Goal: Task Accomplishment & Management: Manage account settings

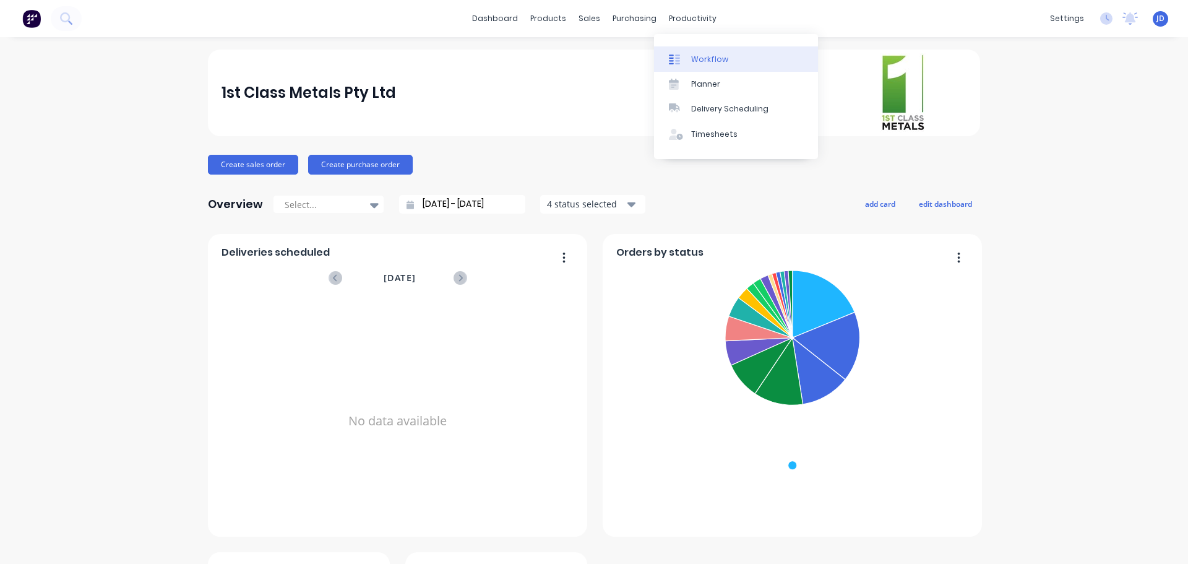
click at [690, 59] on link "Workflow" at bounding box center [736, 58] width 164 height 25
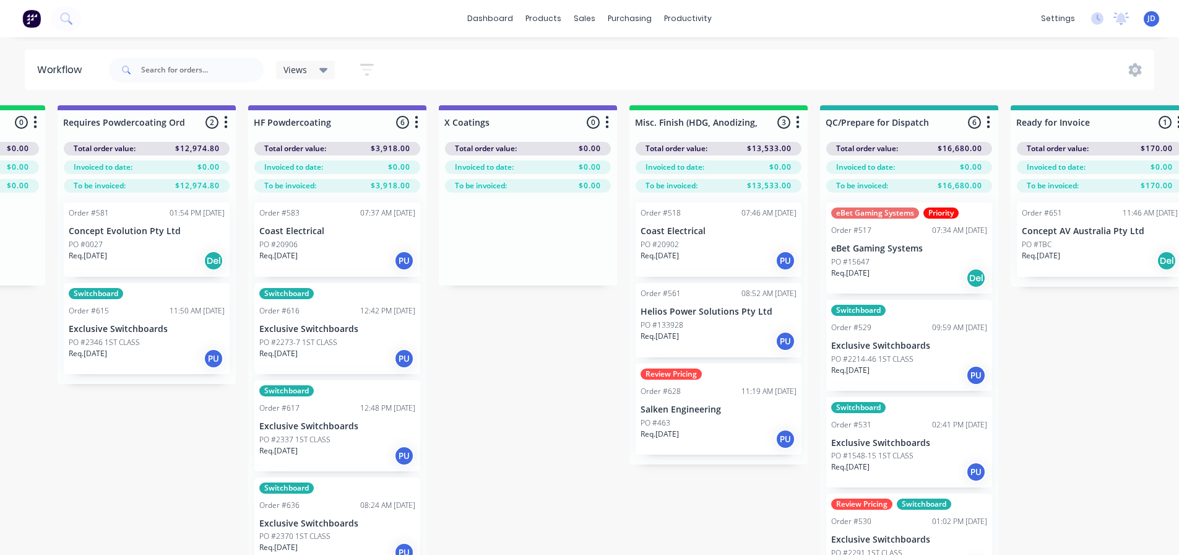
drag, startPoint x: 332, startPoint y: 348, endPoint x: 564, endPoint y: 353, distance: 232.2
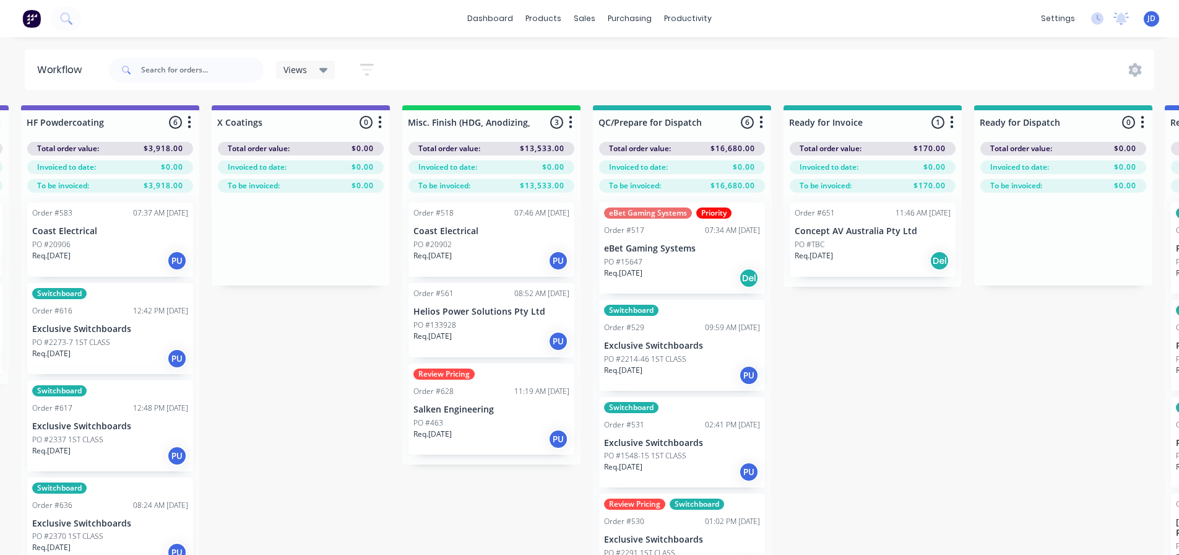
scroll to position [0, 4554]
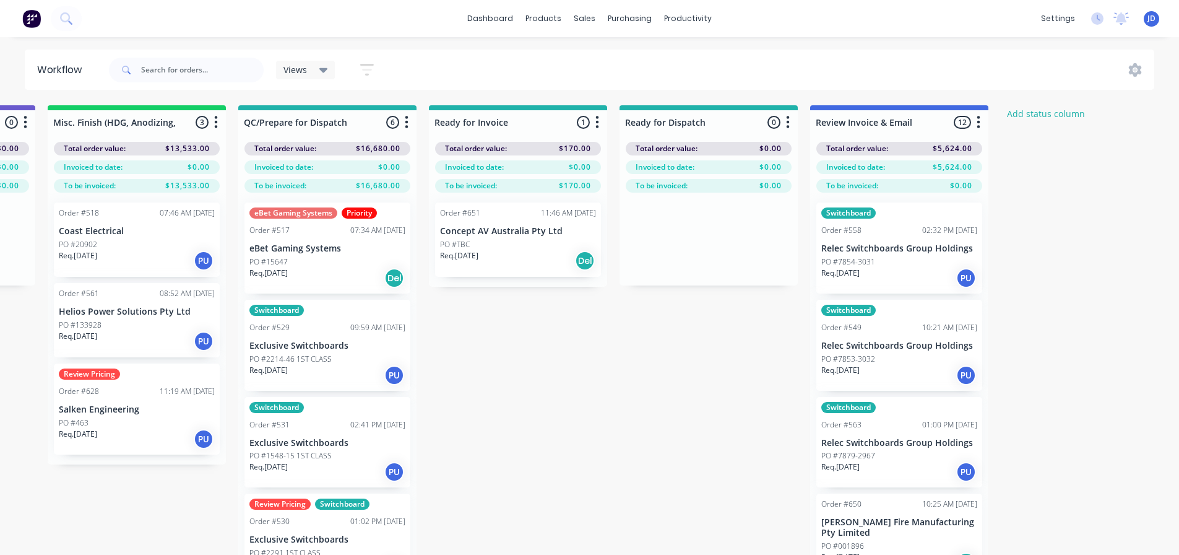
drag, startPoint x: 785, startPoint y: 362, endPoint x: 912, endPoint y: 355, distance: 127.1
click at [180, 76] on input "text" at bounding box center [202, 70] width 123 height 25
type input "a"
type input "[PERSON_NAME]"
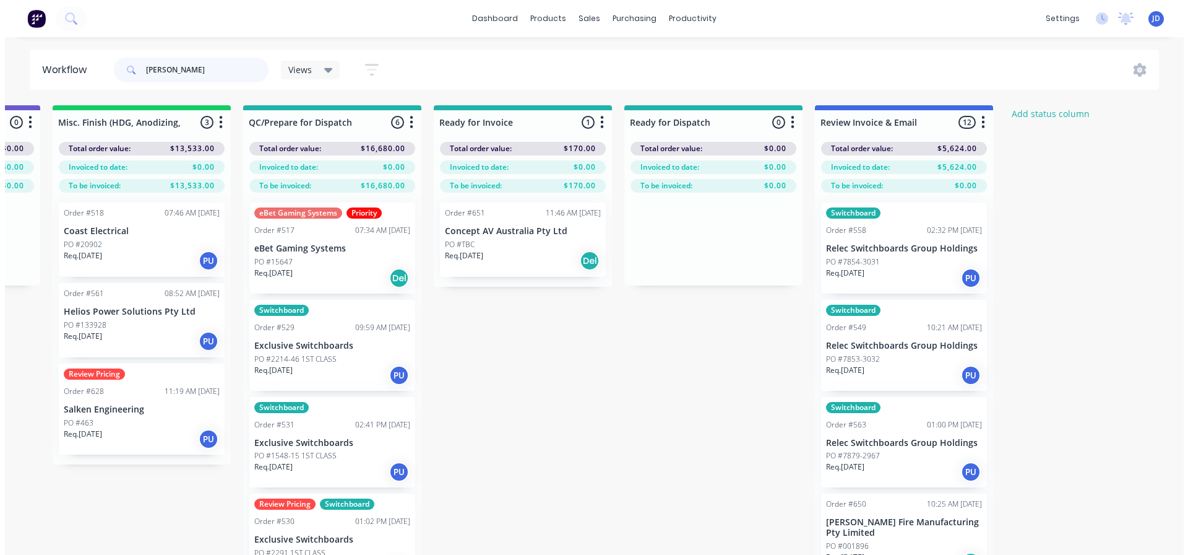
scroll to position [0, 0]
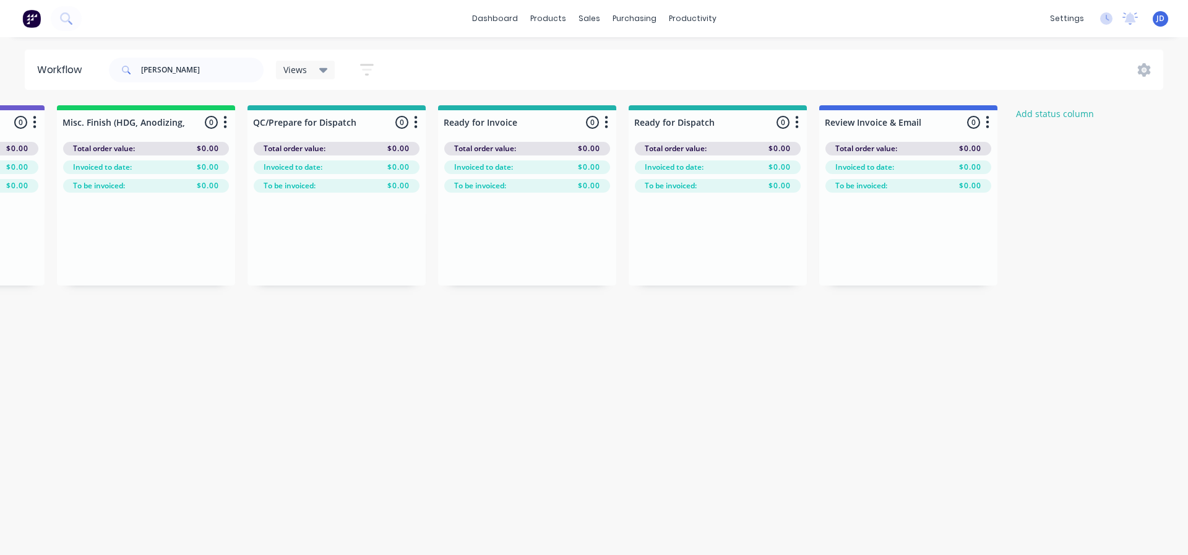
drag, startPoint x: 636, startPoint y: 392, endPoint x: 995, endPoint y: 356, distance: 360.8
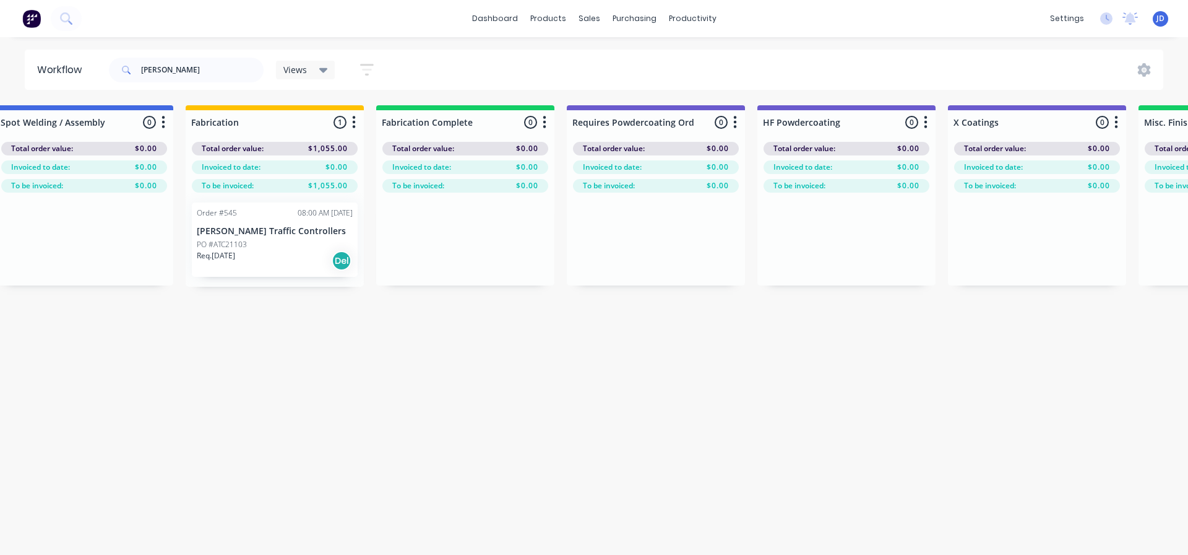
drag, startPoint x: 854, startPoint y: 389, endPoint x: 717, endPoint y: 378, distance: 137.2
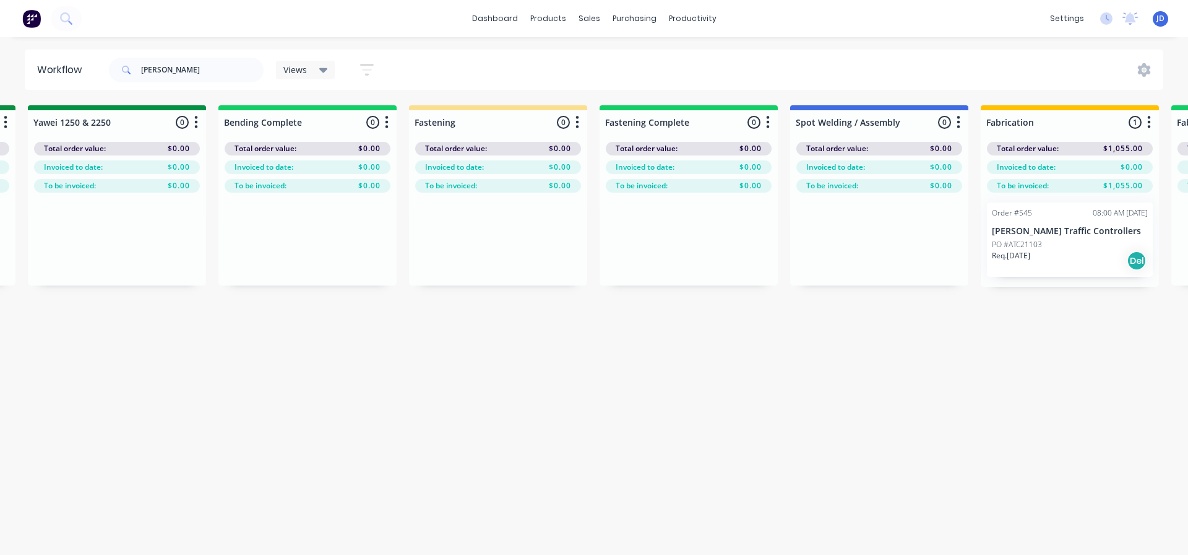
drag, startPoint x: 800, startPoint y: 377, endPoint x: 843, endPoint y: 370, distance: 43.3
click at [1087, 227] on p "[PERSON_NAME] Traffic Controllers" at bounding box center [1068, 231] width 156 height 11
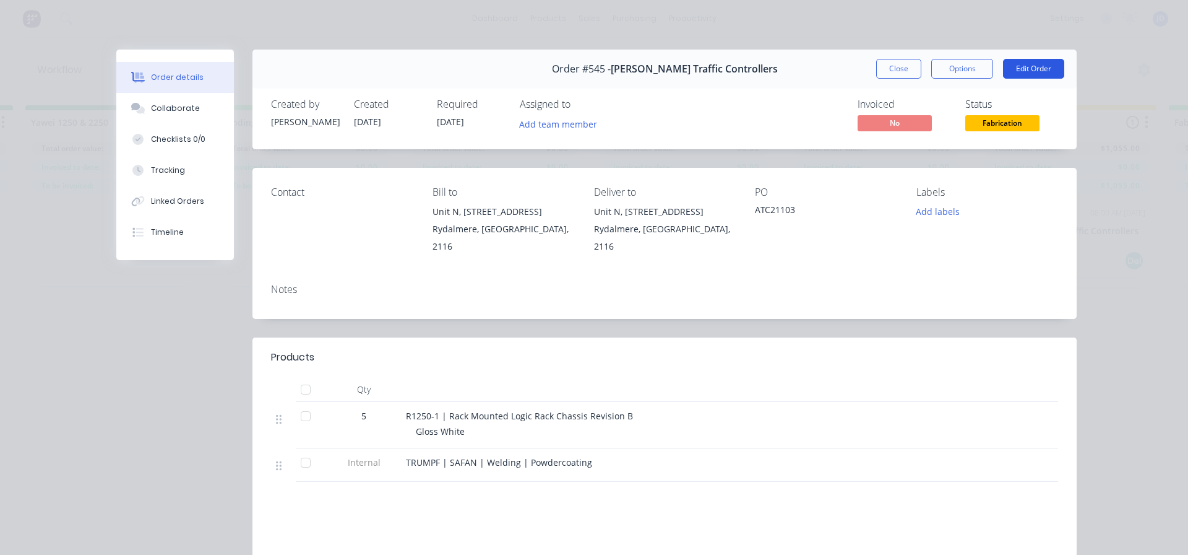
click at [1028, 67] on button "Edit Order" at bounding box center [1033, 69] width 61 height 20
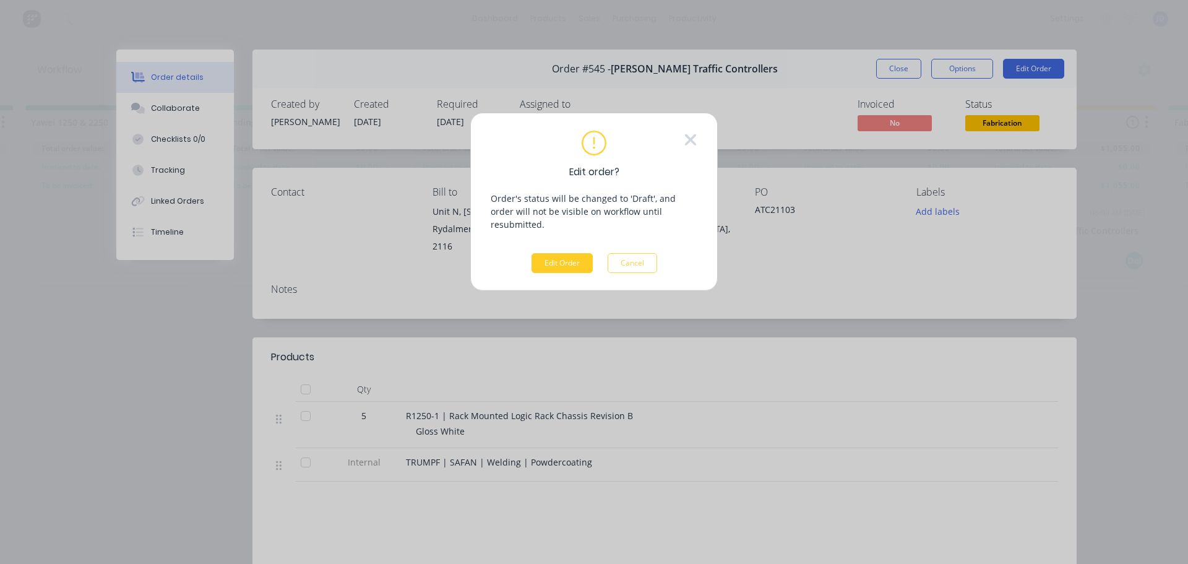
click at [559, 253] on button "Edit Order" at bounding box center [562, 263] width 61 height 20
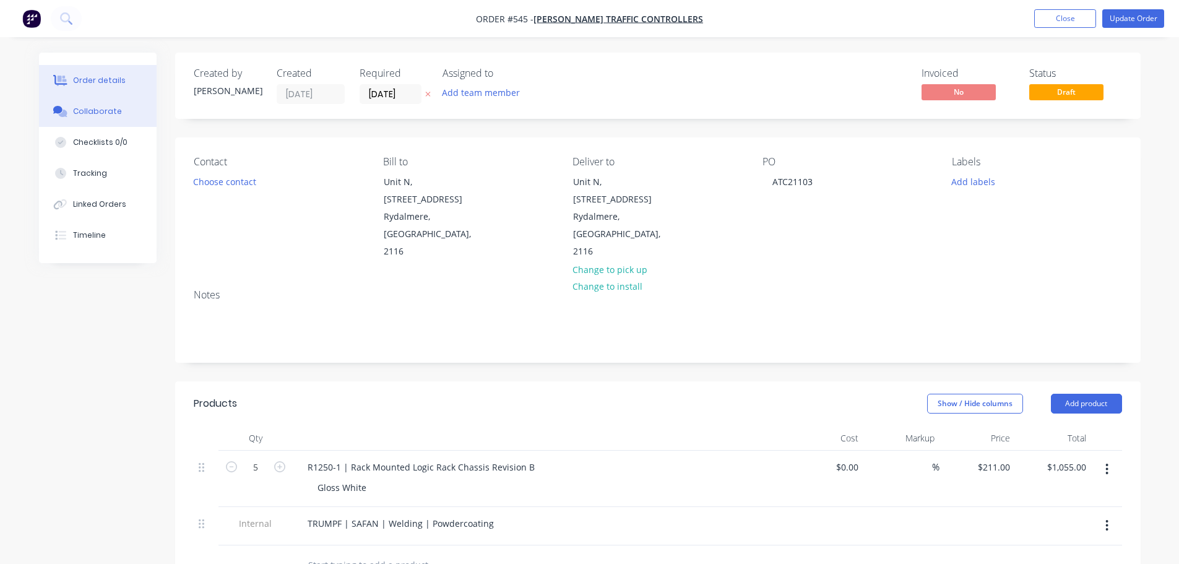
click at [129, 104] on button "Collaborate" at bounding box center [98, 111] width 118 height 31
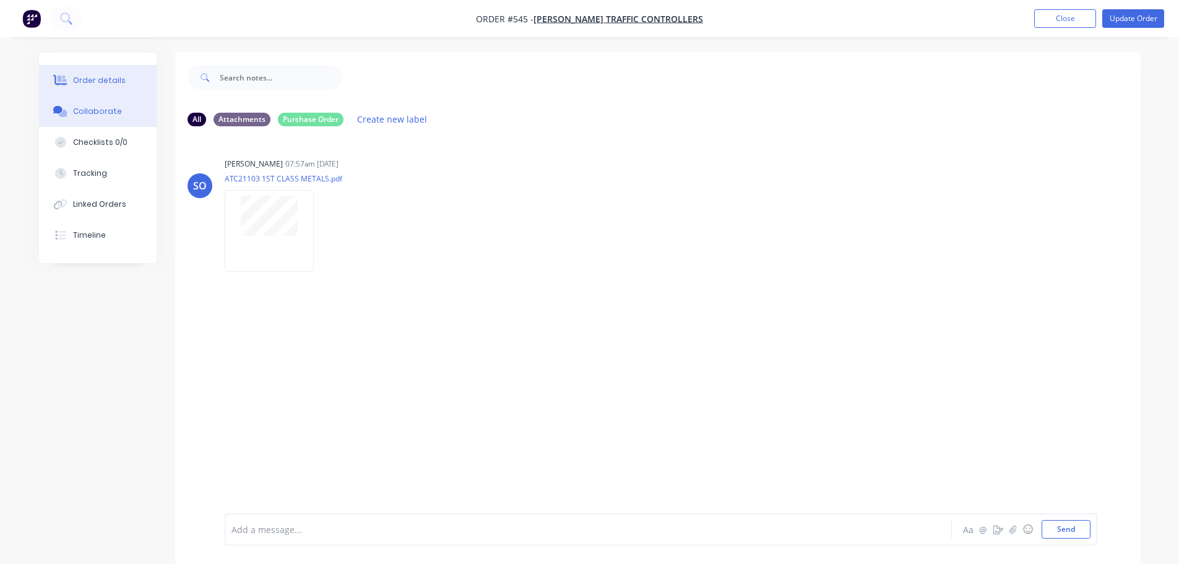
drag, startPoint x: 130, startPoint y: 79, endPoint x: 131, endPoint y: 72, distance: 6.8
click at [131, 79] on button "Order details" at bounding box center [98, 80] width 118 height 31
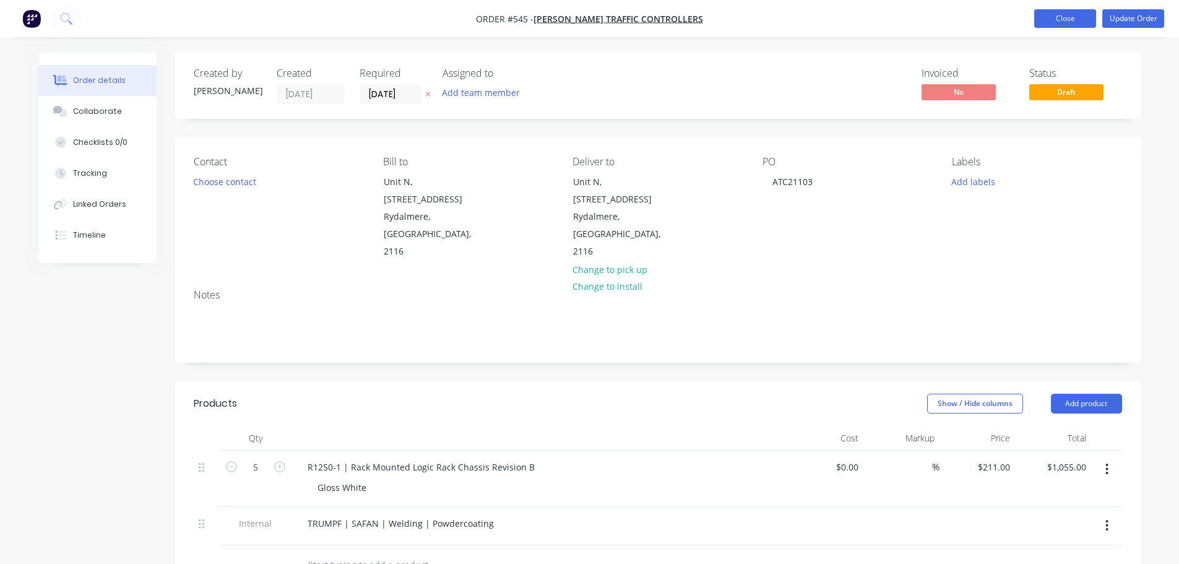
click at [1047, 21] on button "Close" at bounding box center [1065, 18] width 62 height 19
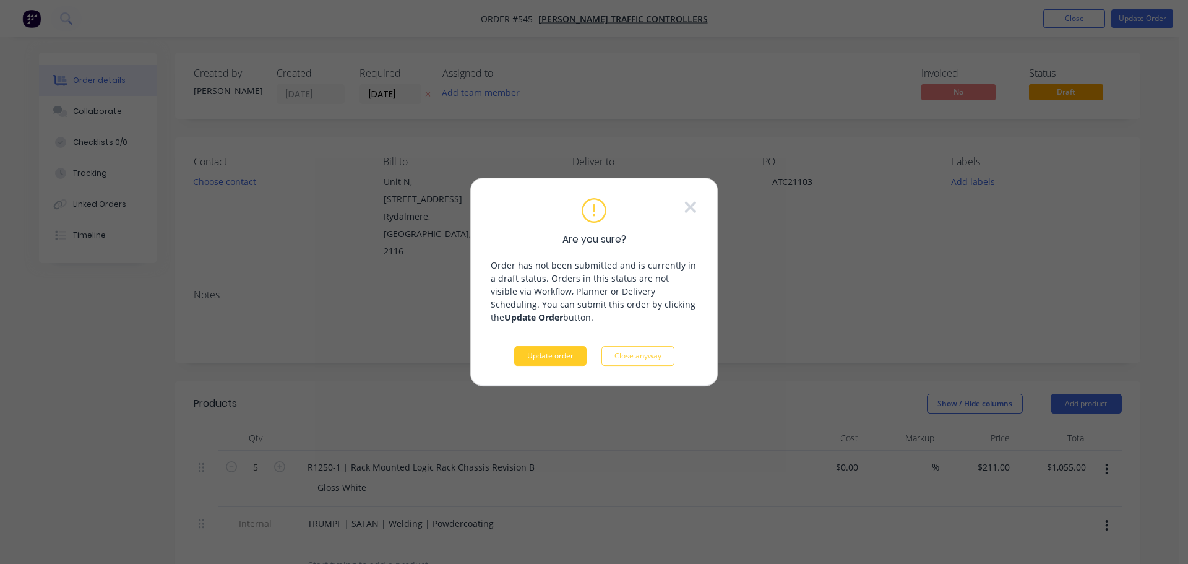
click at [555, 358] on button "Update order" at bounding box center [550, 356] width 72 height 20
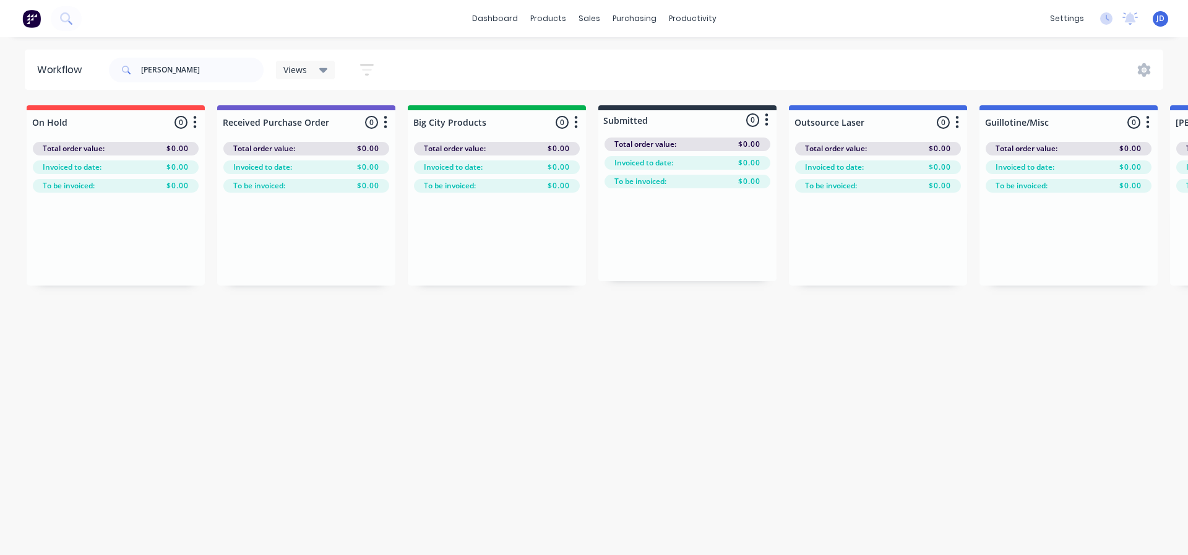
click at [329, 360] on div "Workflow [PERSON_NAME] Views Save new view None (Default) edit [PERSON_NAME]'s …" at bounding box center [594, 290] width 1188 height 480
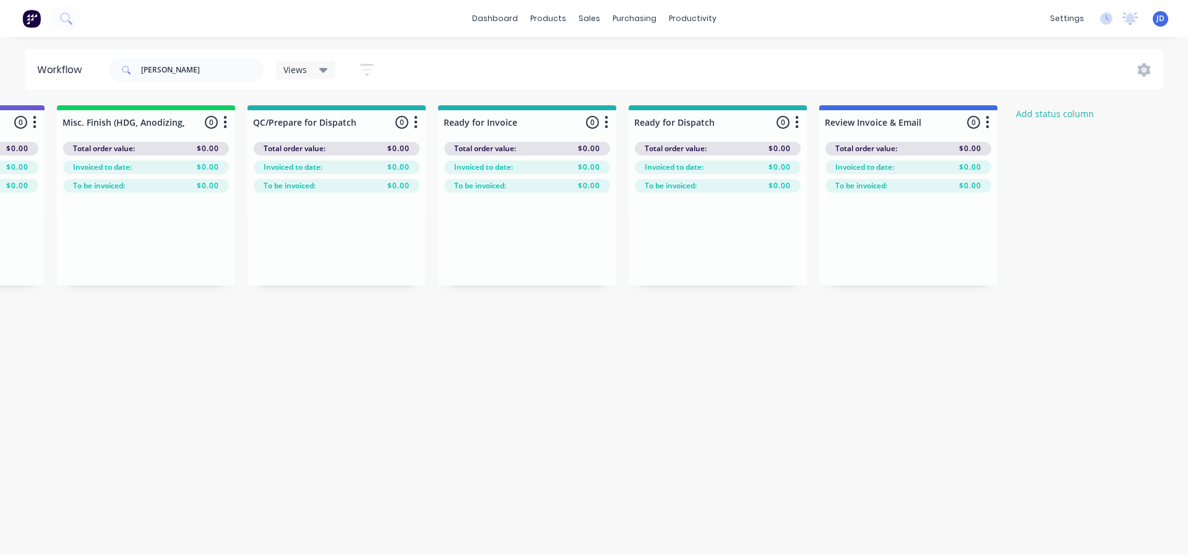
drag, startPoint x: 532, startPoint y: 426, endPoint x: 850, endPoint y: 386, distance: 320.1
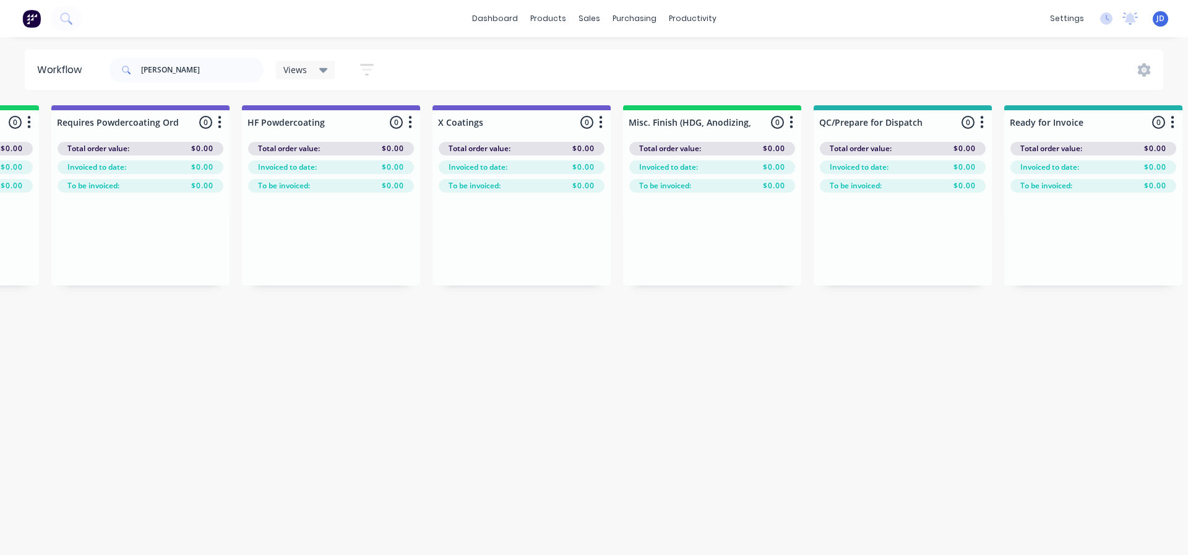
drag, startPoint x: 781, startPoint y: 402, endPoint x: 690, endPoint y: 399, distance: 91.0
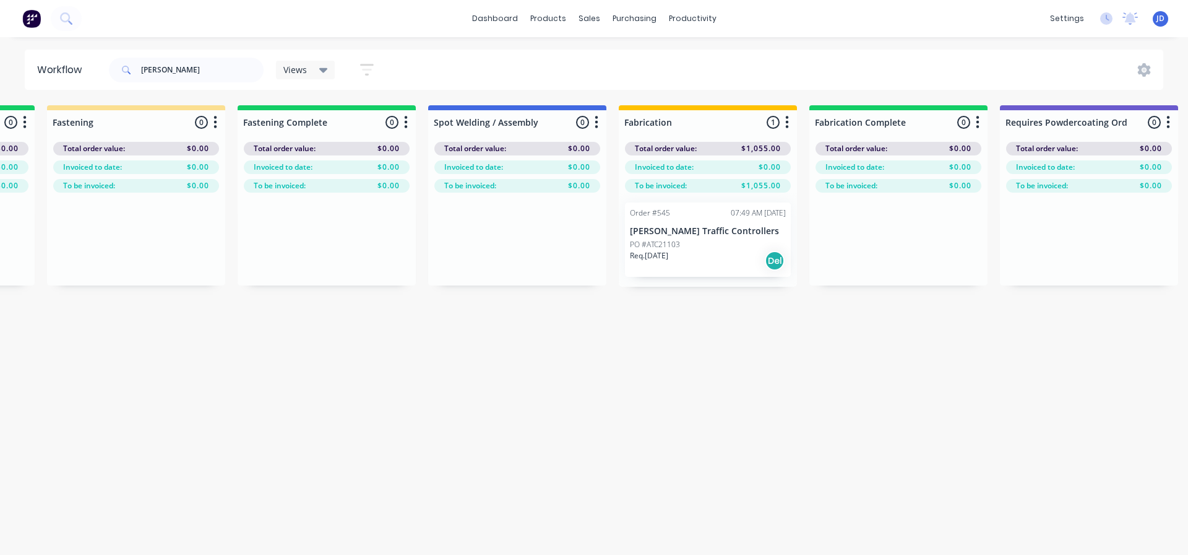
drag, startPoint x: 509, startPoint y: 403, endPoint x: 420, endPoint y: 399, distance: 89.2
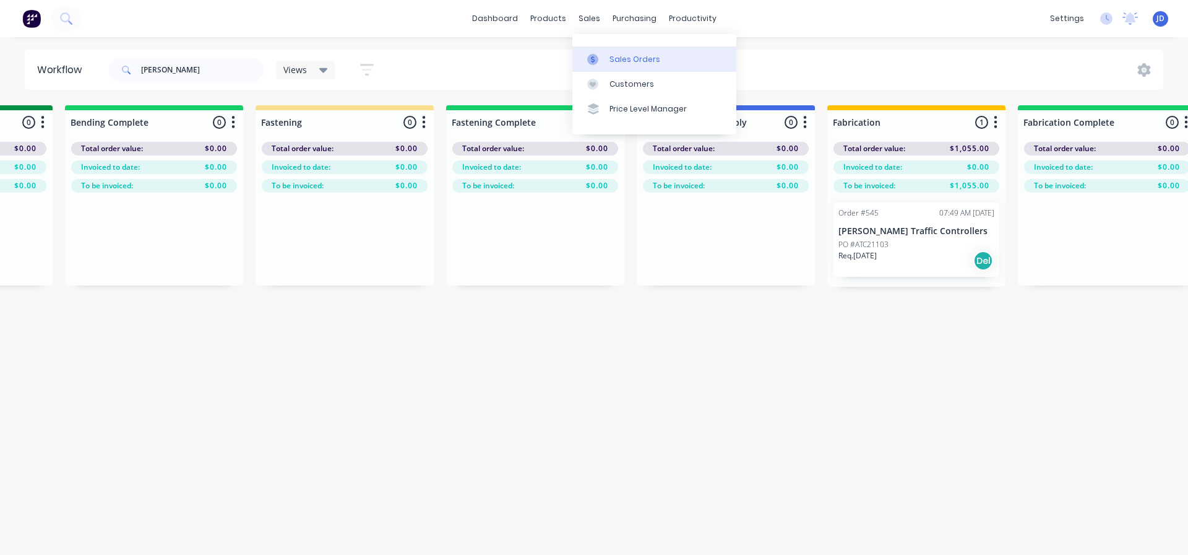
click at [634, 64] on div "Sales Orders" at bounding box center [635, 59] width 51 height 11
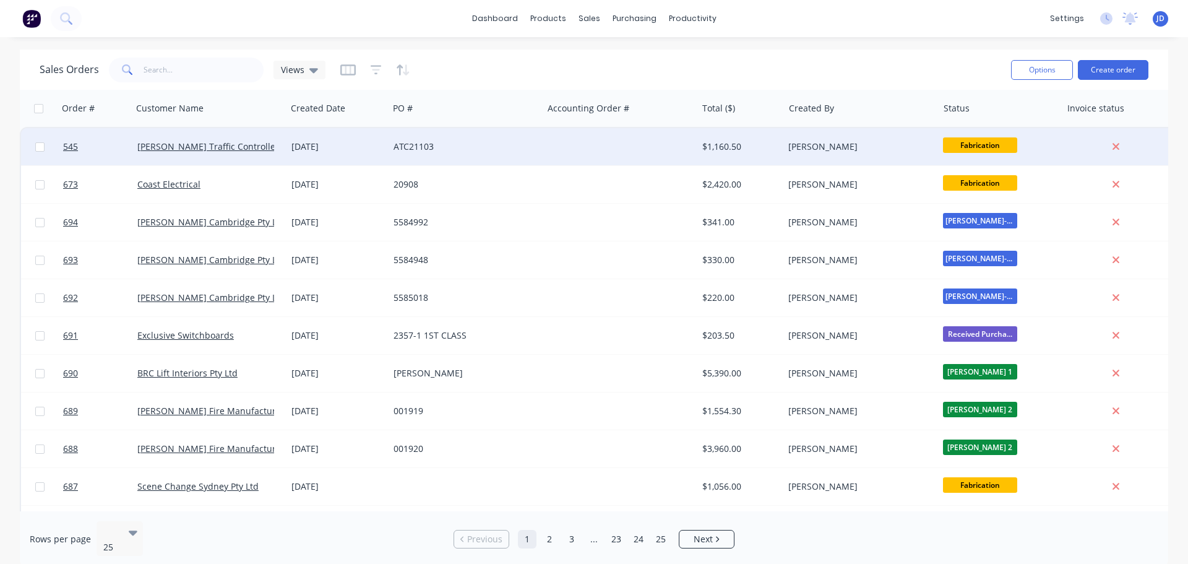
click at [487, 139] on div "ATC21103" at bounding box center [466, 146] width 154 height 37
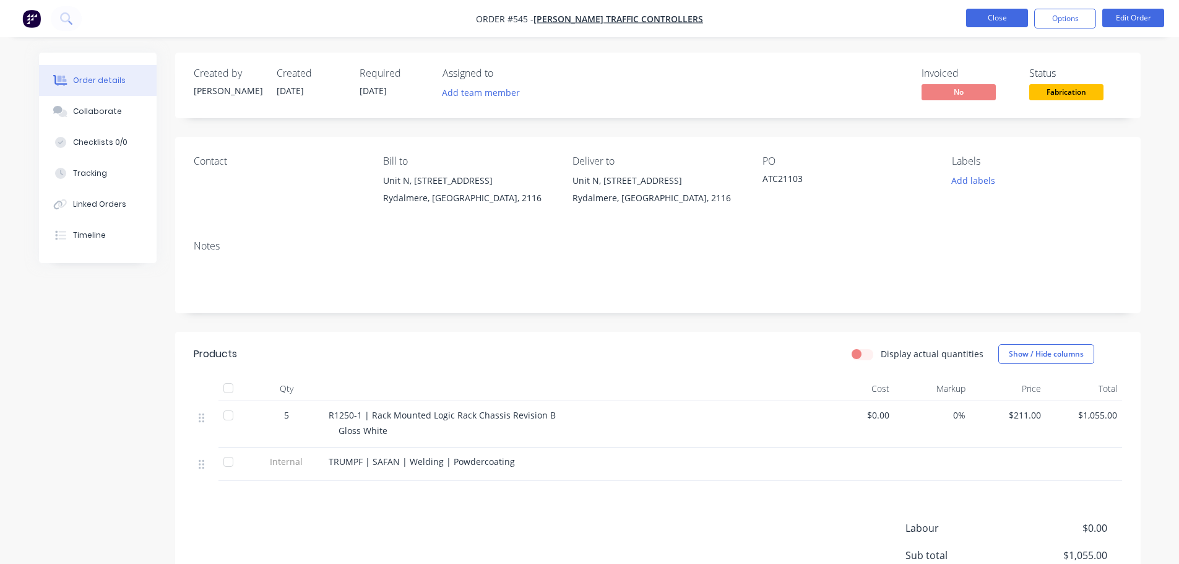
click at [985, 15] on button "Close" at bounding box center [997, 18] width 62 height 19
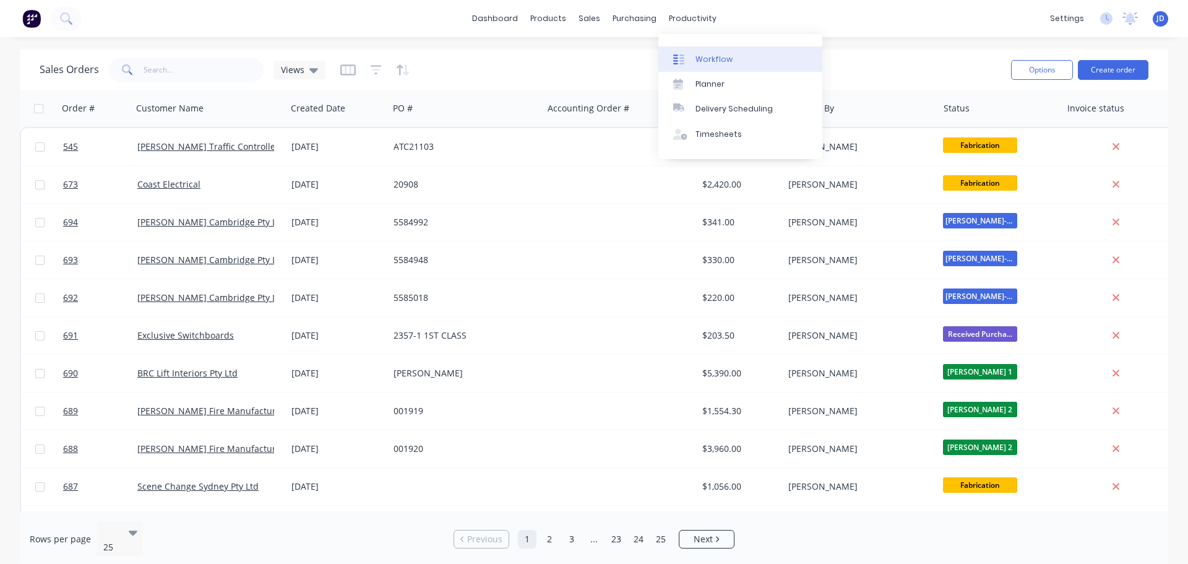
click at [708, 51] on link "Workflow" at bounding box center [741, 58] width 164 height 25
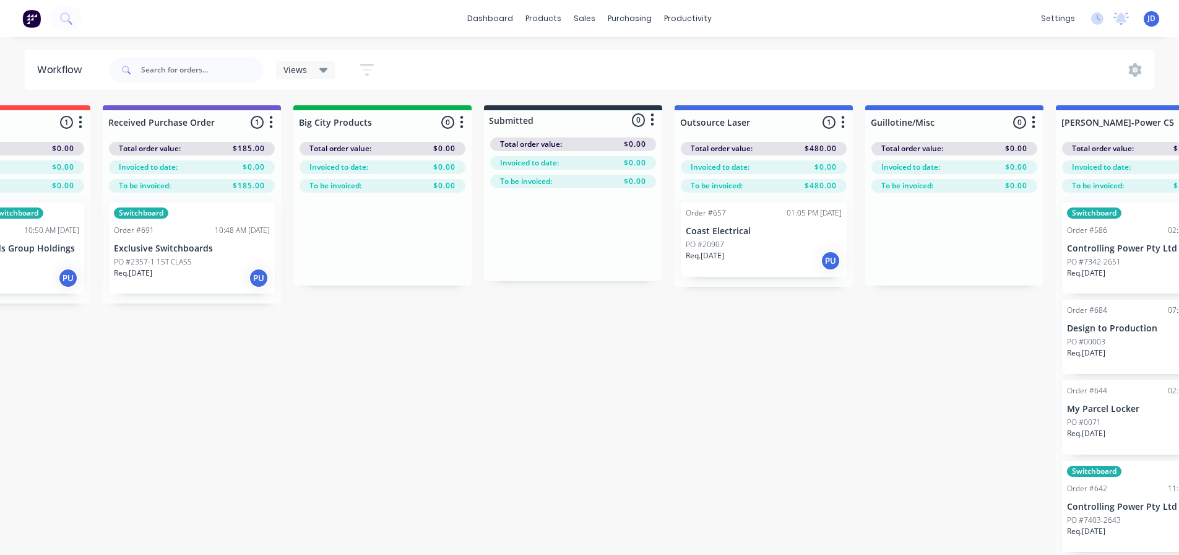
drag, startPoint x: 308, startPoint y: 371, endPoint x: 379, endPoint y: 364, distance: 71.0
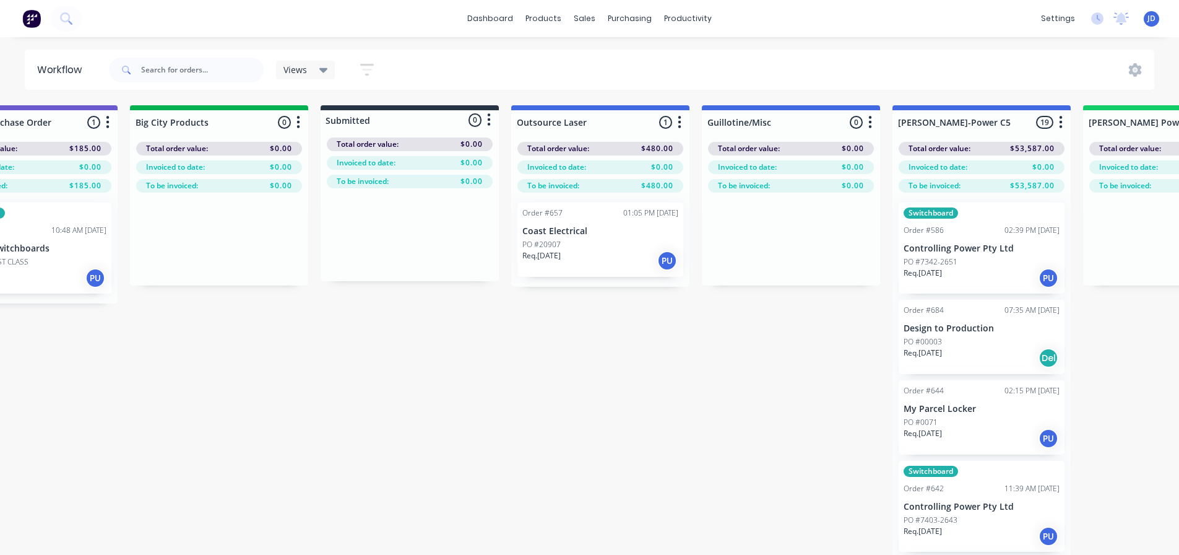
drag, startPoint x: 270, startPoint y: 350, endPoint x: 316, endPoint y: 351, distance: 45.2
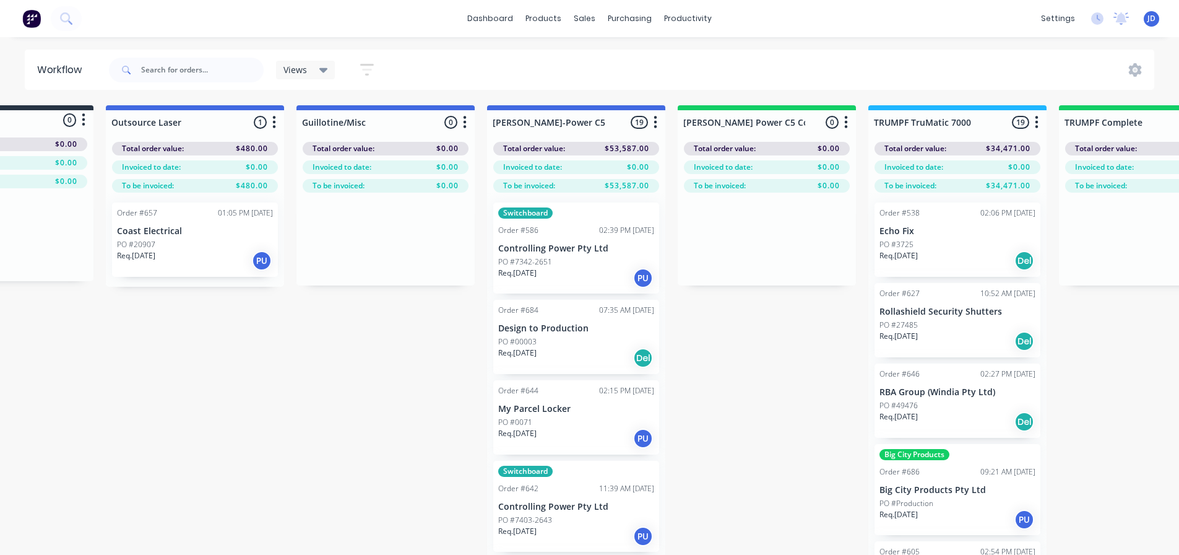
drag, startPoint x: 253, startPoint y: 342, endPoint x: 320, endPoint y: 320, distance: 70.9
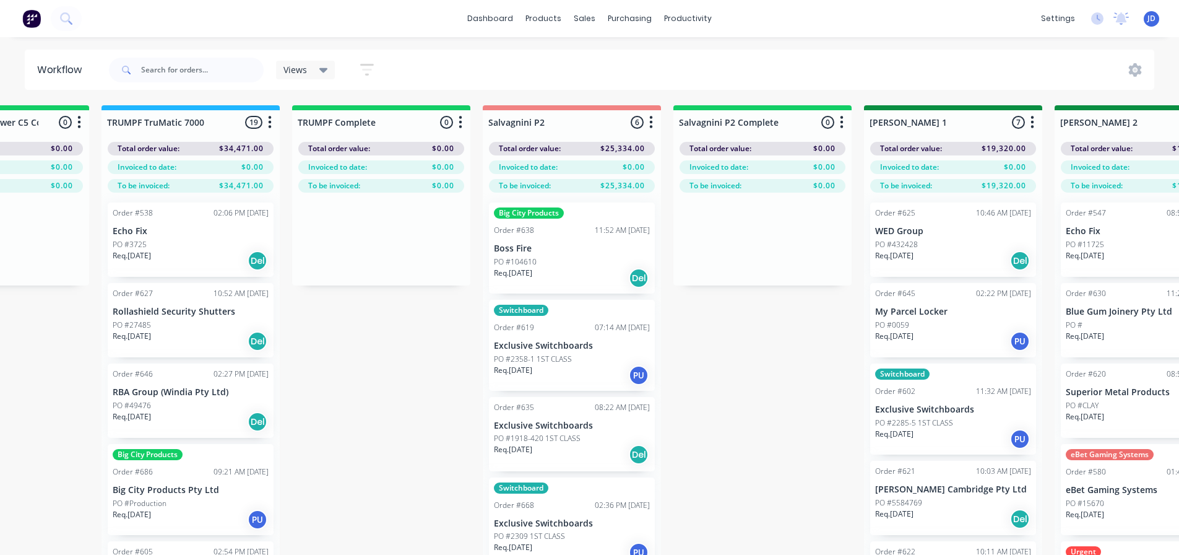
drag, startPoint x: 287, startPoint y: 340, endPoint x: 337, endPoint y: 334, distance: 50.6
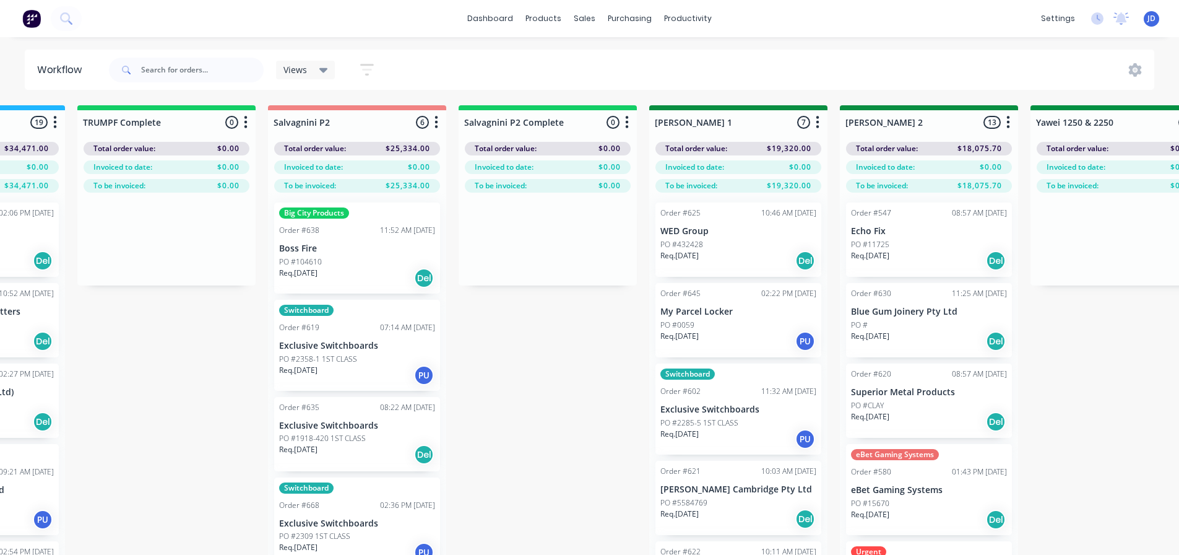
drag, startPoint x: 321, startPoint y: 330, endPoint x: 384, endPoint y: 306, distance: 67.4
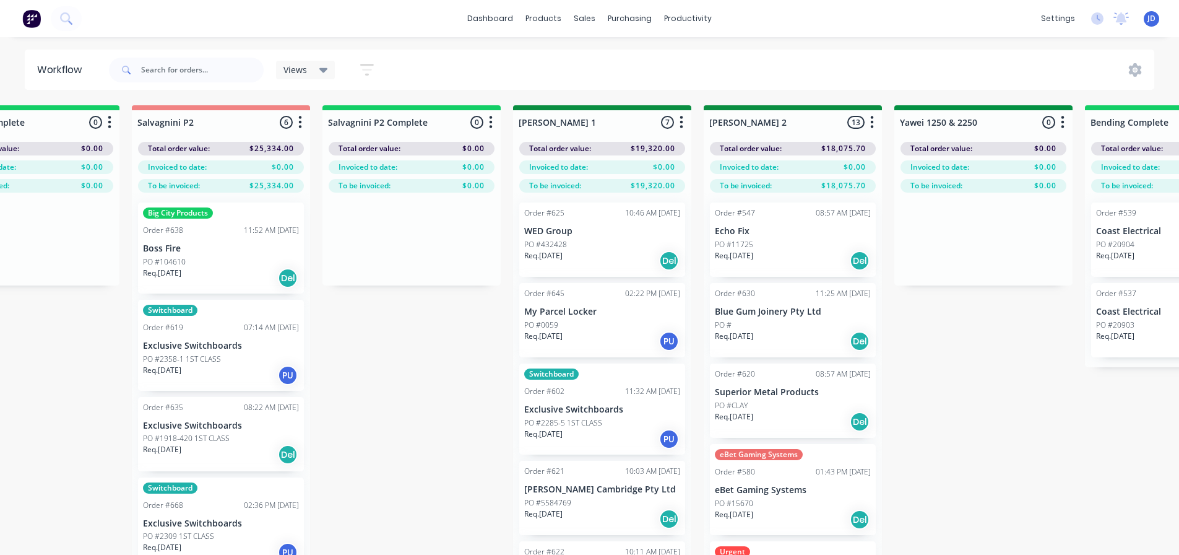
drag, startPoint x: 432, startPoint y: 331, endPoint x: 506, endPoint y: 320, distance: 75.1
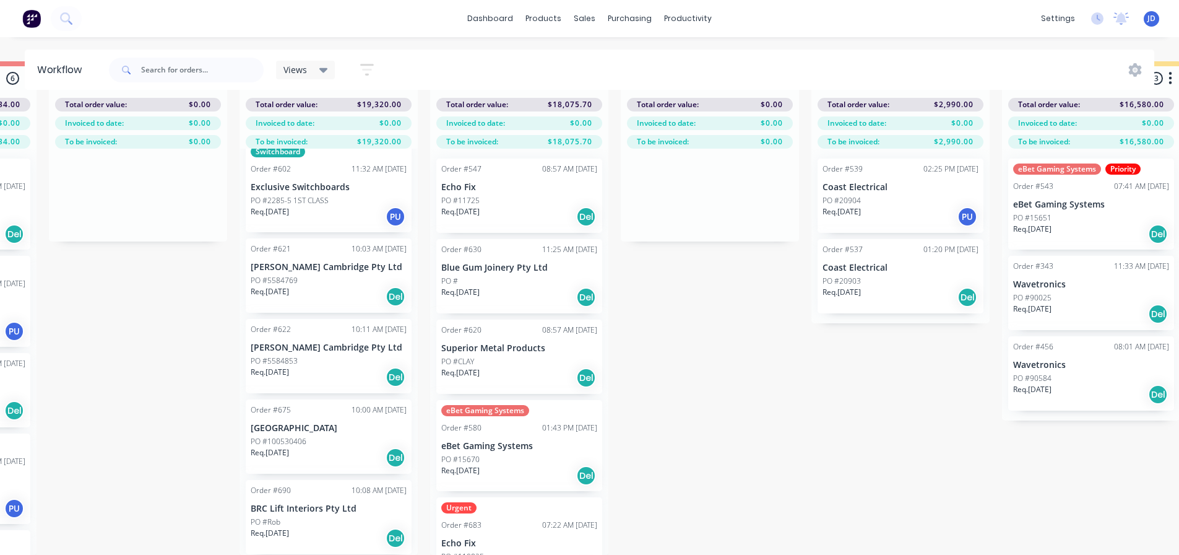
scroll to position [49, 2224]
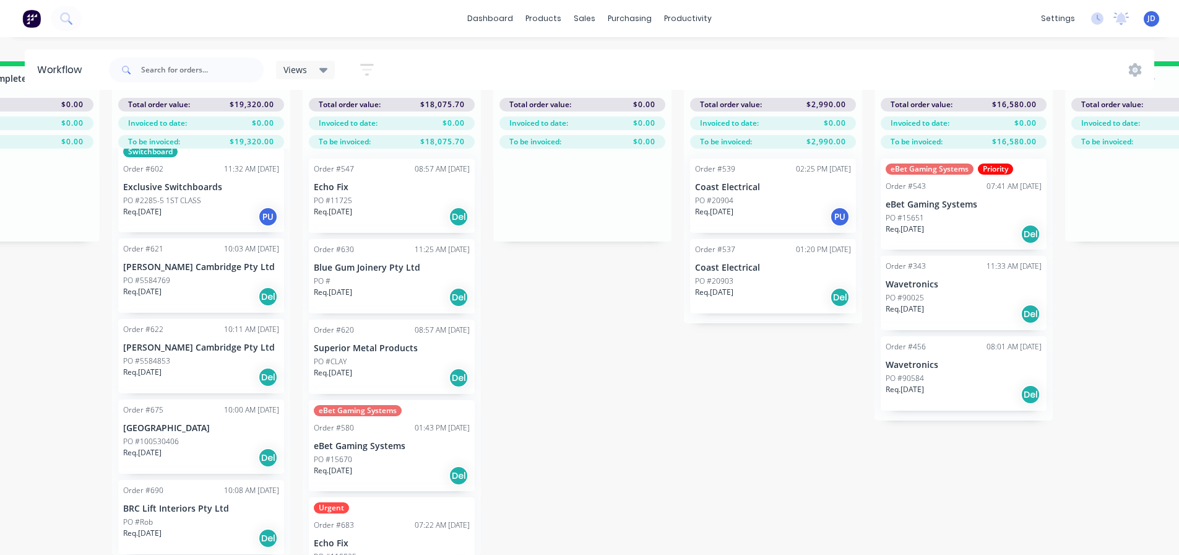
drag, startPoint x: 922, startPoint y: 398, endPoint x: 995, endPoint y: 388, distance: 73.1
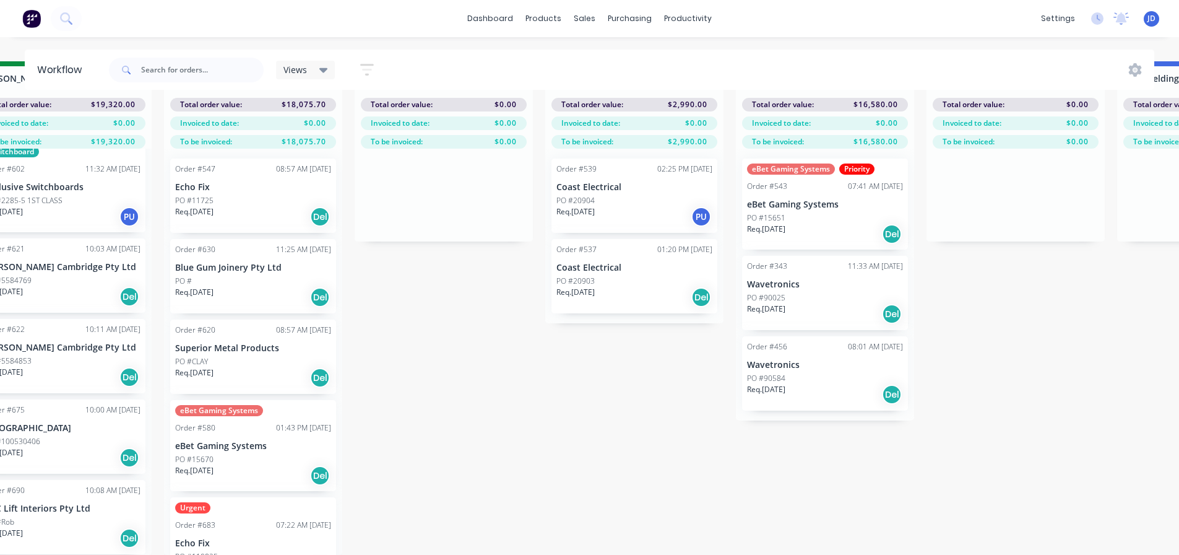
drag, startPoint x: 662, startPoint y: 409, endPoint x: 713, endPoint y: 446, distance: 63.4
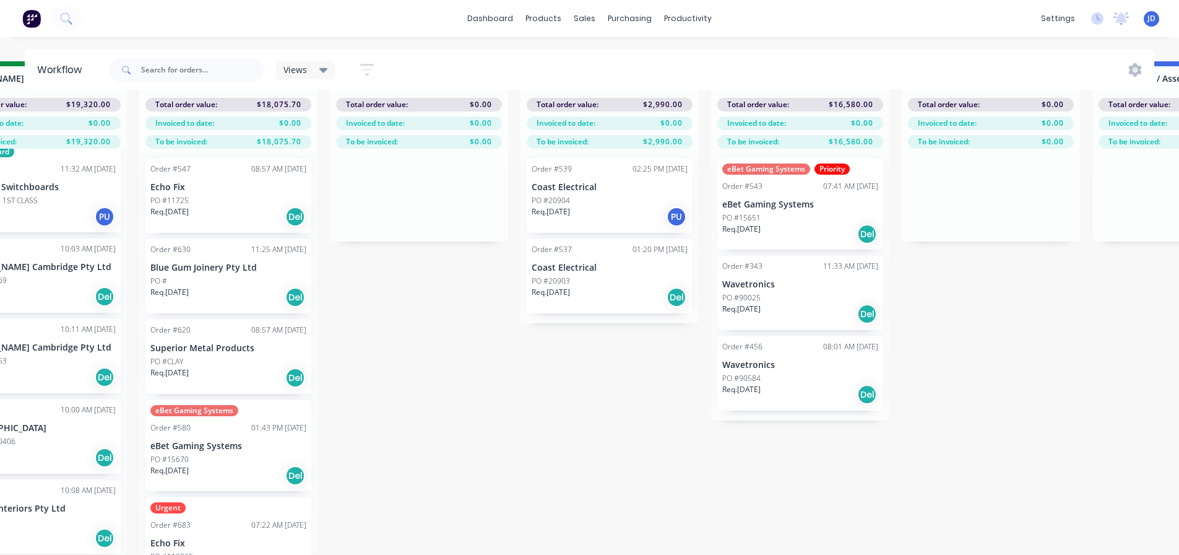
scroll to position [35, 2368]
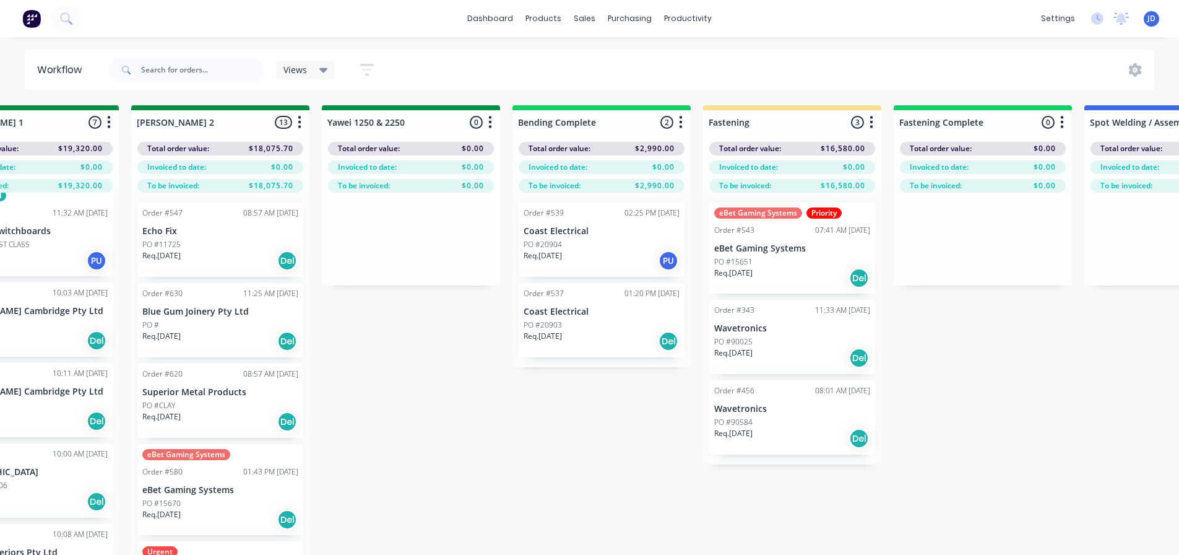
drag, startPoint x: 681, startPoint y: 430, endPoint x: 698, endPoint y: 361, distance: 70.1
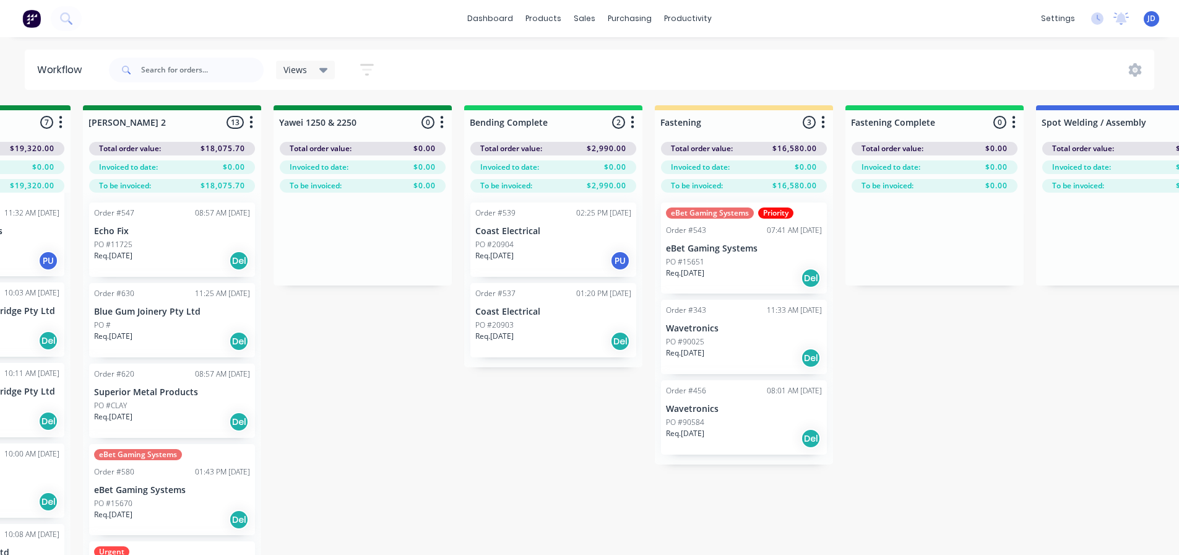
scroll to position [0, 2451]
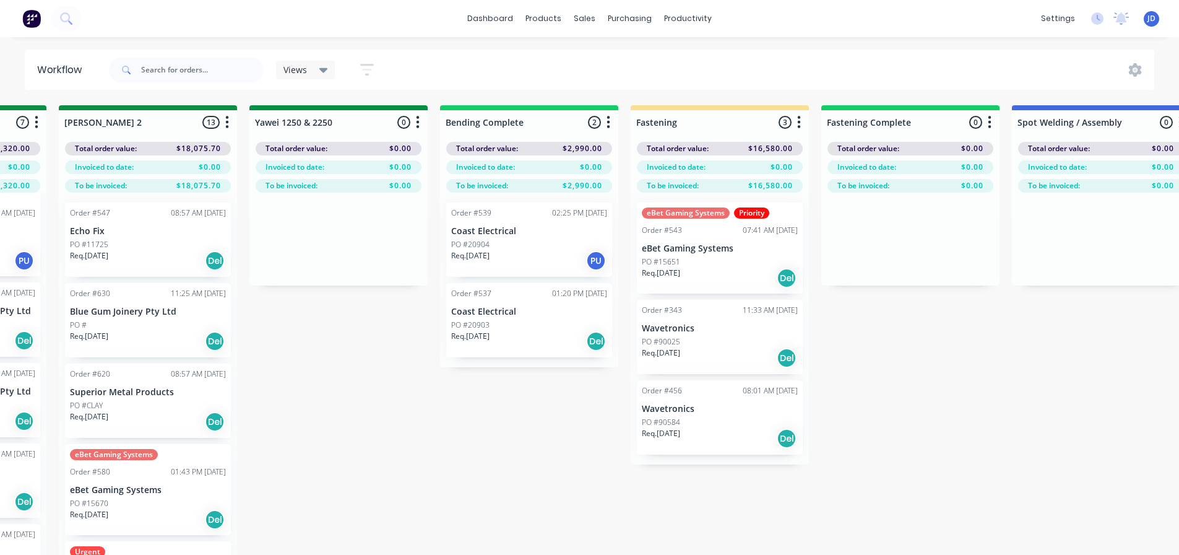
drag, startPoint x: 526, startPoint y: 435, endPoint x: 556, endPoint y: 438, distance: 29.9
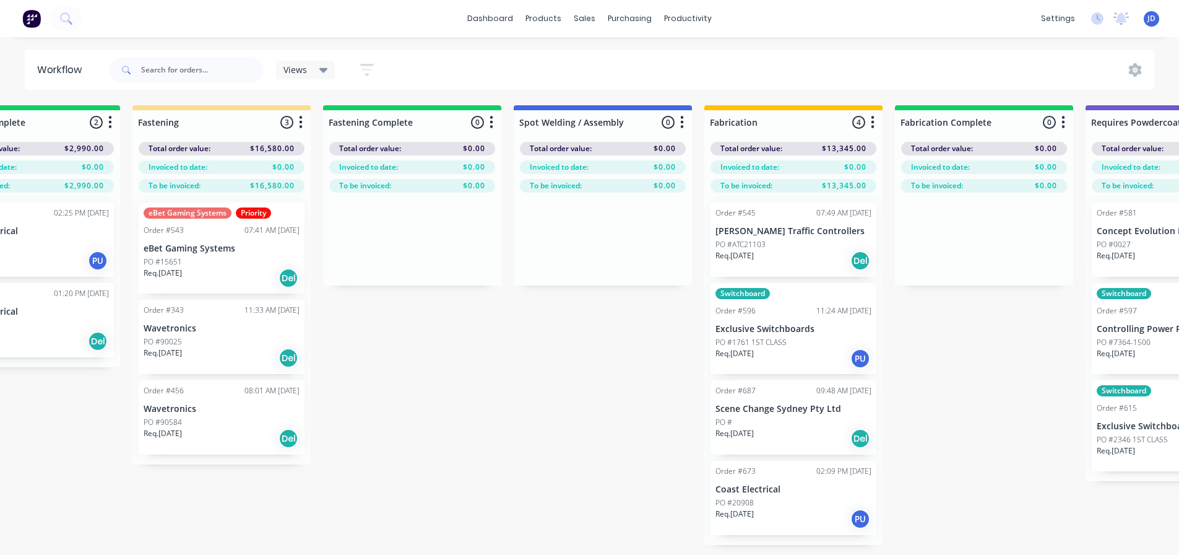
drag, startPoint x: 922, startPoint y: 419, endPoint x: 997, endPoint y: 412, distance: 75.2
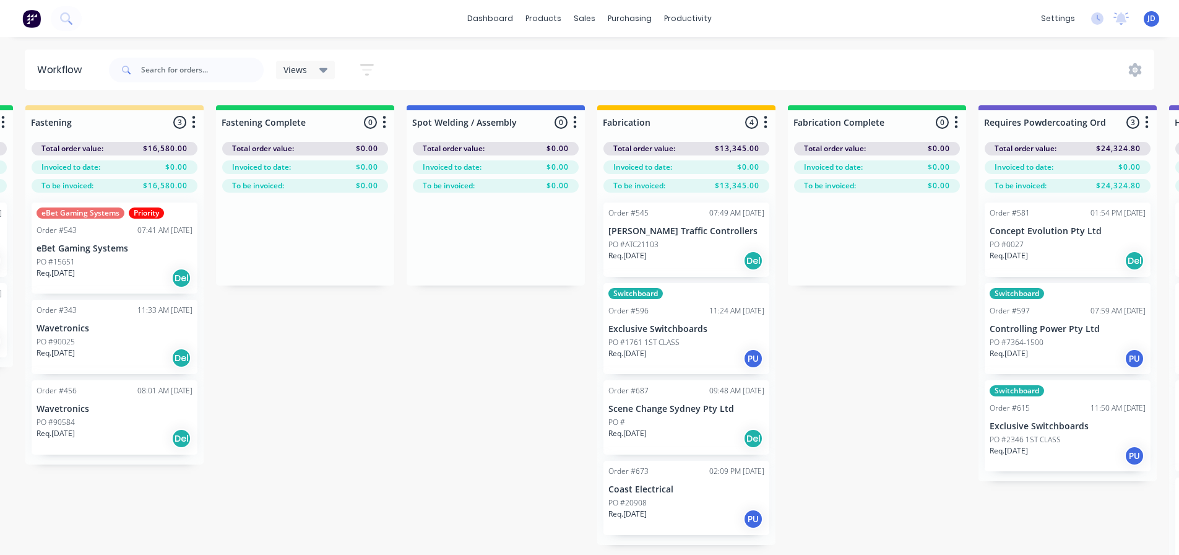
click at [86, 357] on div "Req. [DATE] Del" at bounding box center [115, 357] width 156 height 21
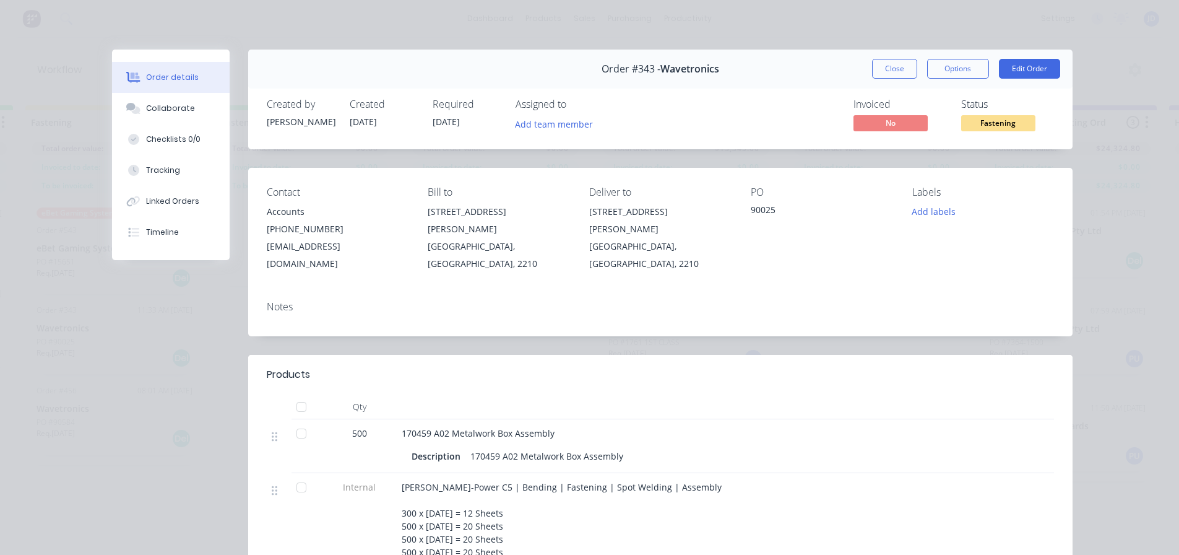
drag, startPoint x: 893, startPoint y: 72, endPoint x: 861, endPoint y: 85, distance: 34.1
click at [890, 73] on button "Close" at bounding box center [894, 69] width 45 height 20
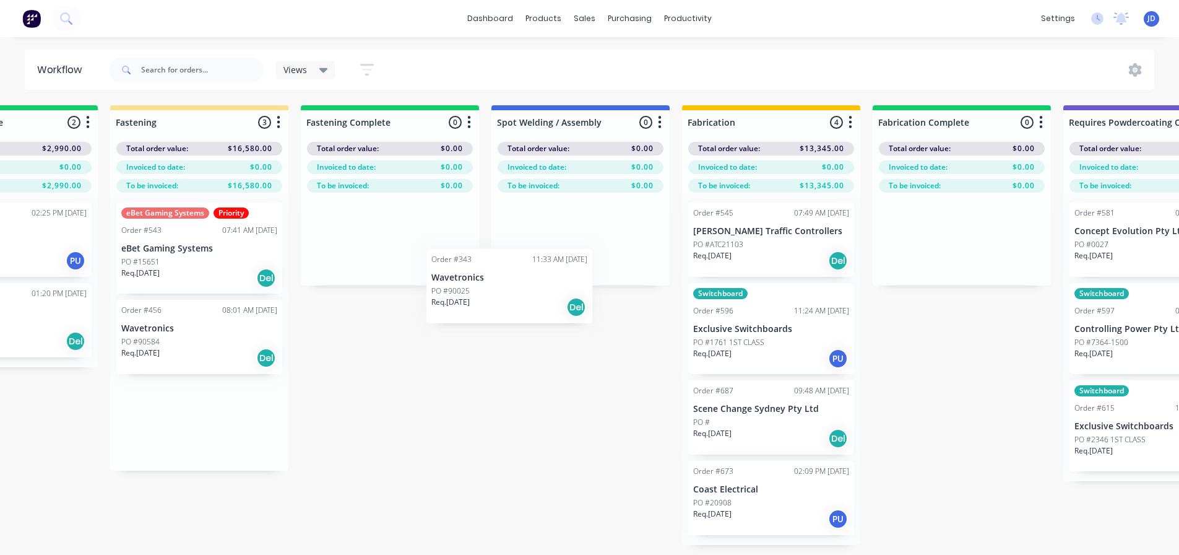
scroll to position [0, 2963]
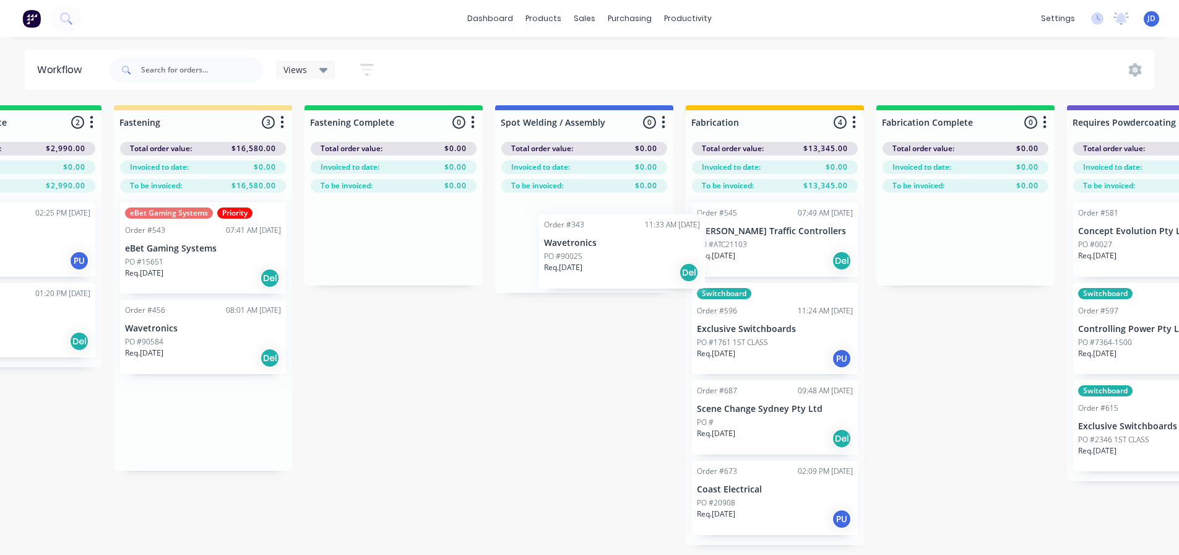
drag, startPoint x: 127, startPoint y: 352, endPoint x: 555, endPoint y: 258, distance: 437.8
drag, startPoint x: 571, startPoint y: 241, endPoint x: 579, endPoint y: 246, distance: 9.8
click at [578, 247] on div "Order #343 11:33 AM [DATE] Wavetronics PO #90025 Req. [DATE] Del" at bounding box center [584, 239] width 178 height 94
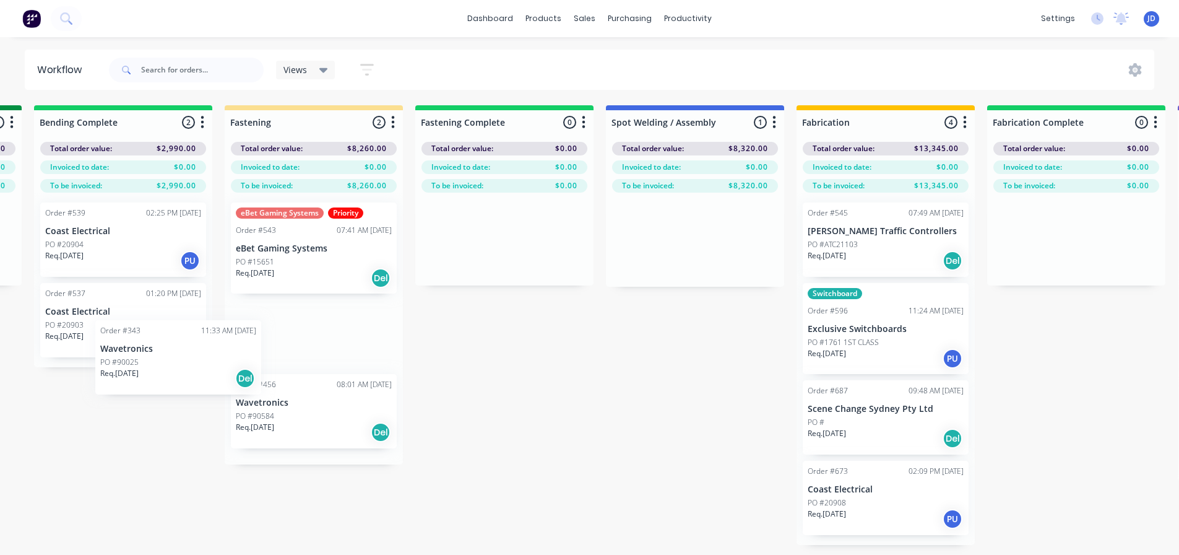
scroll to position [0, 2847]
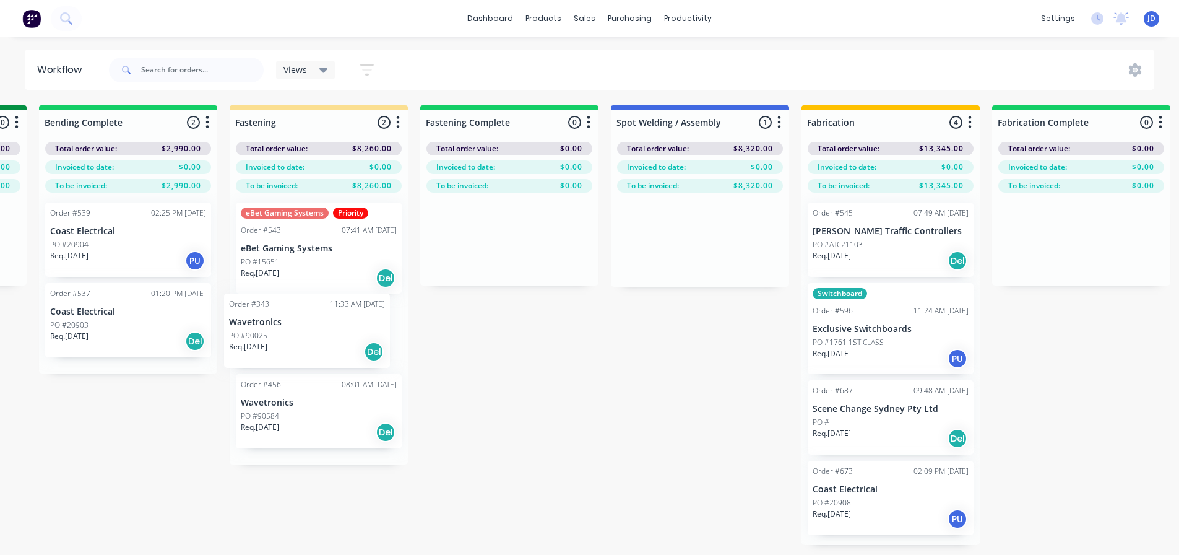
drag, startPoint x: 588, startPoint y: 236, endPoint x: 320, endPoint y: 324, distance: 281.9
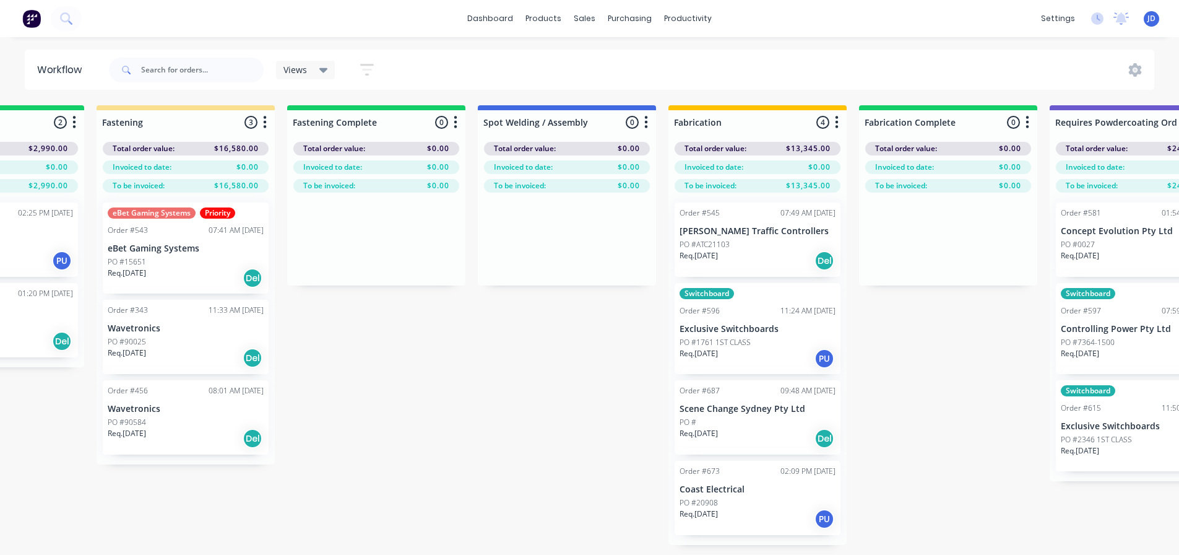
drag, startPoint x: 724, startPoint y: 334, endPoint x: 748, endPoint y: 315, distance: 31.3
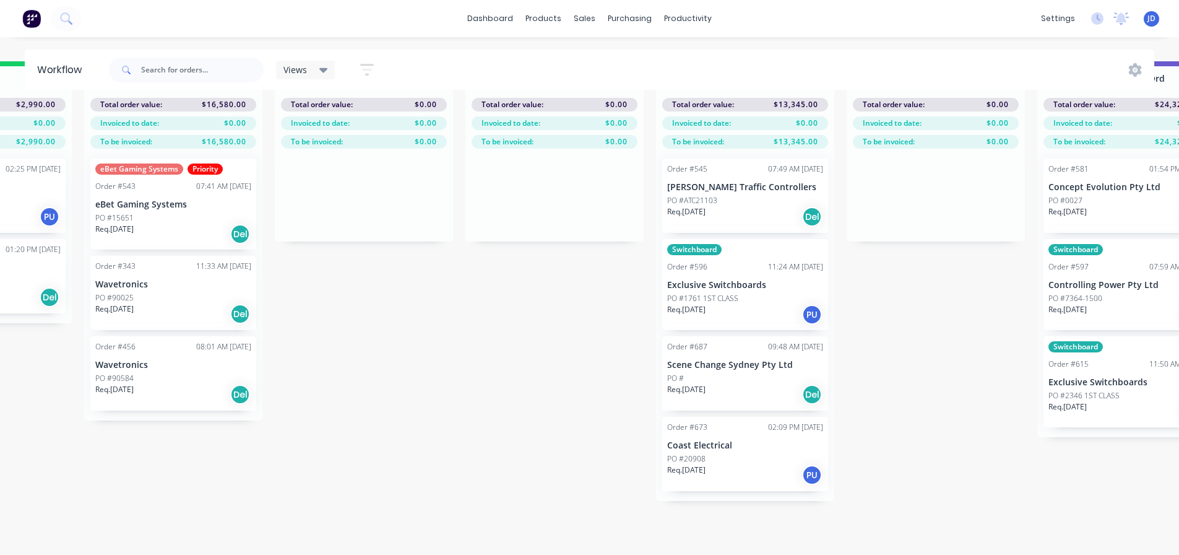
scroll to position [53, 2989]
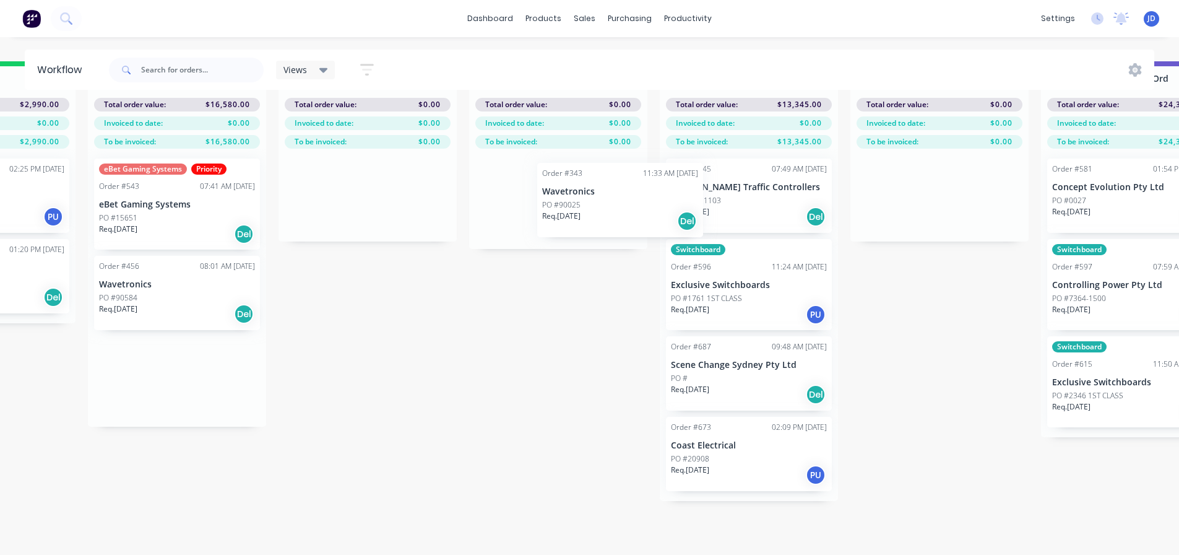
drag, startPoint x: 194, startPoint y: 281, endPoint x: 542, endPoint y: 184, distance: 361.2
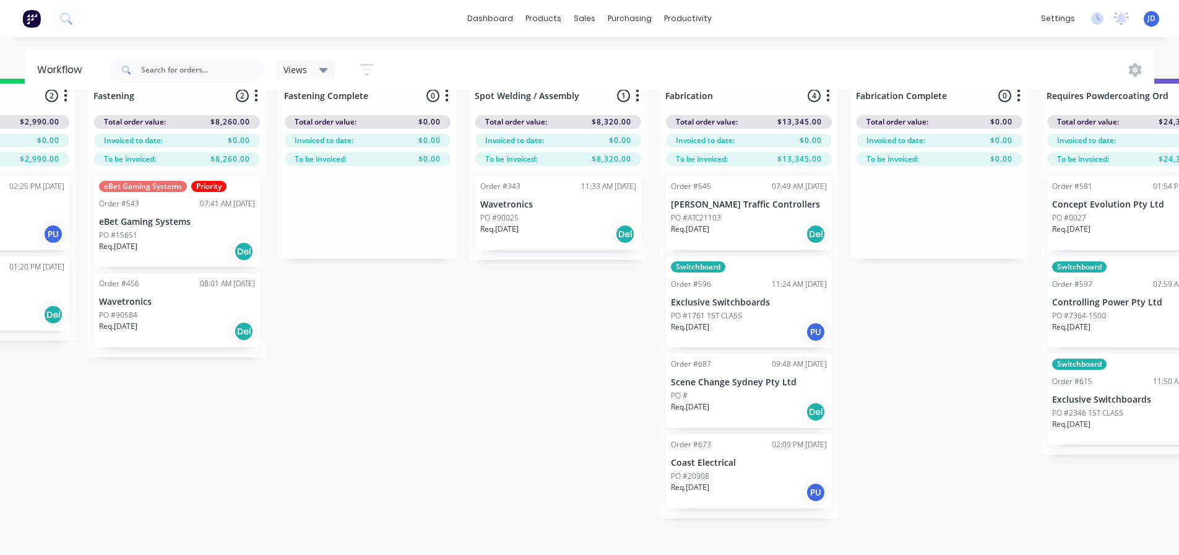
scroll to position [0, 2989]
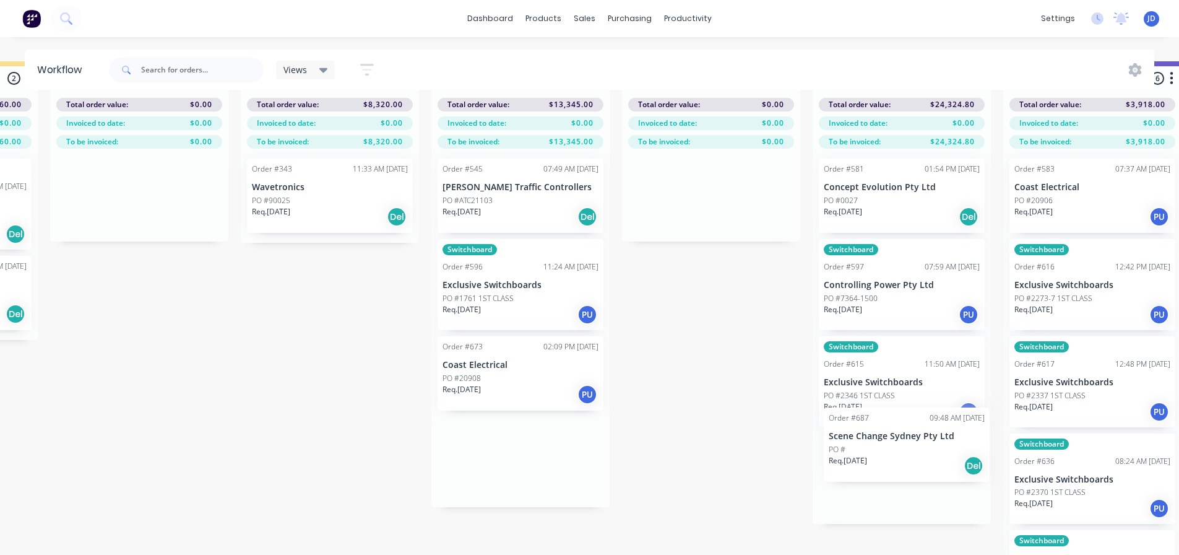
drag, startPoint x: 749, startPoint y: 428, endPoint x: 875, endPoint y: 459, distance: 130.2
click at [861, 401] on p "Req. [DATE]" at bounding box center [842, 406] width 38 height 11
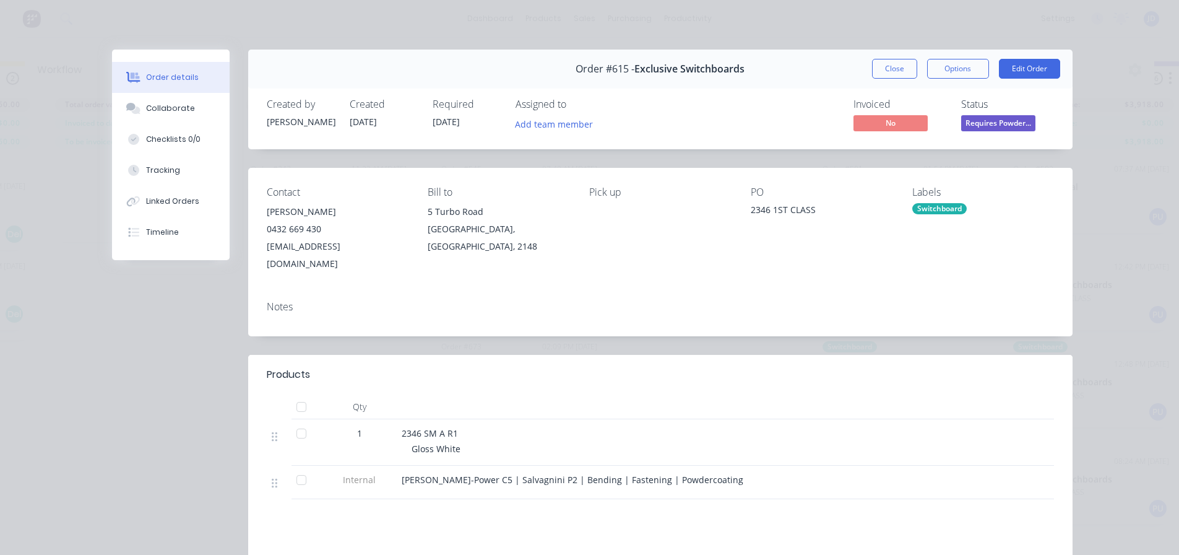
click at [902, 74] on button "Close" at bounding box center [894, 69] width 45 height 20
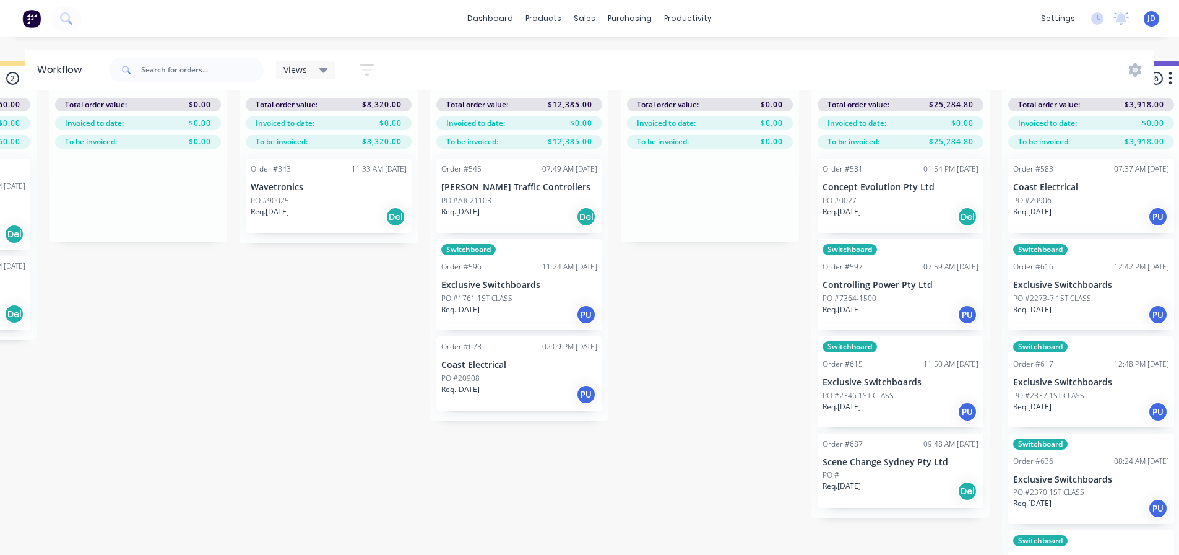
click at [537, 293] on div "PO #1761 1ST CLASS" at bounding box center [519, 298] width 156 height 11
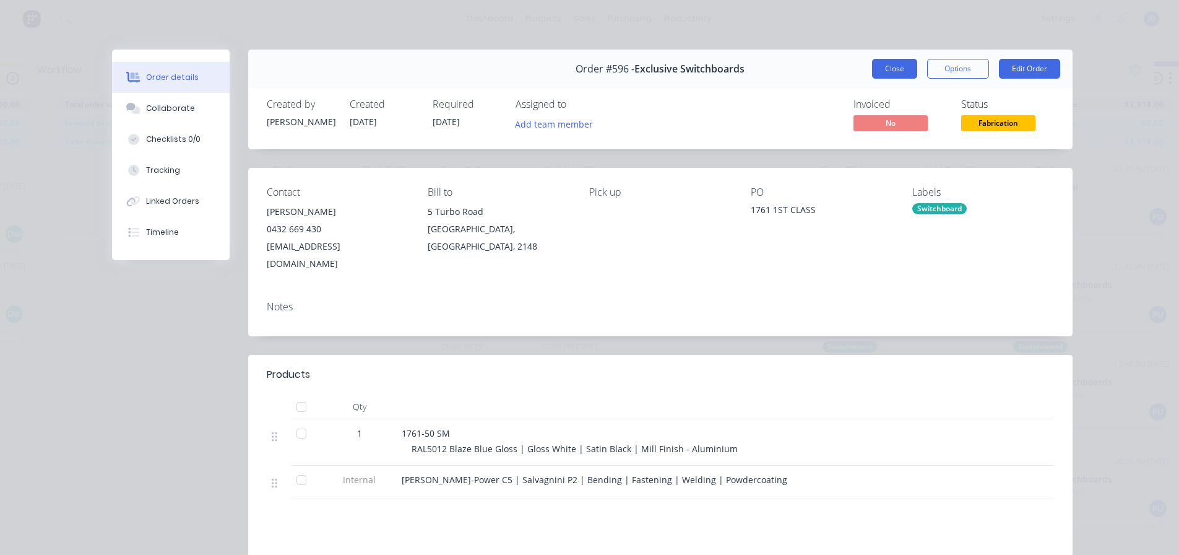
click at [883, 75] on button "Close" at bounding box center [894, 69] width 45 height 20
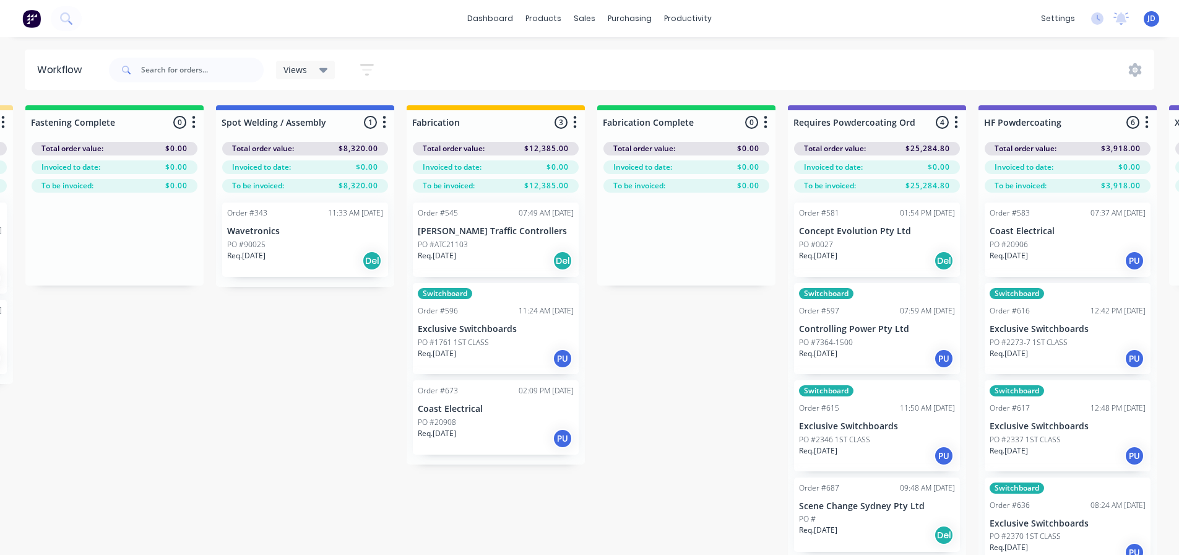
scroll to position [0, 3251]
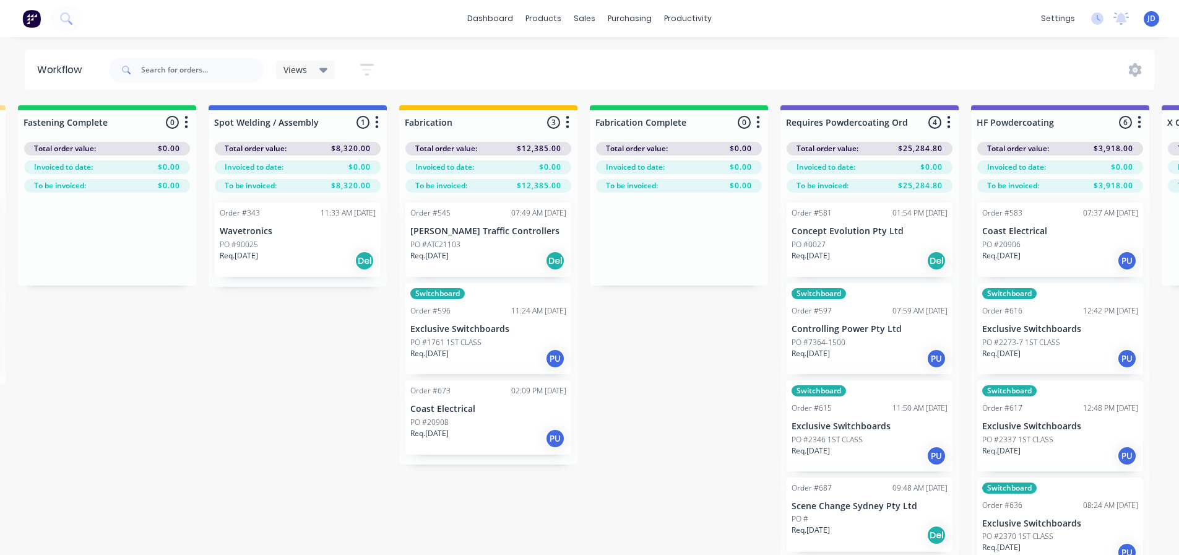
drag, startPoint x: 692, startPoint y: 363, endPoint x: 719, endPoint y: 355, distance: 27.6
click at [879, 344] on div "PO #7364-1500" at bounding box center [868, 342] width 156 height 11
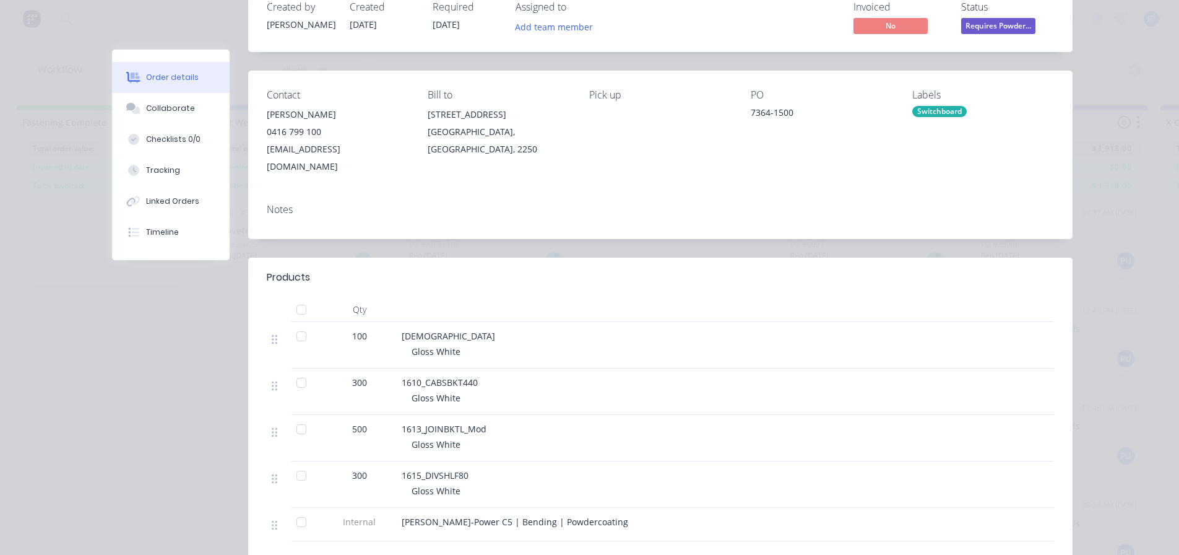
scroll to position [0, 0]
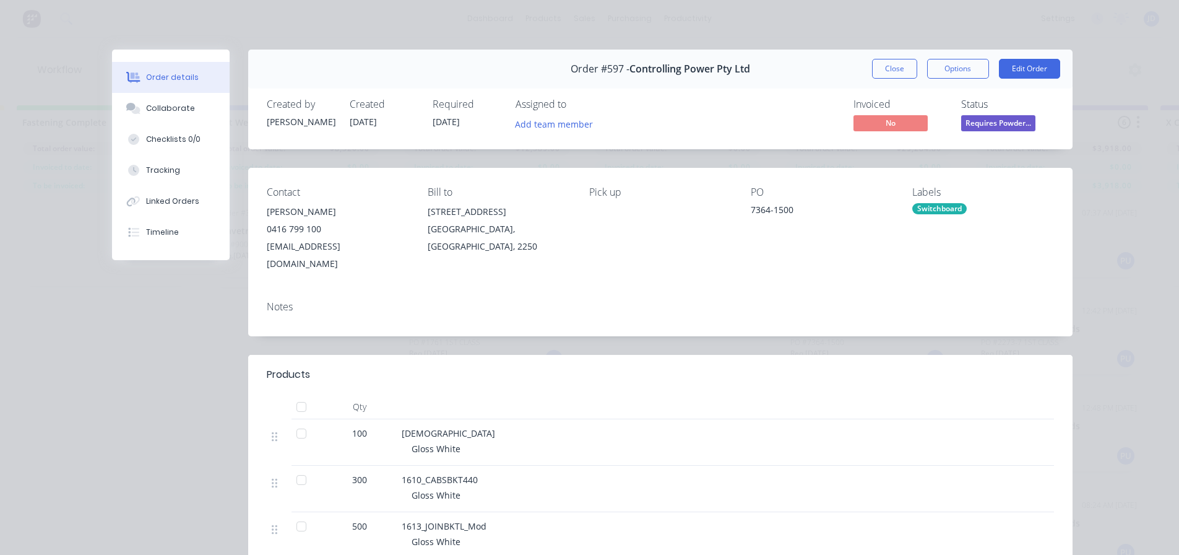
click at [897, 64] on button "Close" at bounding box center [894, 69] width 45 height 20
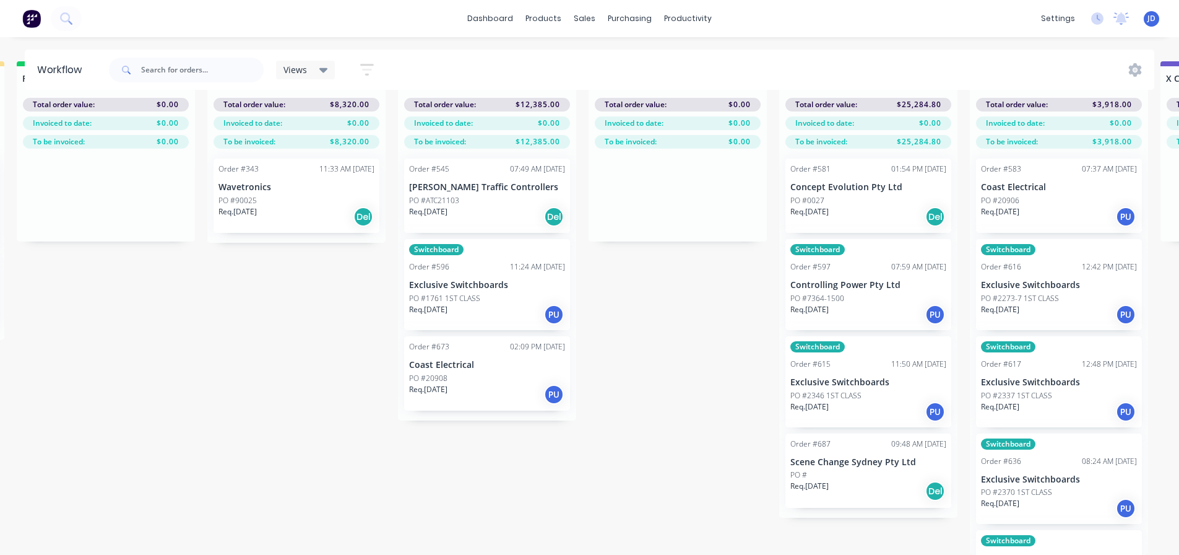
scroll to position [21, 3251]
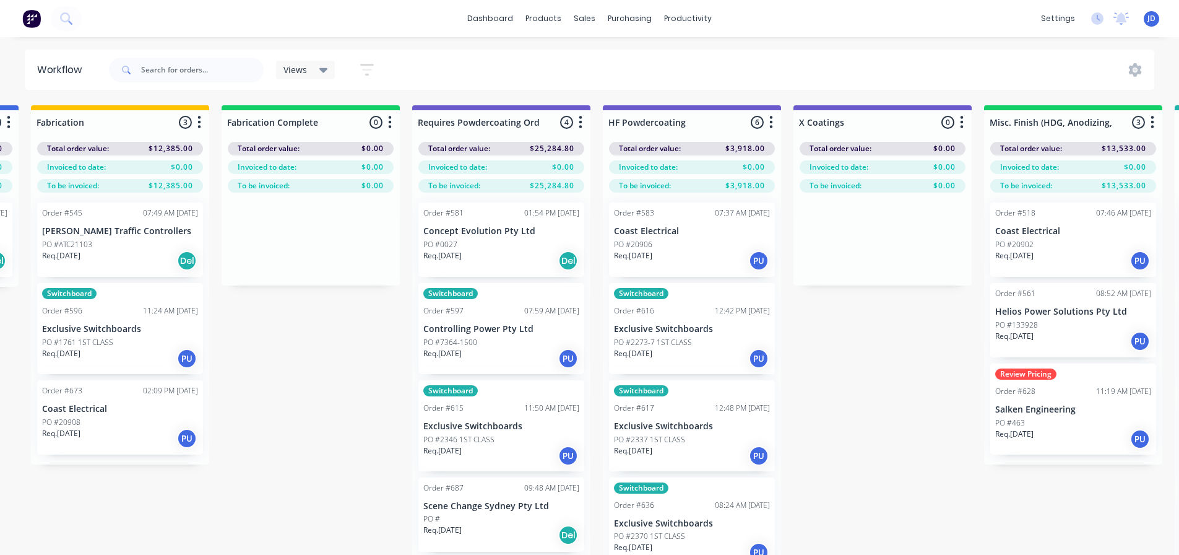
drag, startPoint x: 698, startPoint y: 365, endPoint x: 786, endPoint y: 349, distance: 89.9
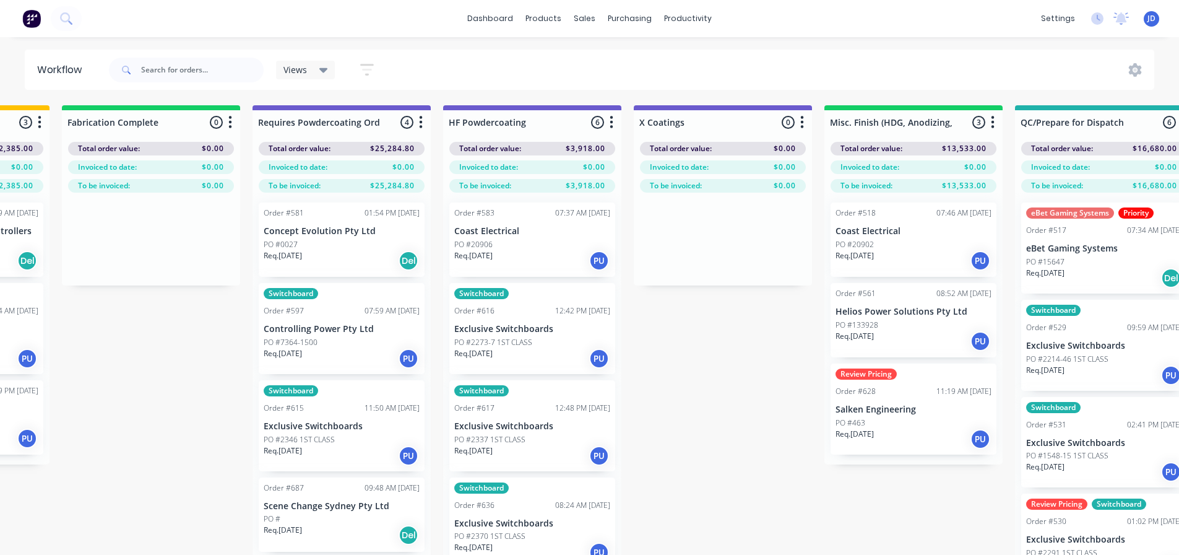
drag, startPoint x: 821, startPoint y: 378, endPoint x: 849, endPoint y: 374, distance: 28.2
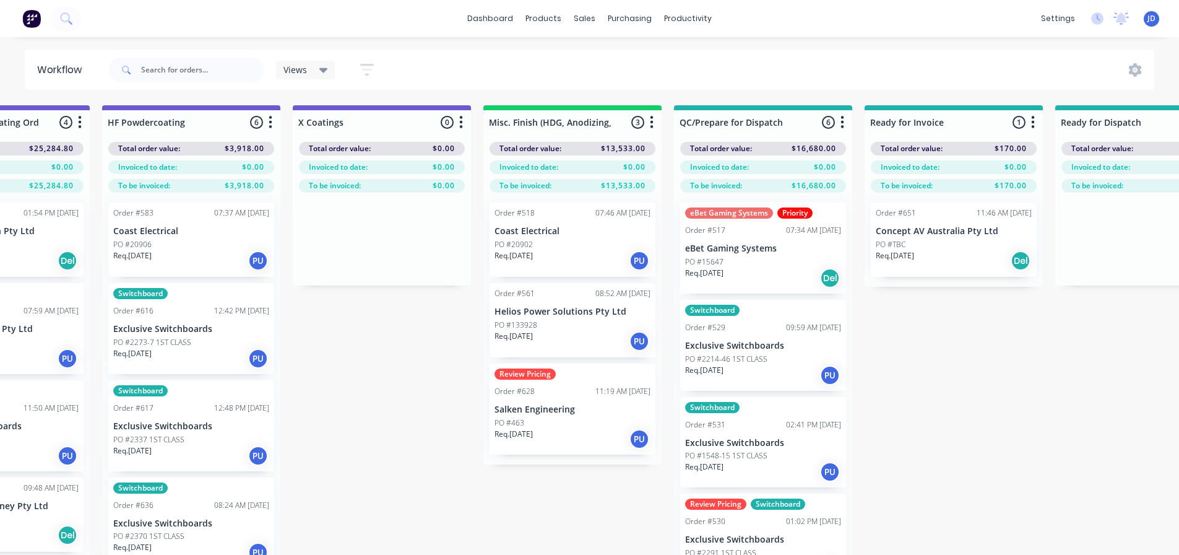
drag, startPoint x: 657, startPoint y: 404, endPoint x: 725, endPoint y: 389, distance: 70.3
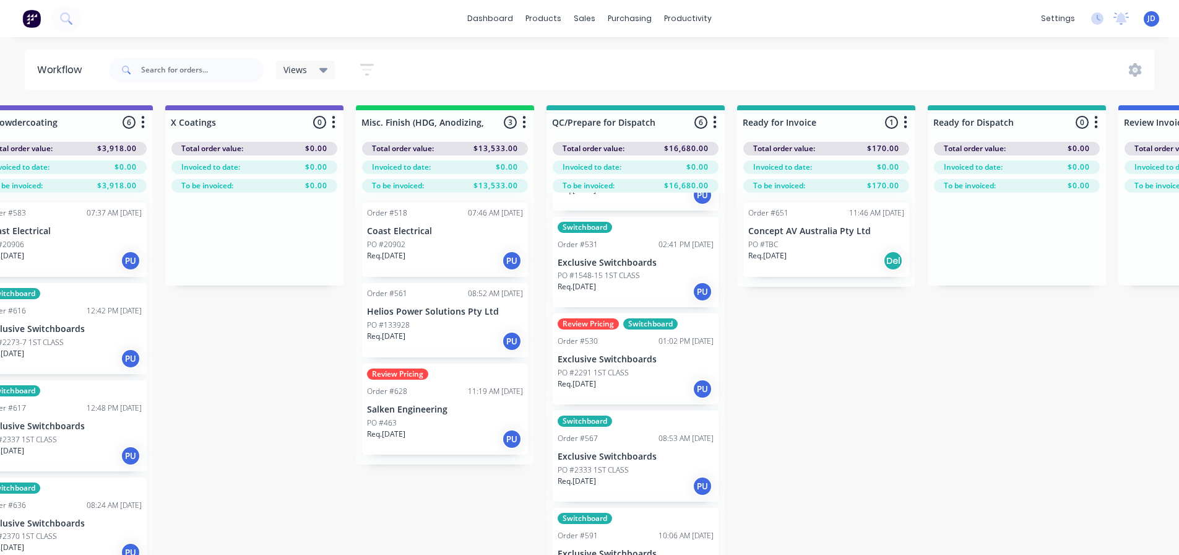
scroll to position [181, 0]
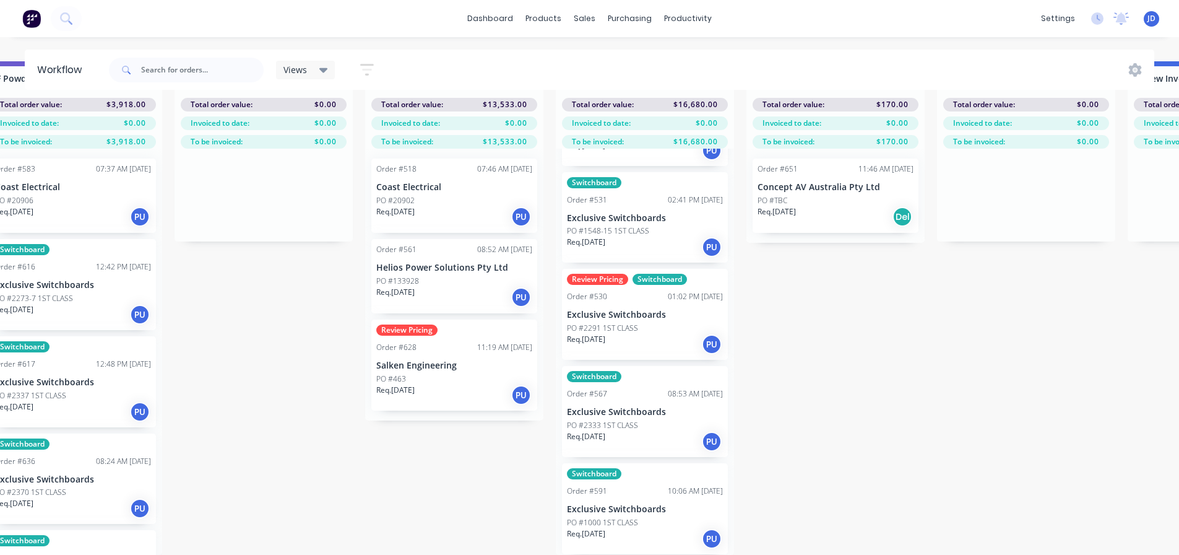
drag, startPoint x: 377, startPoint y: 467, endPoint x: 326, endPoint y: 453, distance: 52.5
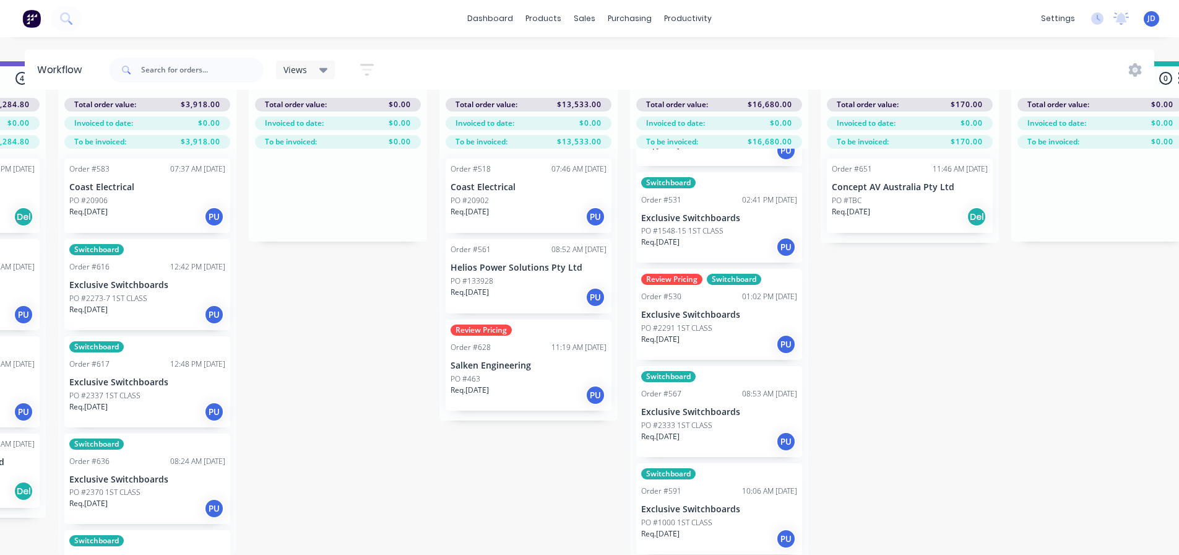
drag, startPoint x: 389, startPoint y: 508, endPoint x: 322, endPoint y: 470, distance: 76.5
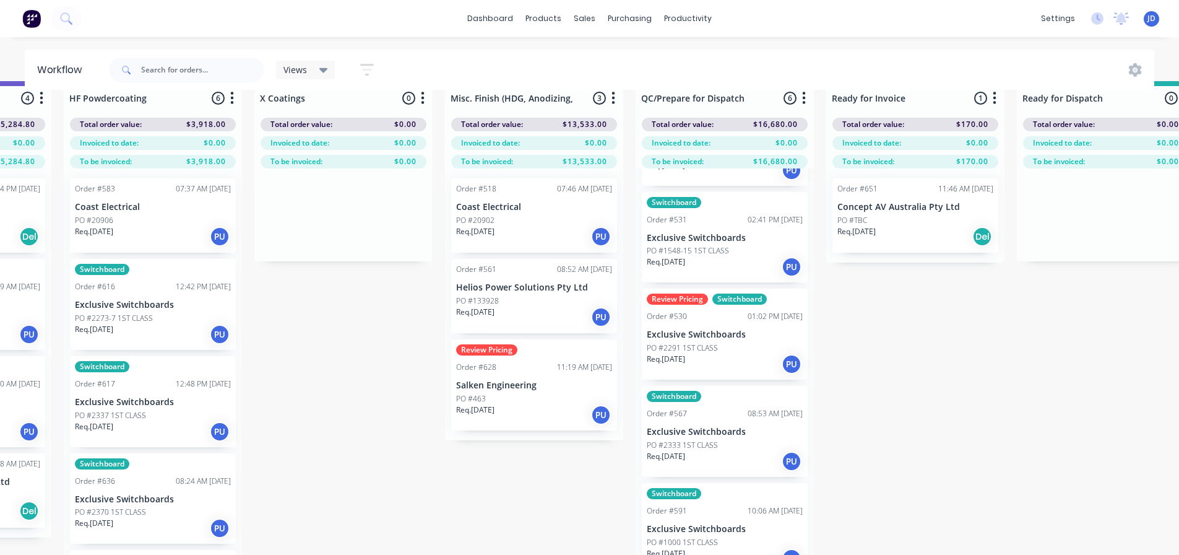
scroll to position [0, 0]
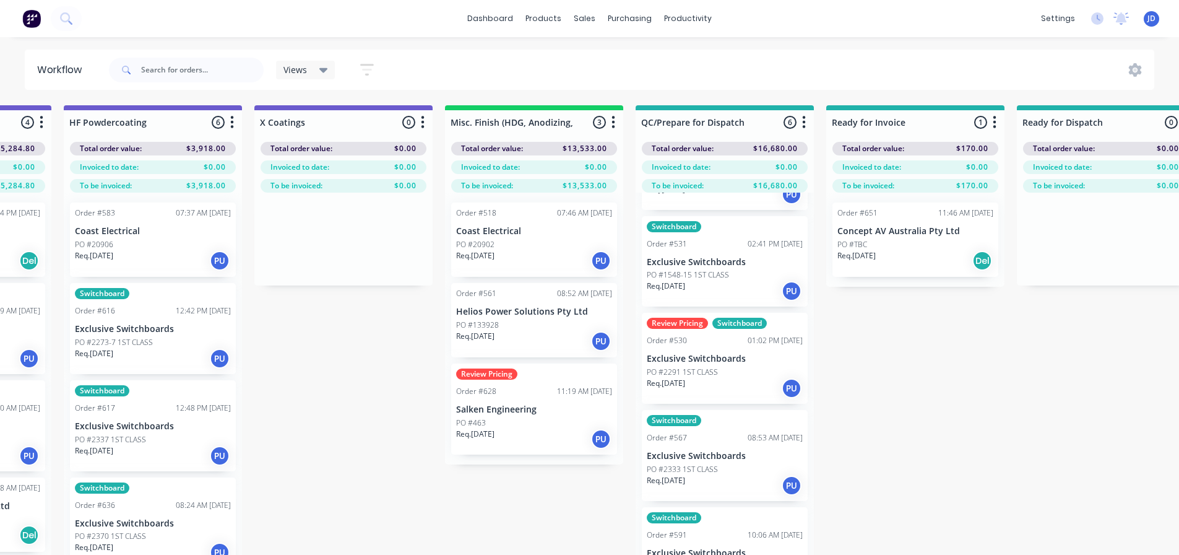
click at [140, 346] on p "PO #2273-7 1ST CLASS" at bounding box center [114, 342] width 78 height 11
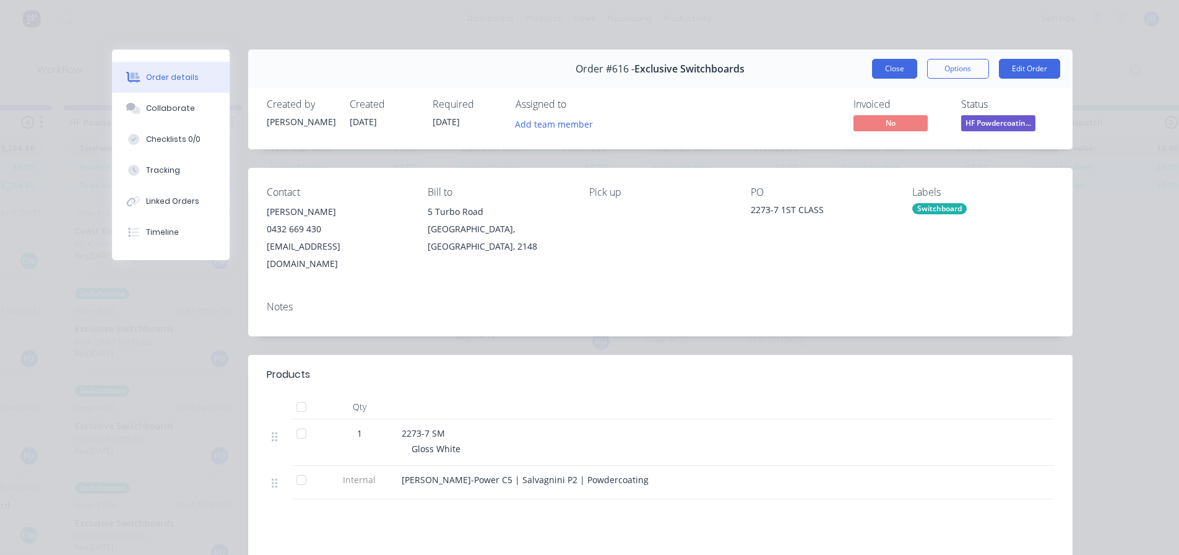
click at [883, 78] on button "Close" at bounding box center [894, 69] width 45 height 20
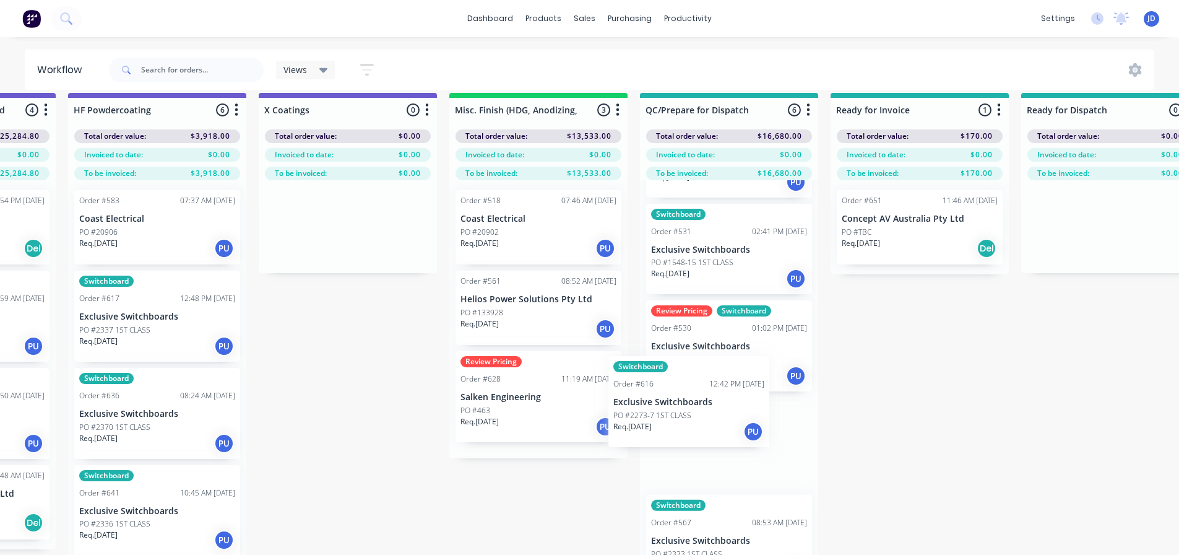
scroll to position [14, 4153]
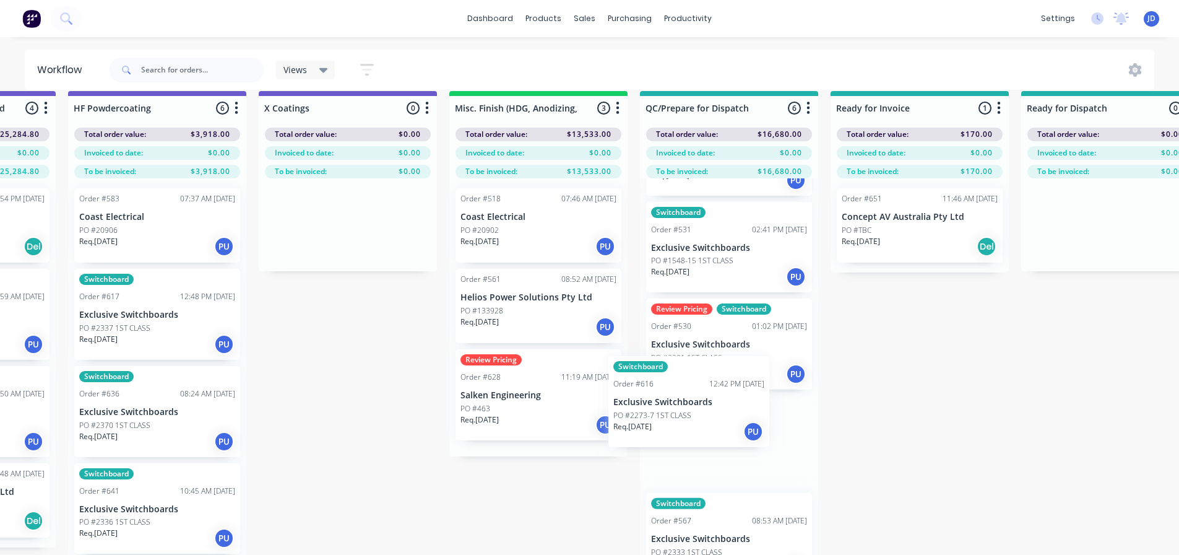
drag, startPoint x: 145, startPoint y: 347, endPoint x: 699, endPoint y: 406, distance: 557.1
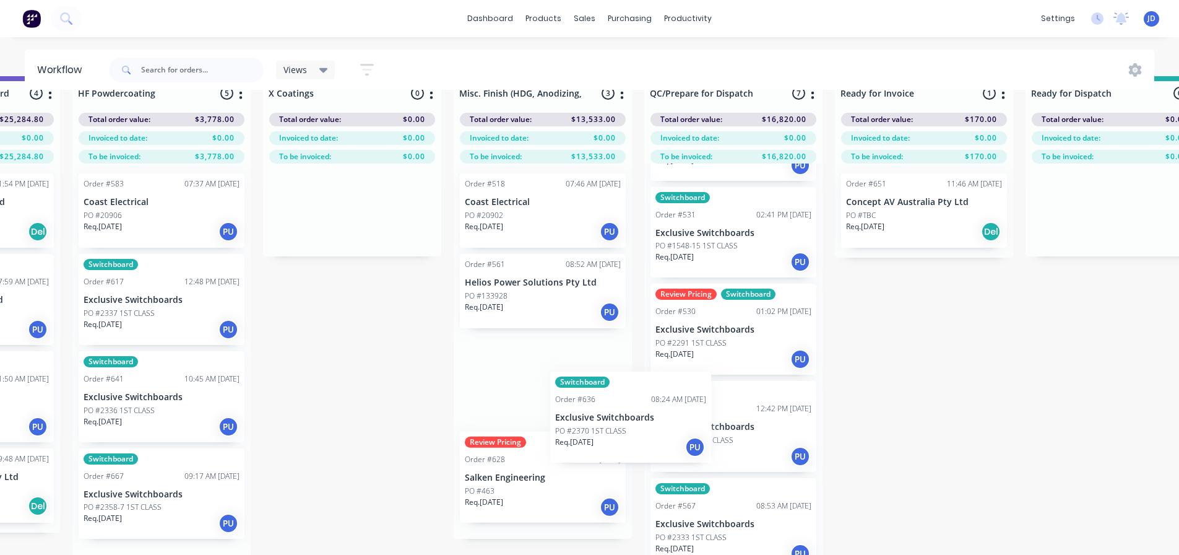
drag, startPoint x: 165, startPoint y: 419, endPoint x: 573, endPoint y: 404, distance: 408.2
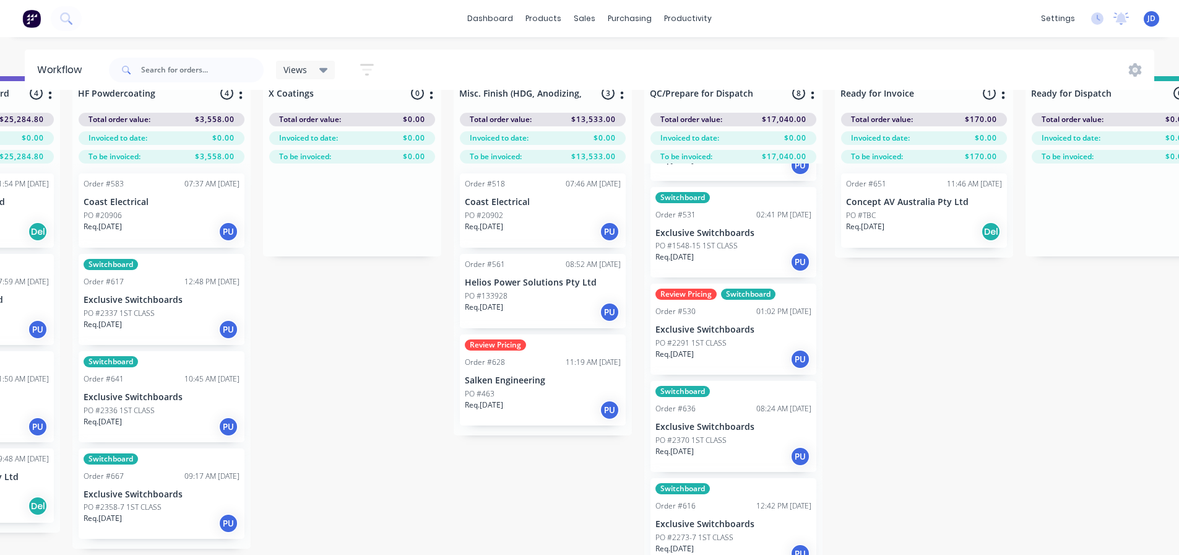
scroll to position [29, 4145]
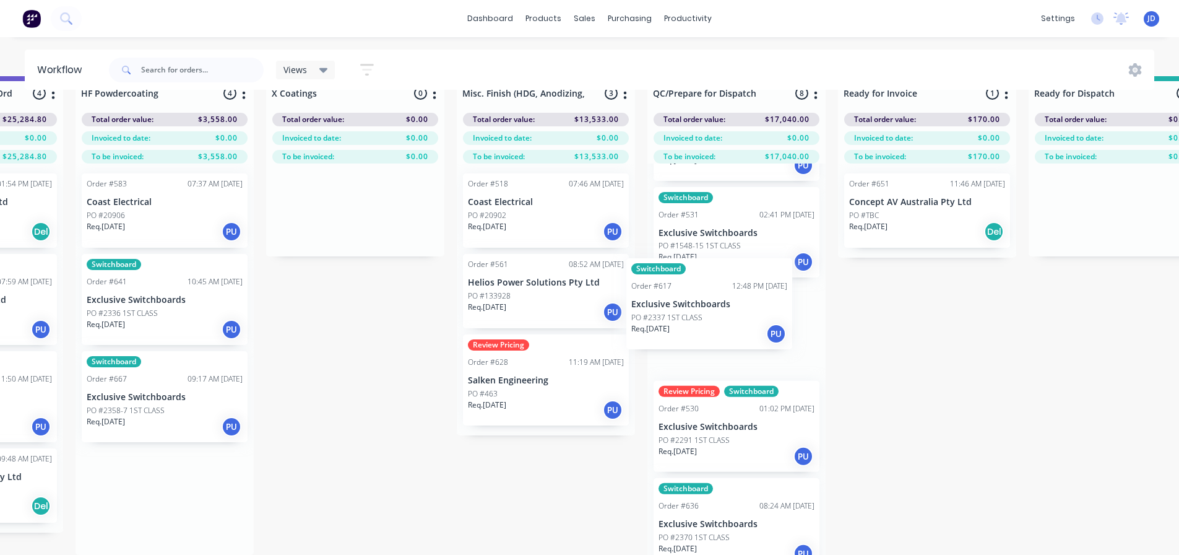
drag, startPoint x: 533, startPoint y: 323, endPoint x: 475, endPoint y: 339, distance: 59.8
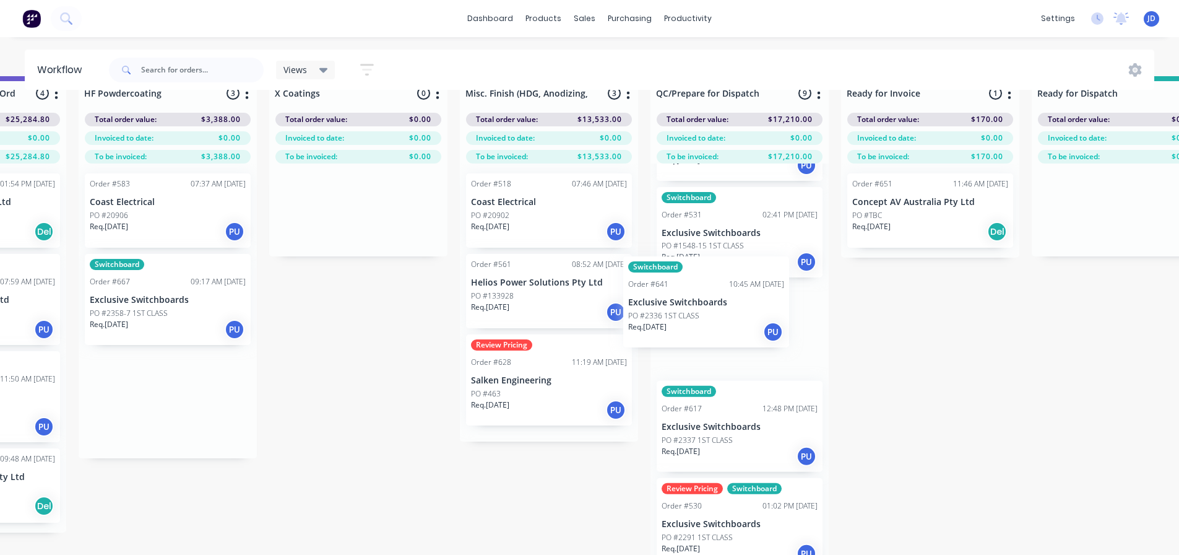
drag, startPoint x: 444, startPoint y: 327, endPoint x: 659, endPoint y: 331, distance: 214.8
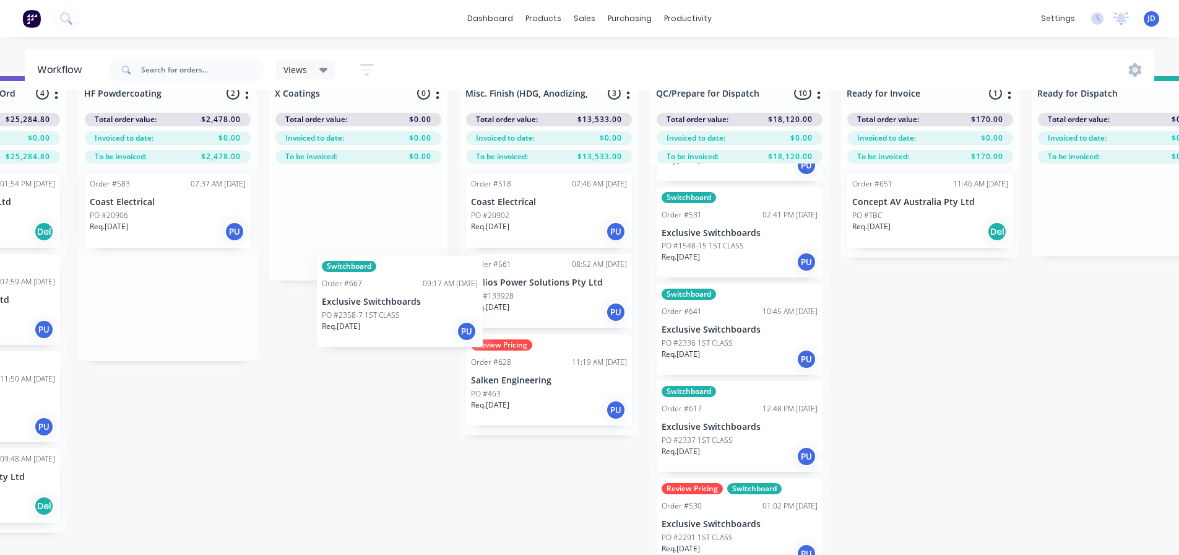
scroll to position [29, 4140]
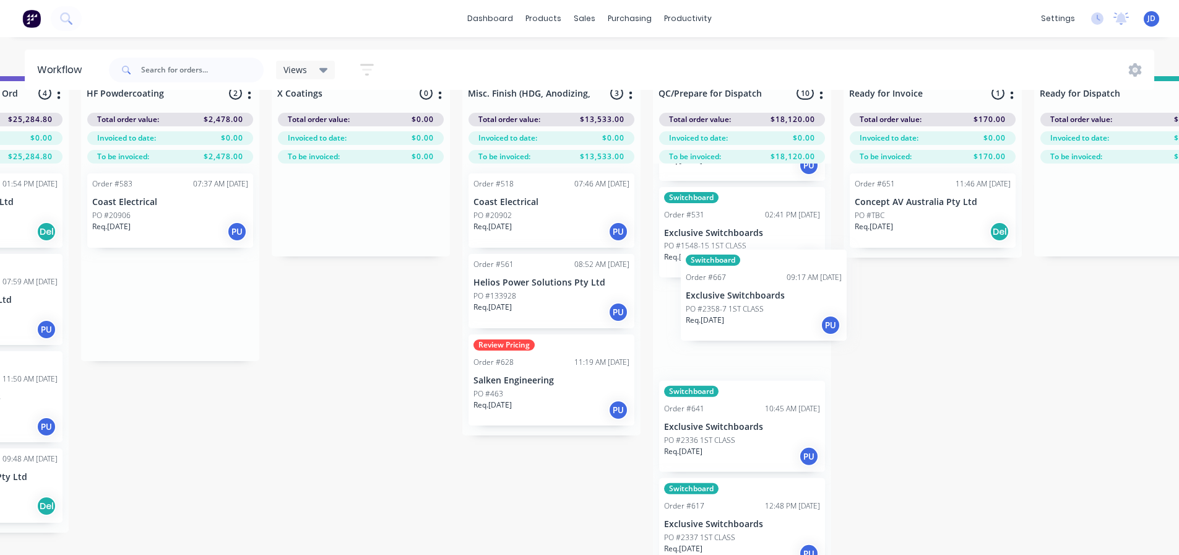
drag, startPoint x: 278, startPoint y: 318, endPoint x: 713, endPoint y: 301, distance: 435.5
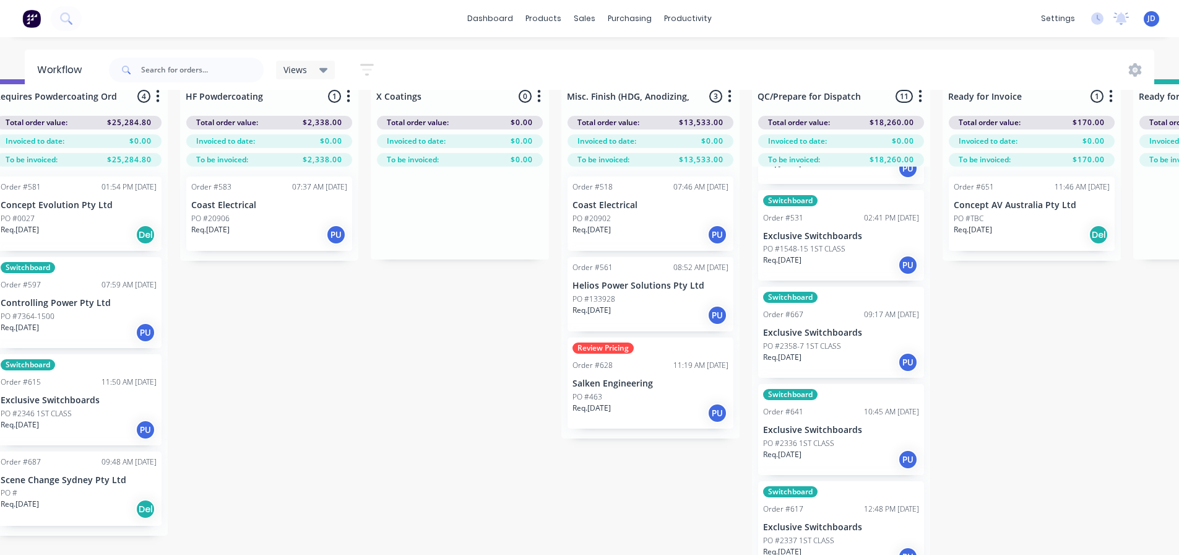
drag, startPoint x: 498, startPoint y: 503, endPoint x: 421, endPoint y: 475, distance: 82.4
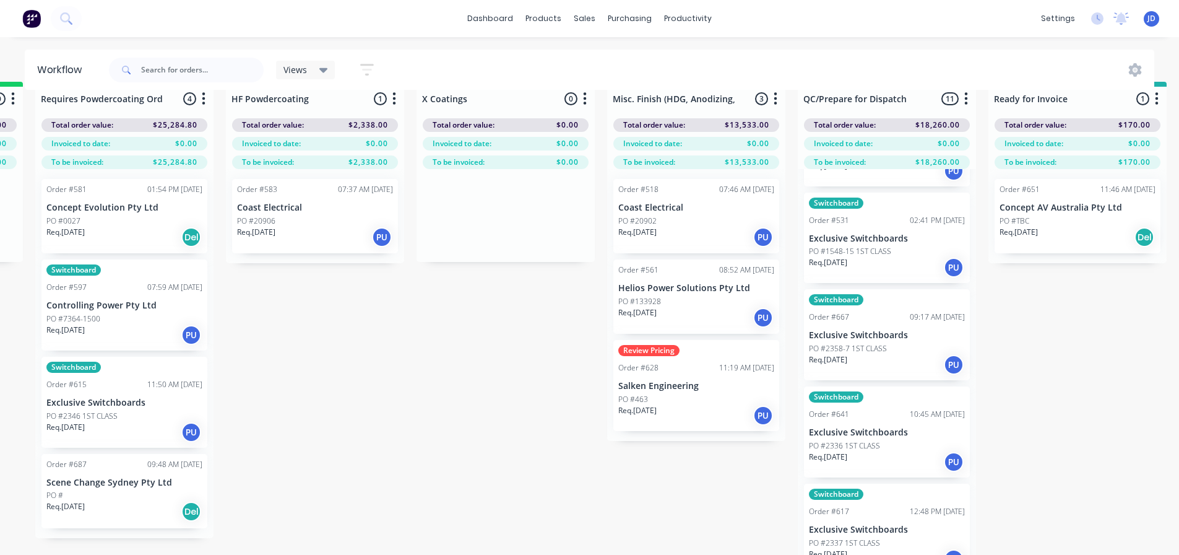
scroll to position [0, 3995]
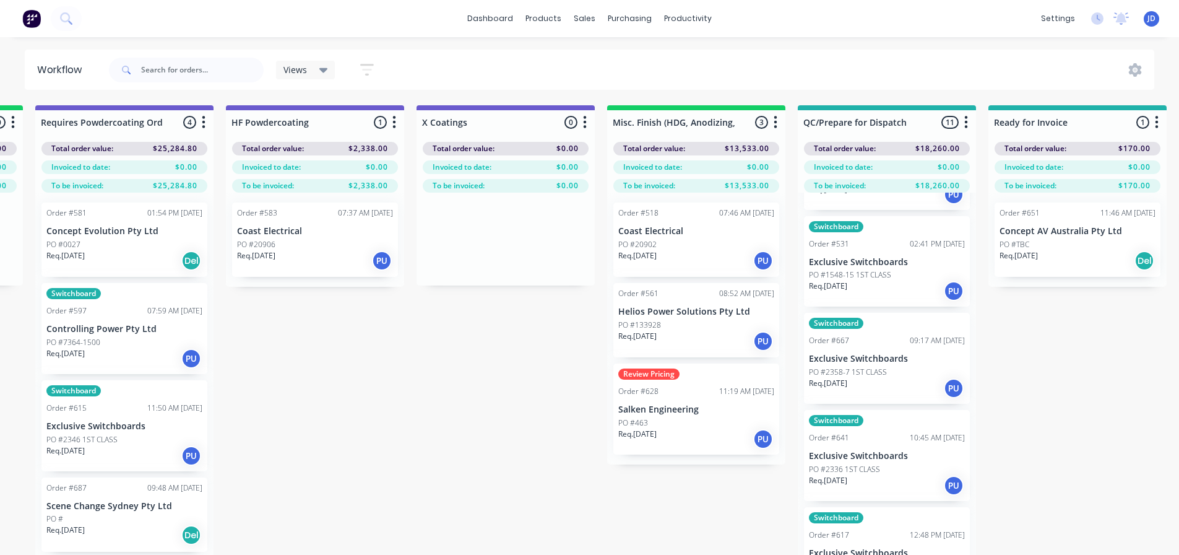
click at [860, 287] on div "Req. [DATE] PU" at bounding box center [887, 290] width 156 height 21
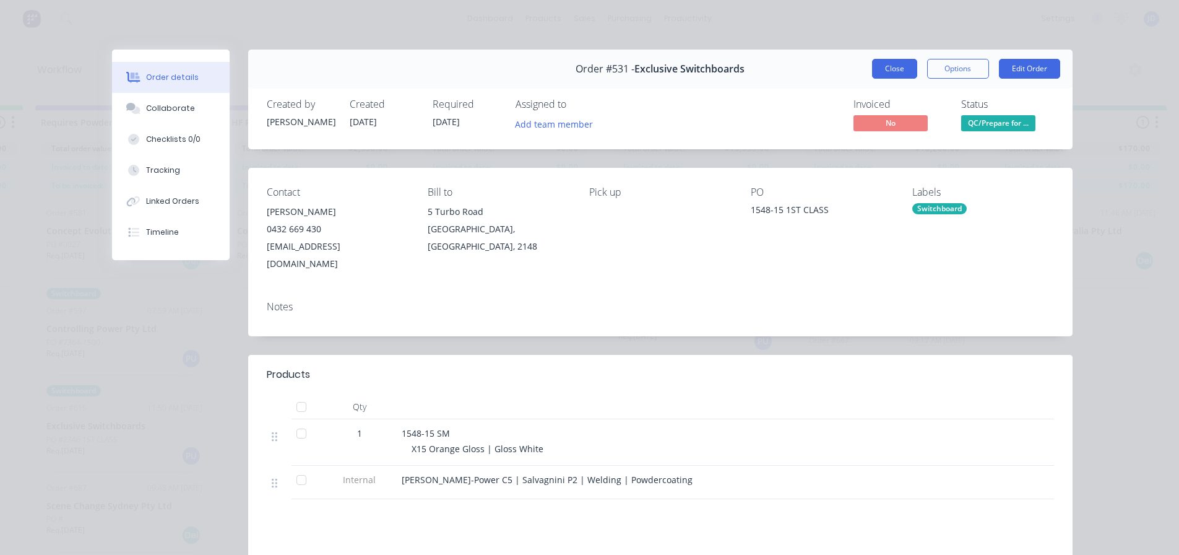
click at [873, 65] on button "Close" at bounding box center [894, 69] width 45 height 20
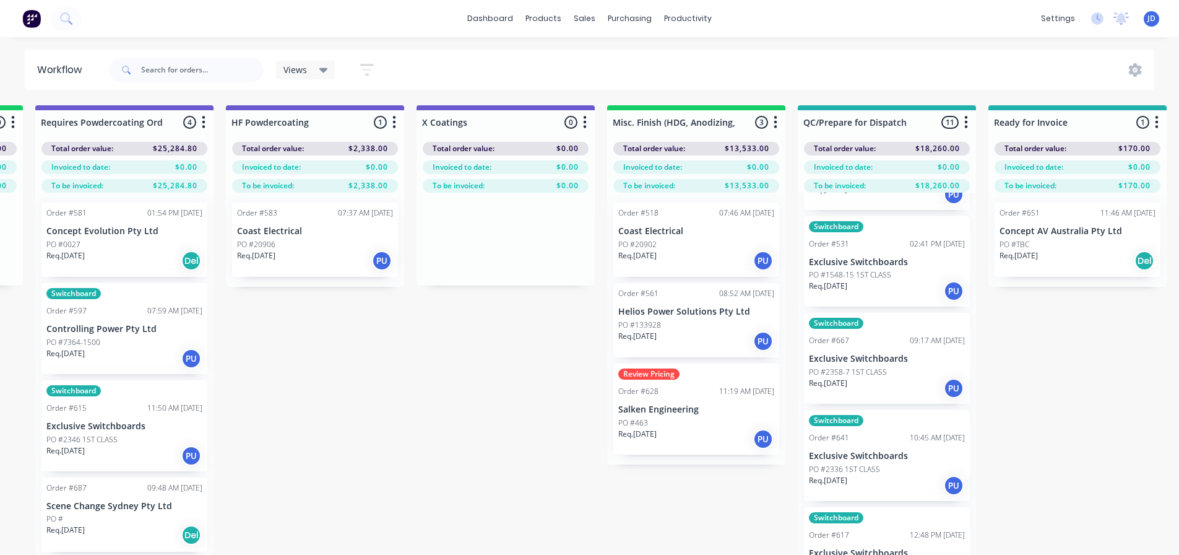
scroll to position [1, 3890]
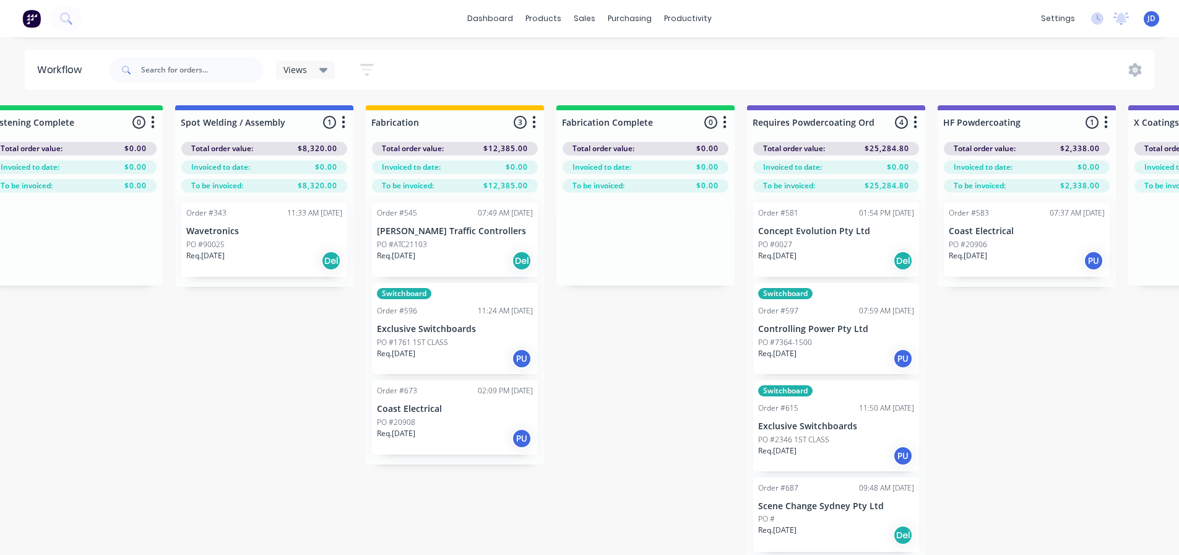
drag, startPoint x: 412, startPoint y: 470, endPoint x: 341, endPoint y: 446, distance: 74.4
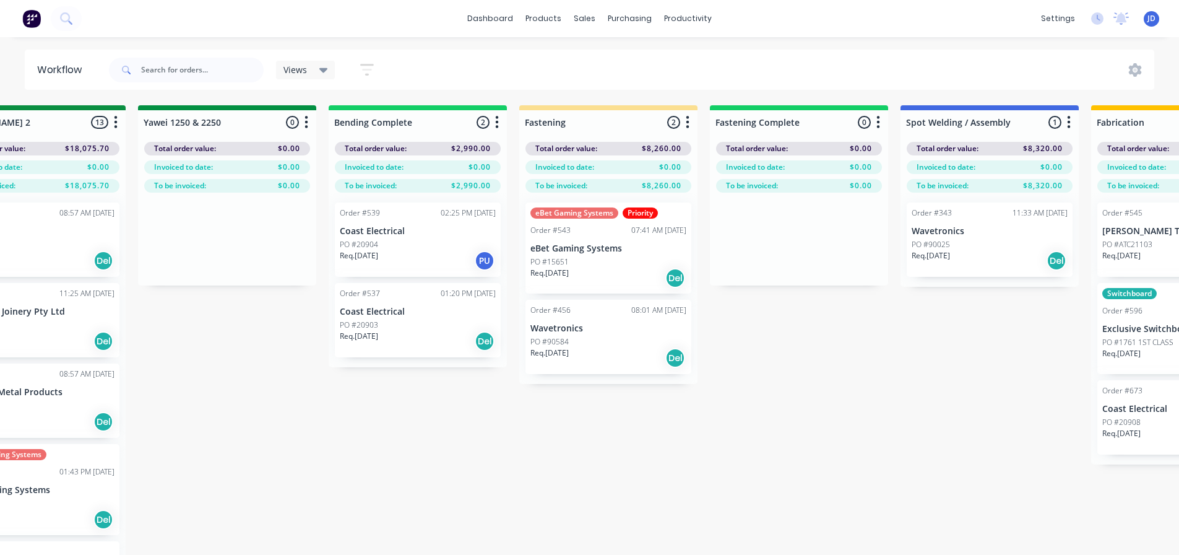
drag, startPoint x: 818, startPoint y: 495, endPoint x: 741, endPoint y: 478, distance: 78.5
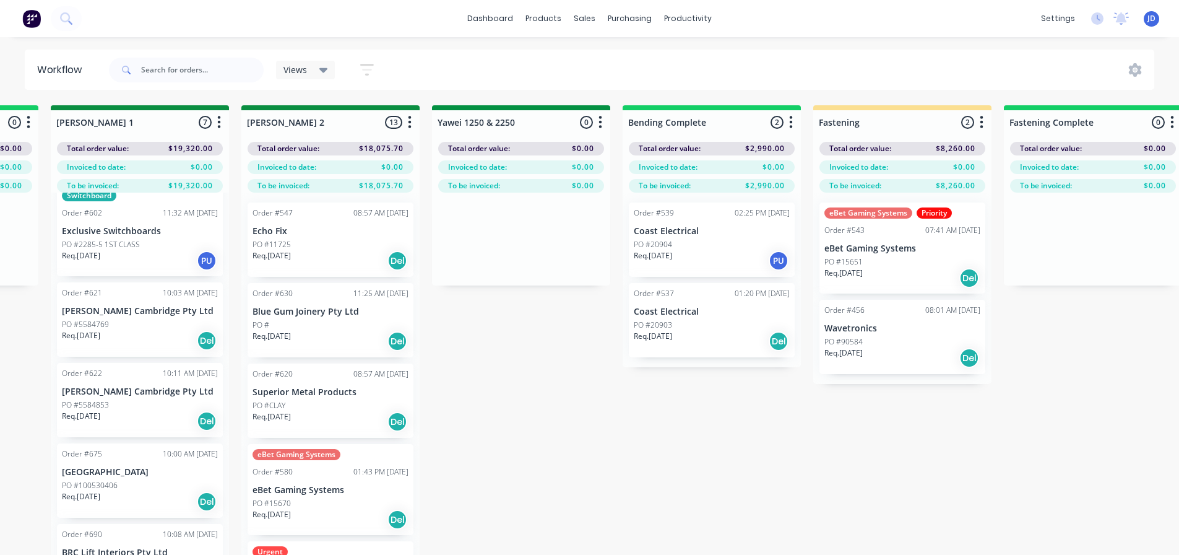
drag, startPoint x: 814, startPoint y: 496, endPoint x: 738, endPoint y: 478, distance: 78.2
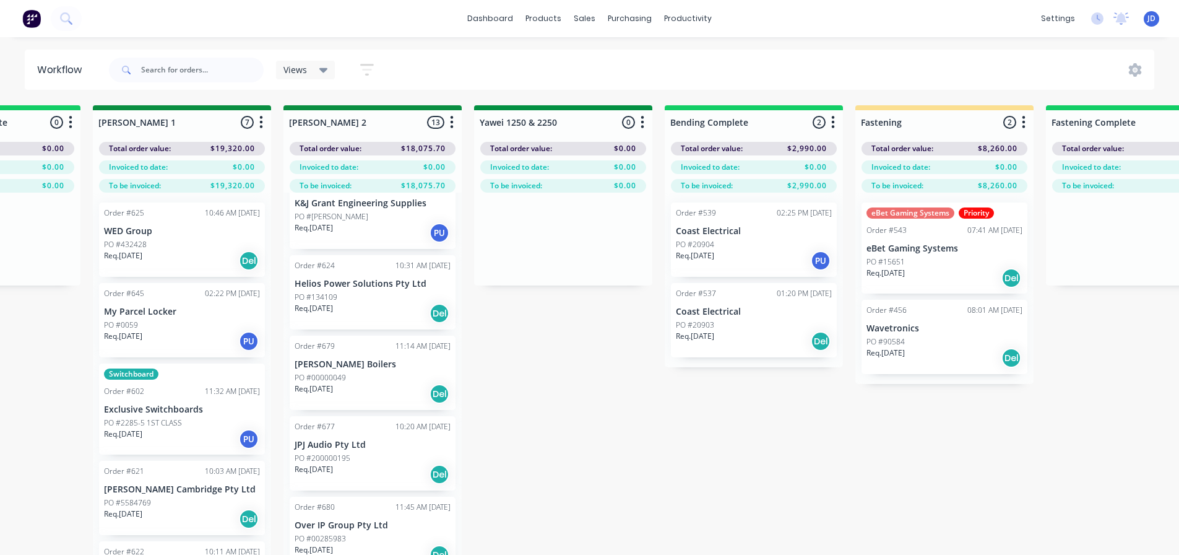
scroll to position [697, 0]
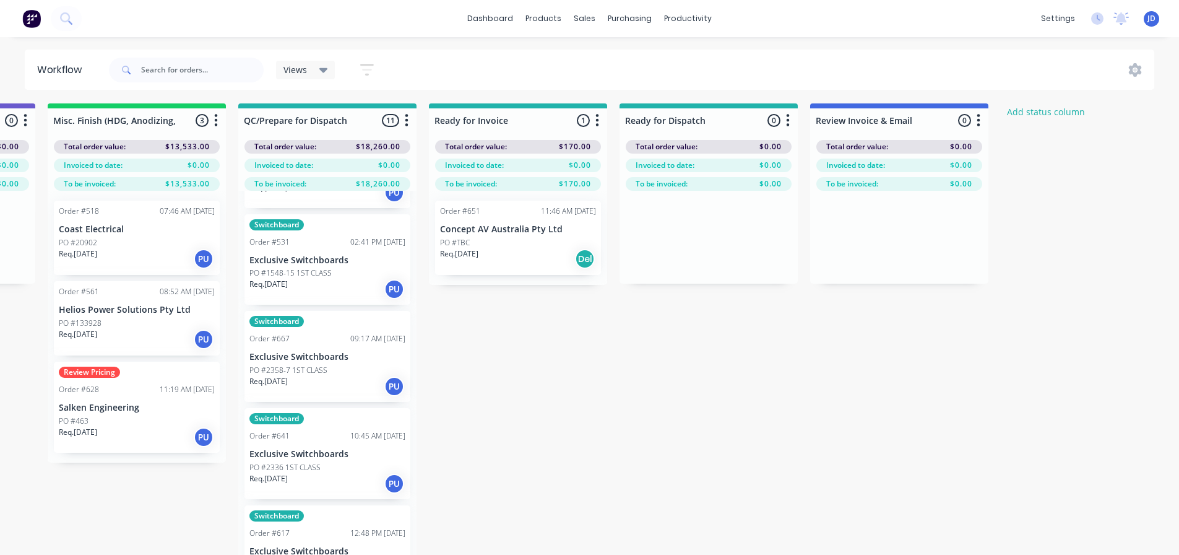
drag, startPoint x: 627, startPoint y: 424, endPoint x: 771, endPoint y: 409, distance: 144.4
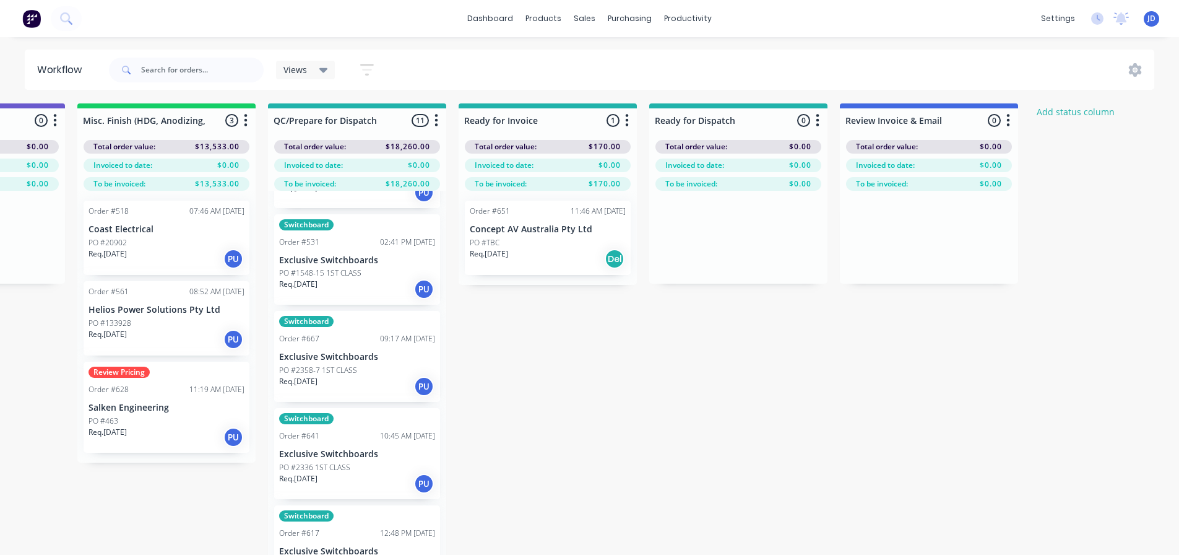
drag, startPoint x: 674, startPoint y: 427, endPoint x: 557, endPoint y: 423, distance: 117.0
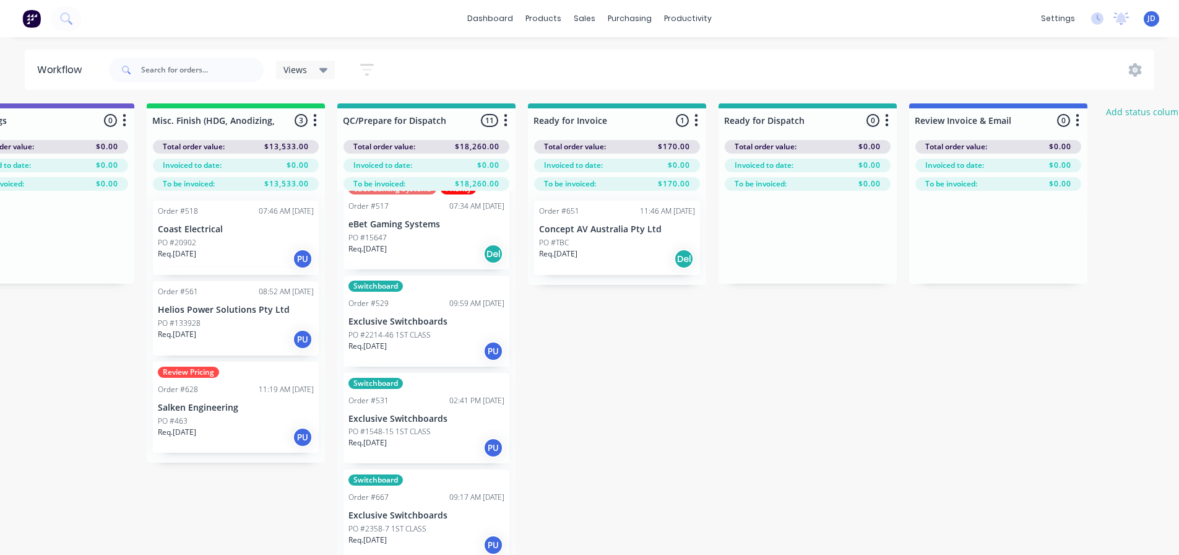
scroll to position [0, 0]
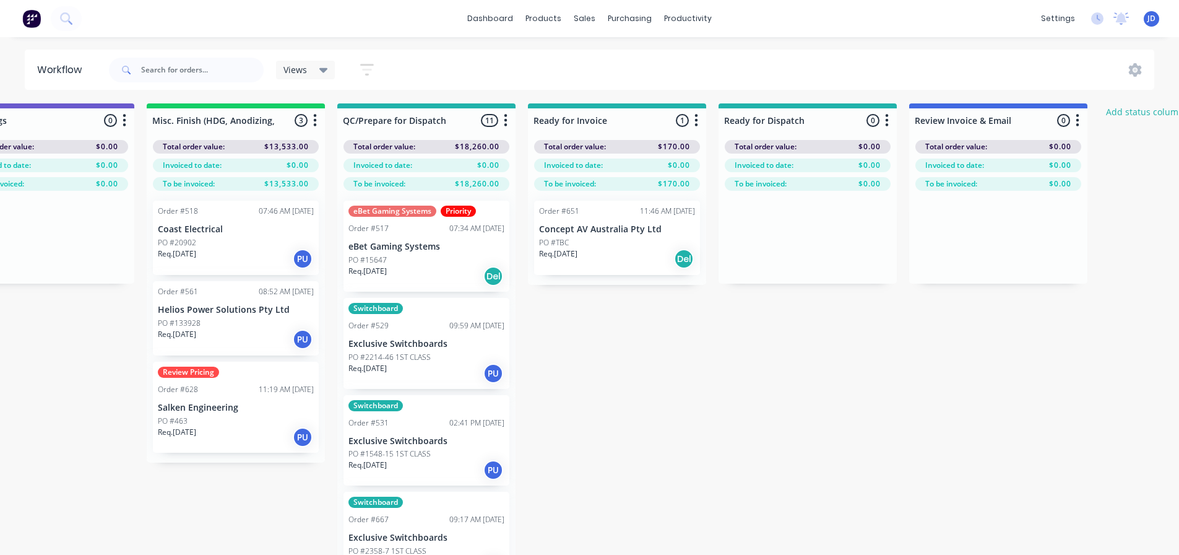
click at [387, 469] on p "Req. [DATE]" at bounding box center [367, 464] width 38 height 11
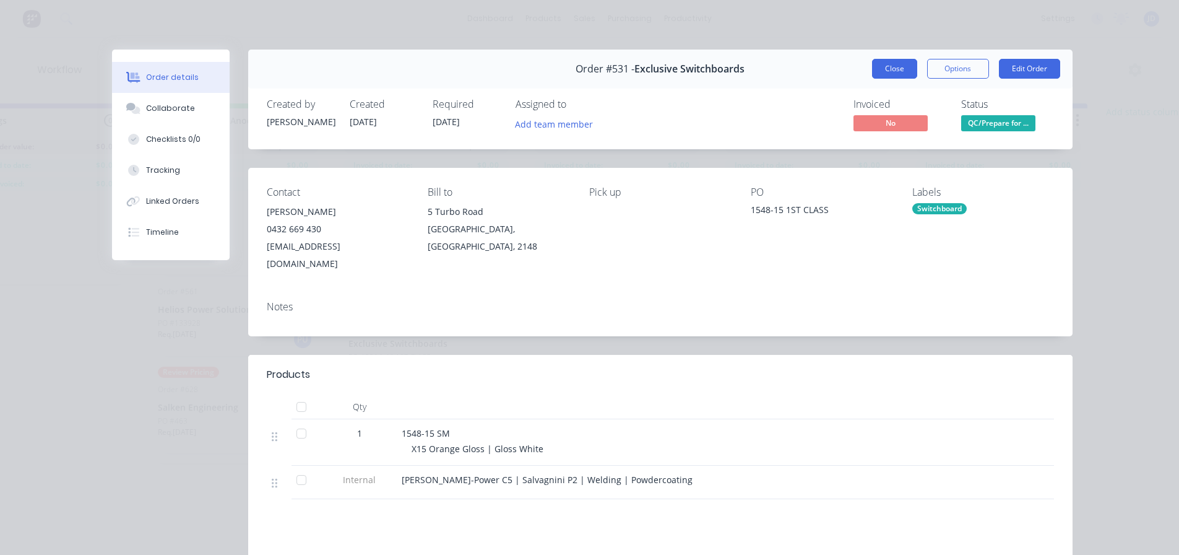
click at [901, 71] on button "Close" at bounding box center [894, 69] width 45 height 20
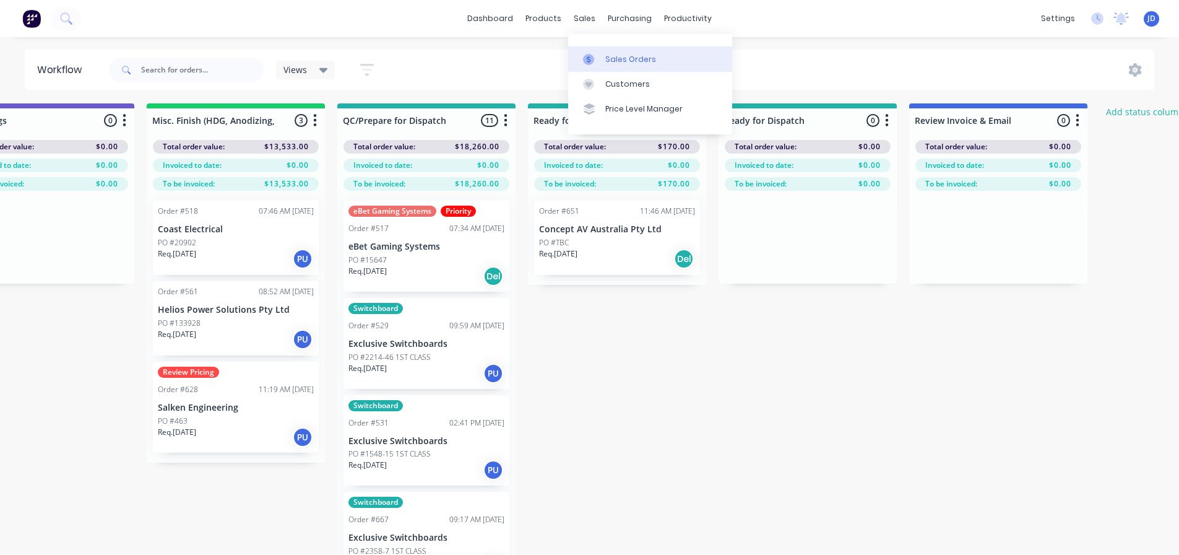
click at [611, 58] on div "Sales Orders" at bounding box center [630, 59] width 51 height 11
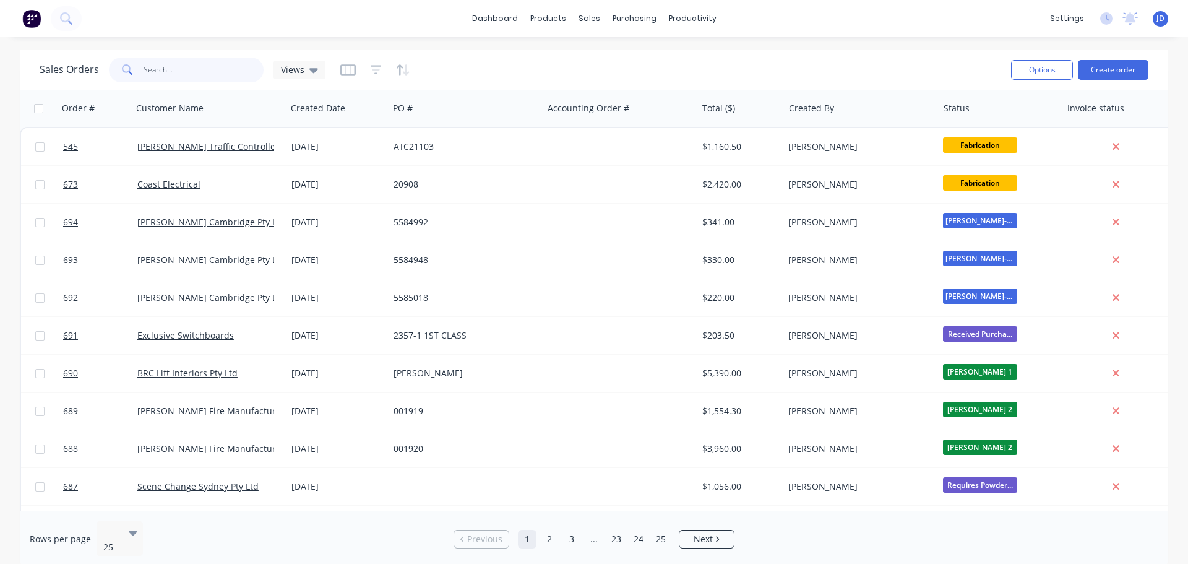
drag, startPoint x: 186, startPoint y: 66, endPoint x: 165, endPoint y: 79, distance: 24.2
click at [186, 67] on input "text" at bounding box center [204, 70] width 121 height 25
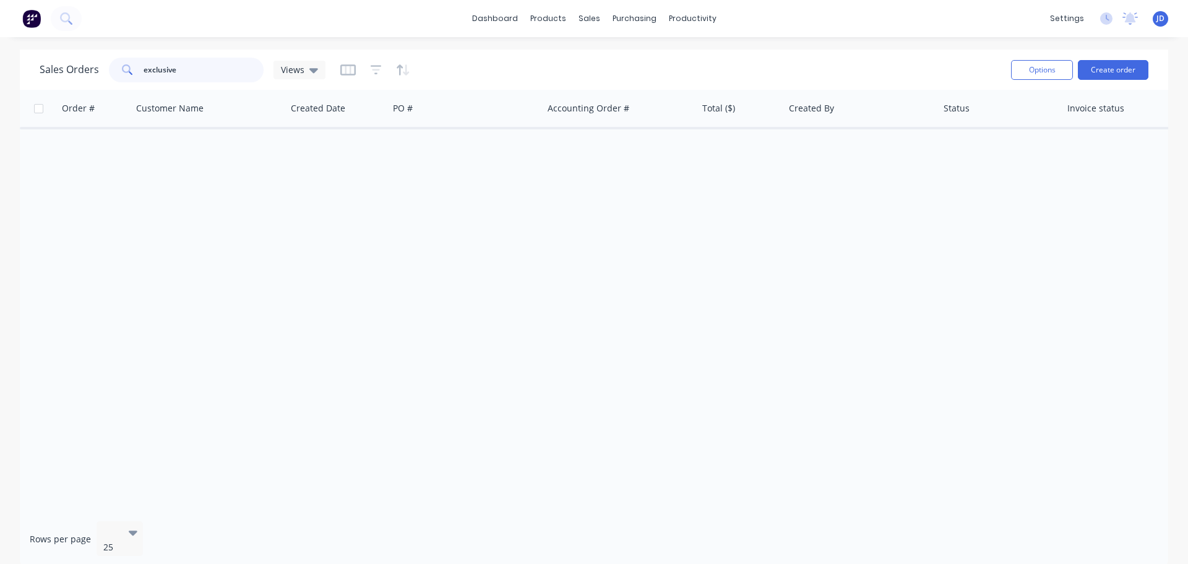
type input "exclusive"
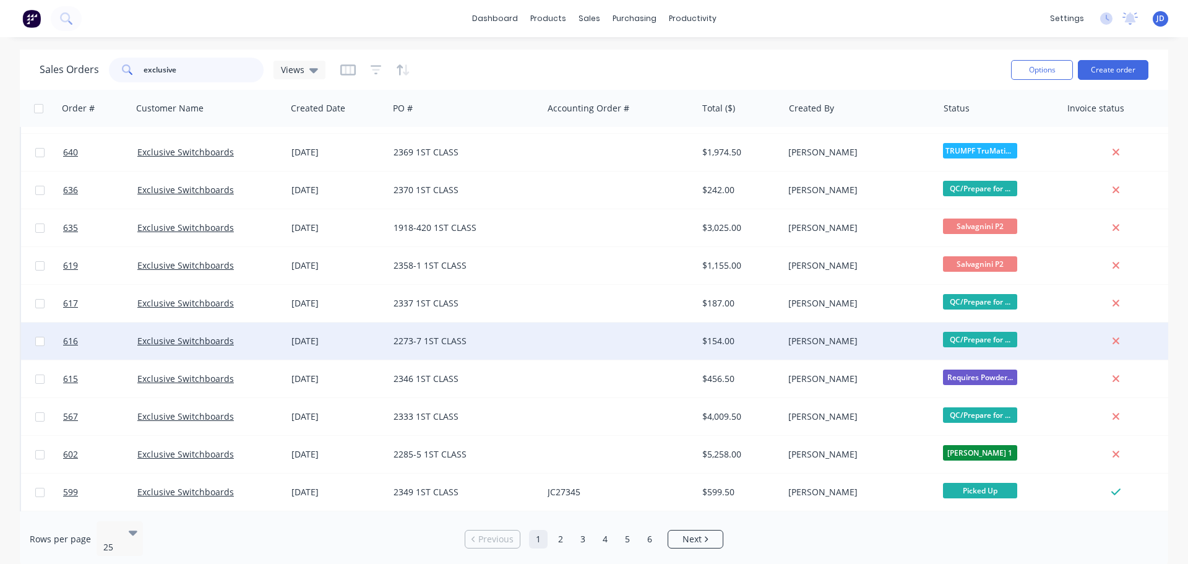
scroll to position [566, 0]
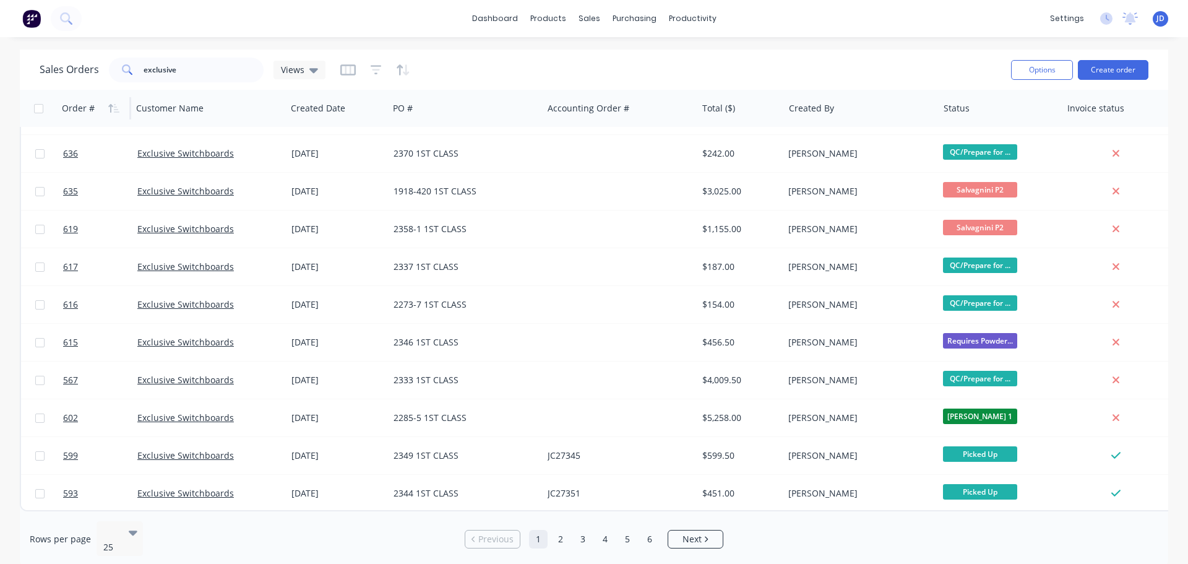
click at [85, 107] on div "Order #" at bounding box center [78, 108] width 33 height 12
click at [115, 105] on icon "button" at bounding box center [113, 108] width 11 height 10
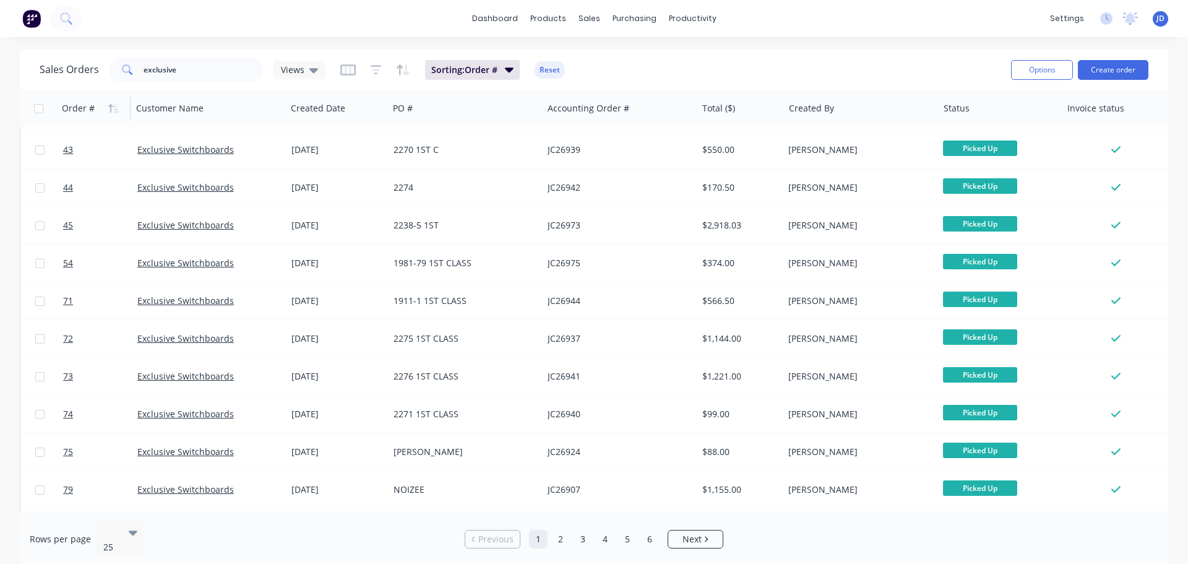
scroll to position [371, 0]
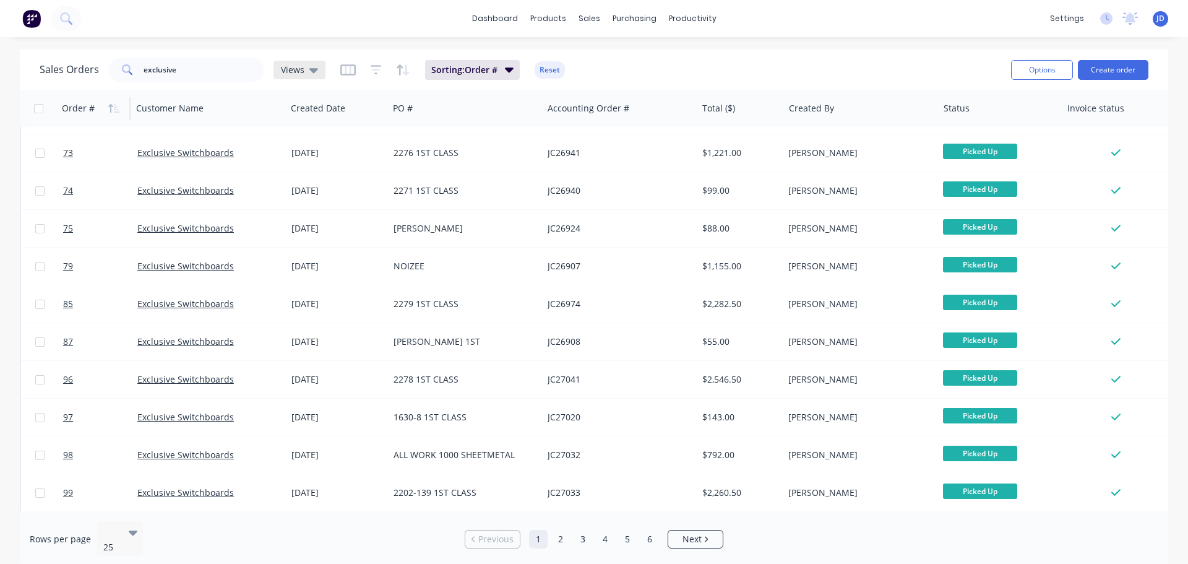
click at [313, 70] on icon at bounding box center [313, 70] width 9 height 5
click at [309, 220] on button "CURRENT JOBS" at bounding box center [347, 225] width 141 height 14
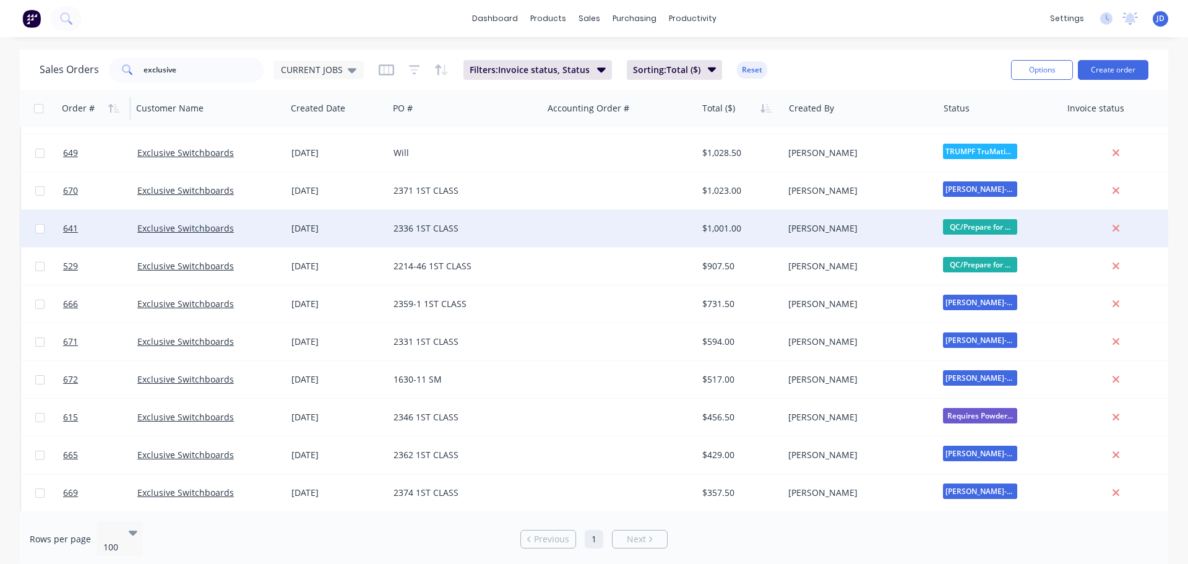
click at [548, 219] on div at bounding box center [620, 228] width 154 height 37
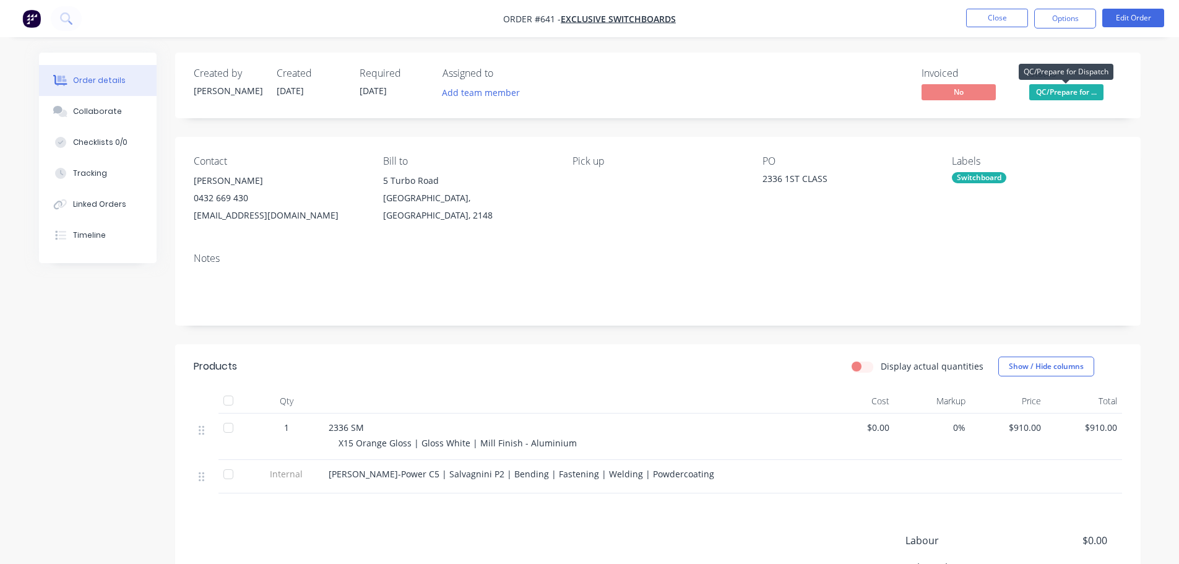
click at [1072, 93] on span "QC/Prepare for ..." at bounding box center [1066, 91] width 74 height 15
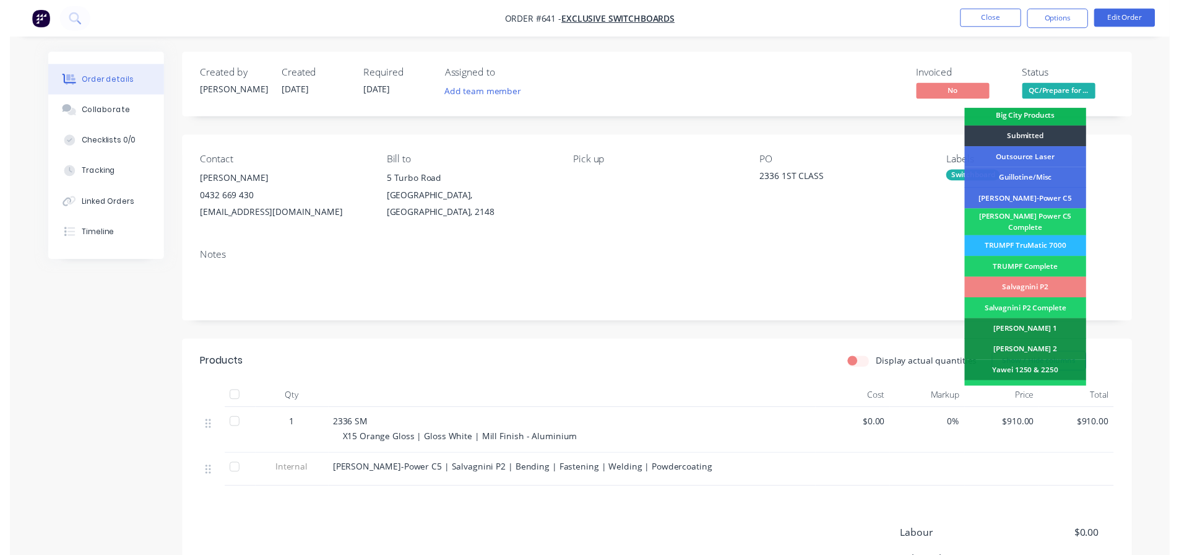
scroll to position [186, 0]
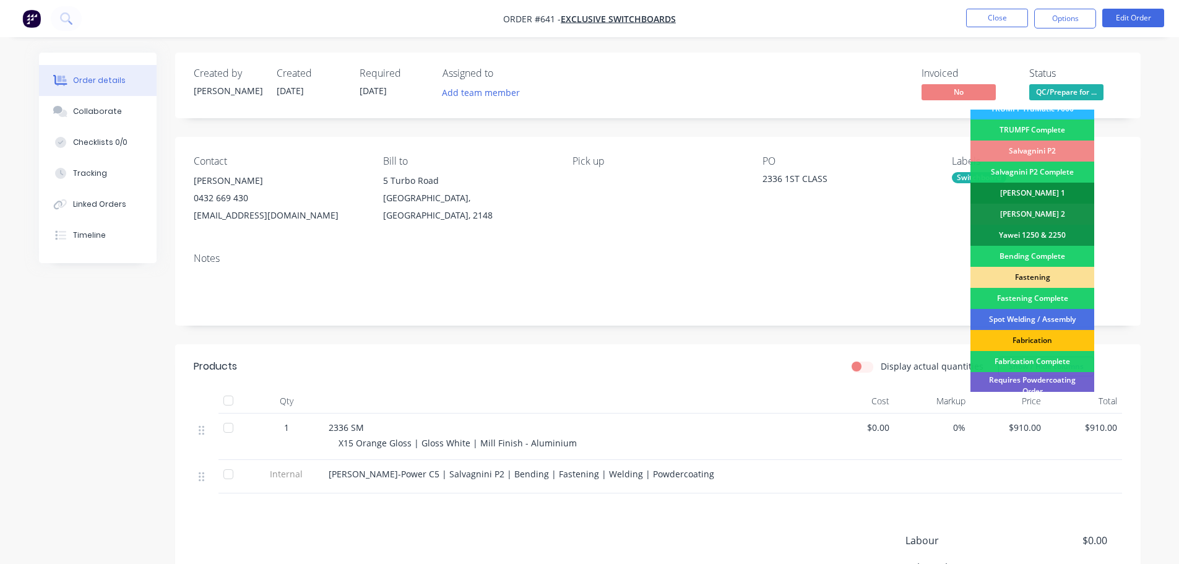
click at [1070, 186] on div "[PERSON_NAME] 1" at bounding box center [1033, 193] width 124 height 21
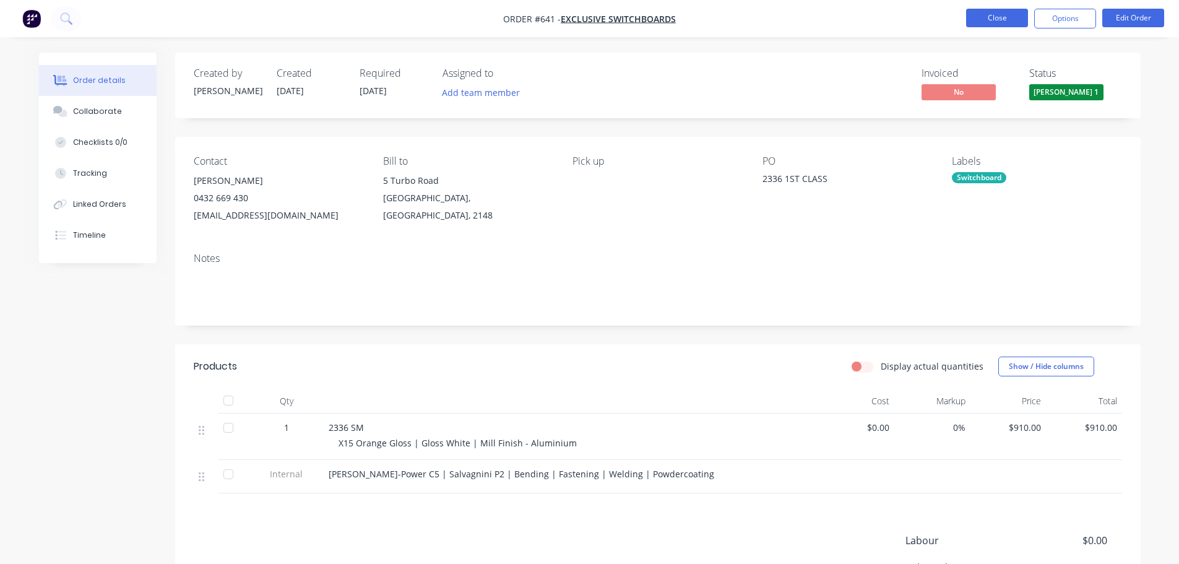
click at [1001, 21] on button "Close" at bounding box center [997, 18] width 62 height 19
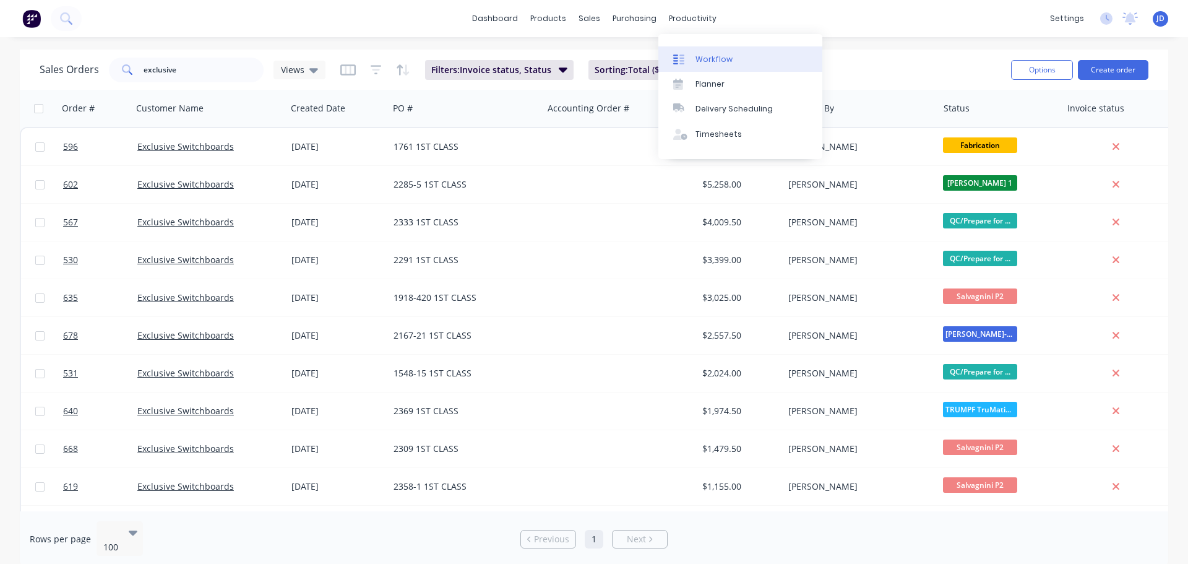
click at [701, 51] on link "Workflow" at bounding box center [741, 58] width 164 height 25
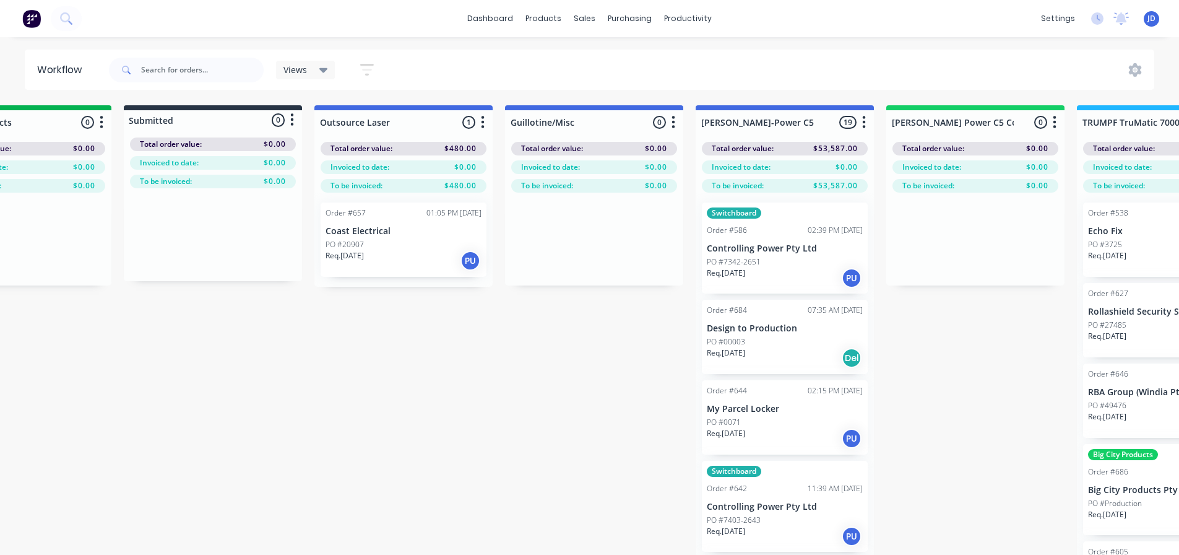
drag, startPoint x: 622, startPoint y: 423, endPoint x: 725, endPoint y: 404, distance: 105.2
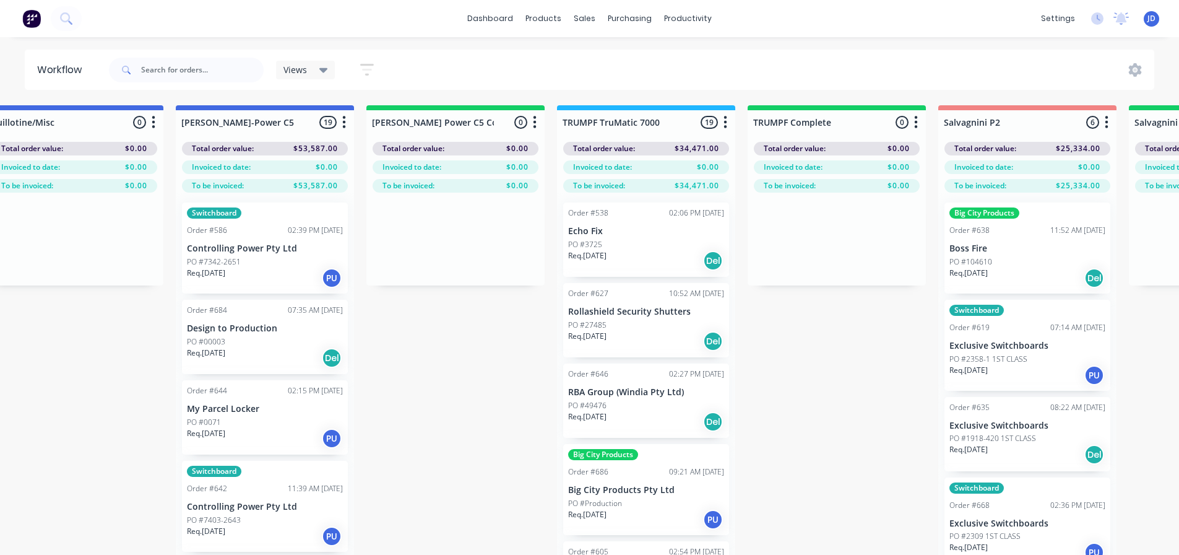
drag, startPoint x: 420, startPoint y: 443, endPoint x: 506, endPoint y: 437, distance: 86.2
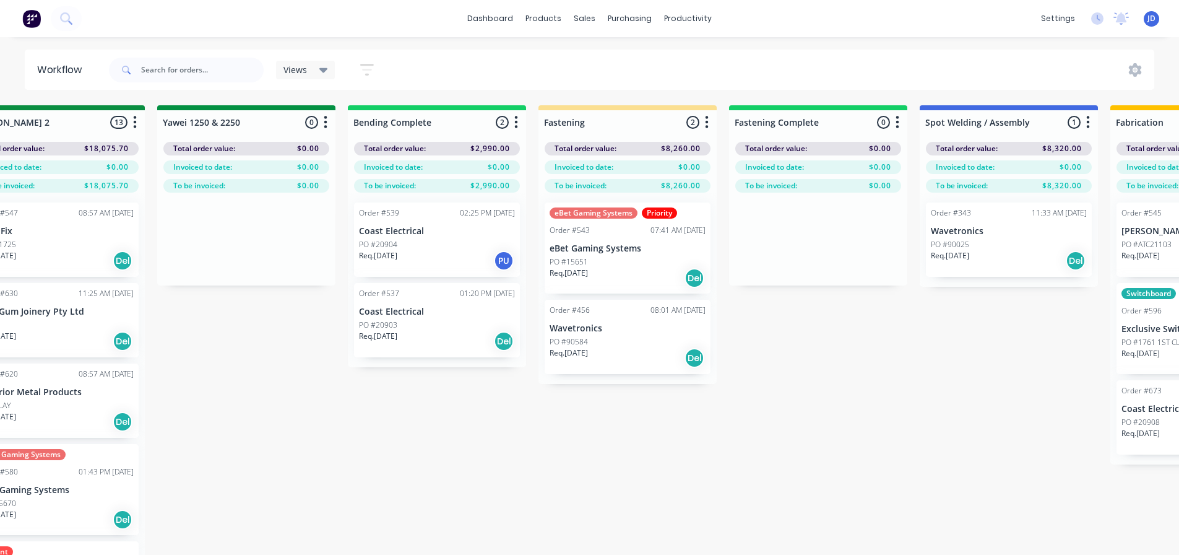
drag, startPoint x: 958, startPoint y: 364, endPoint x: 1003, endPoint y: 353, distance: 46.5
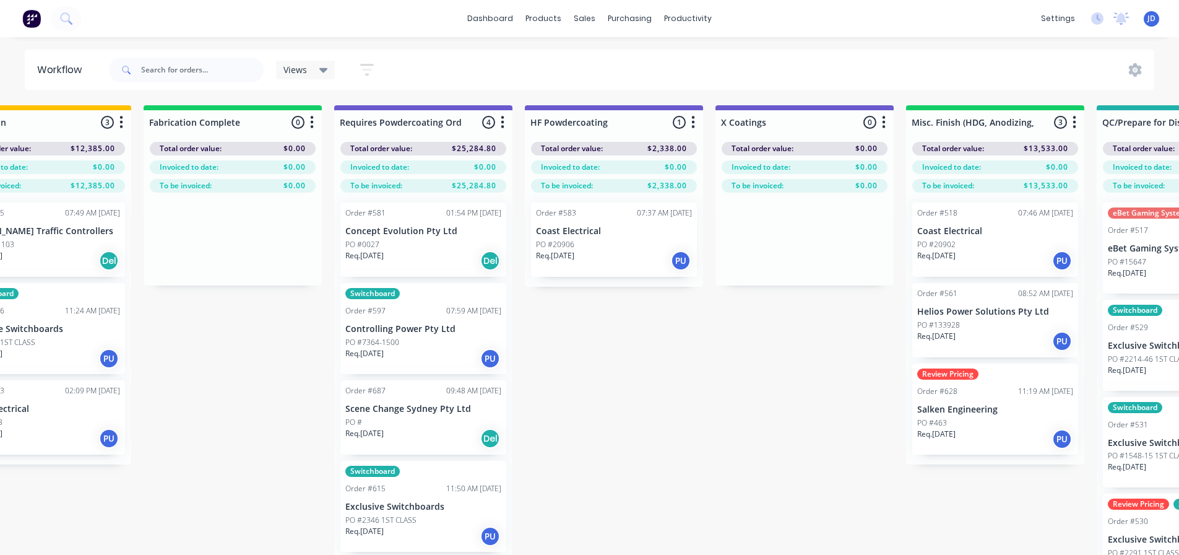
drag, startPoint x: 573, startPoint y: 418, endPoint x: 689, endPoint y: 396, distance: 118.5
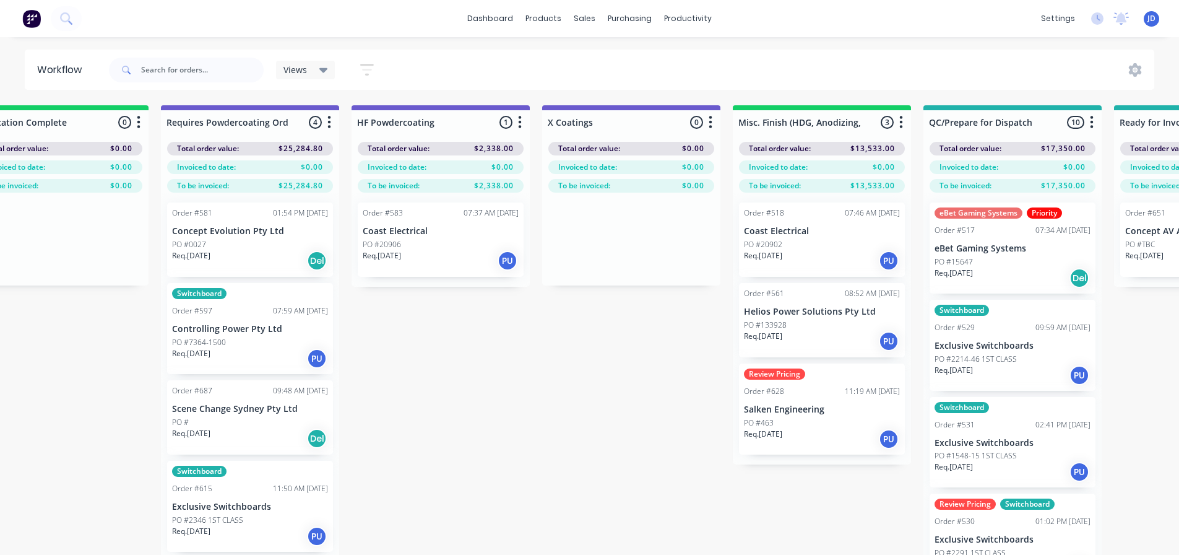
drag, startPoint x: 649, startPoint y: 396, endPoint x: 723, endPoint y: 387, distance: 74.8
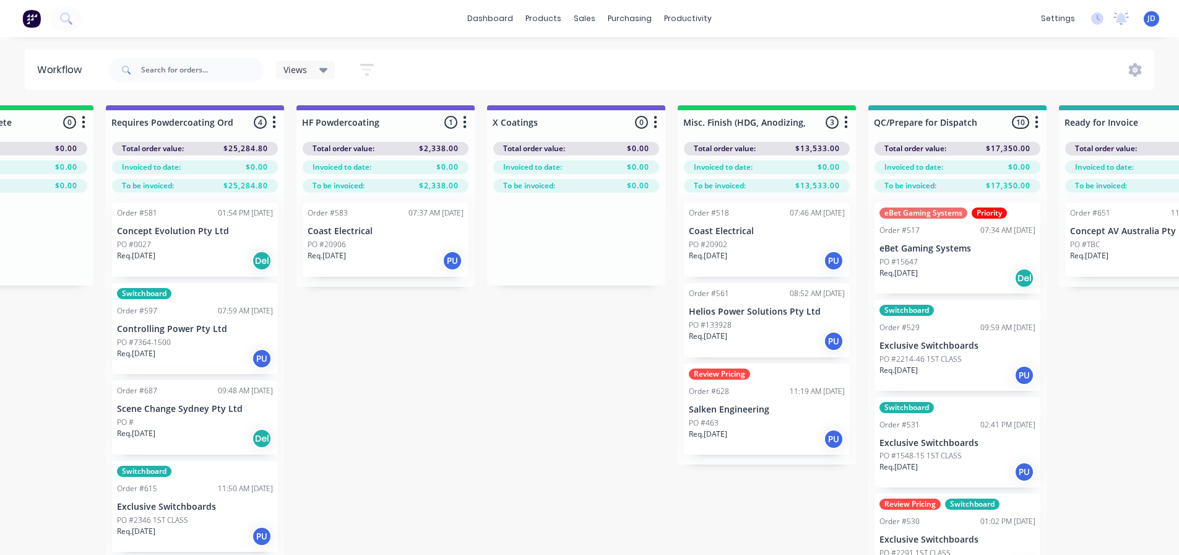
drag, startPoint x: 608, startPoint y: 394, endPoint x: 768, endPoint y: 379, distance: 159.8
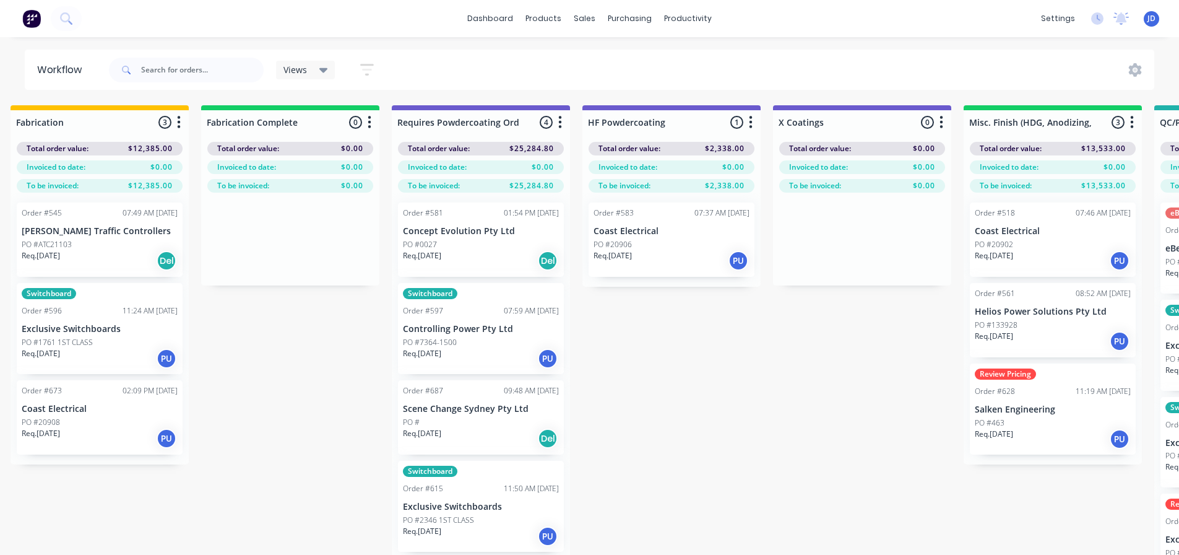
scroll to position [0, 3407]
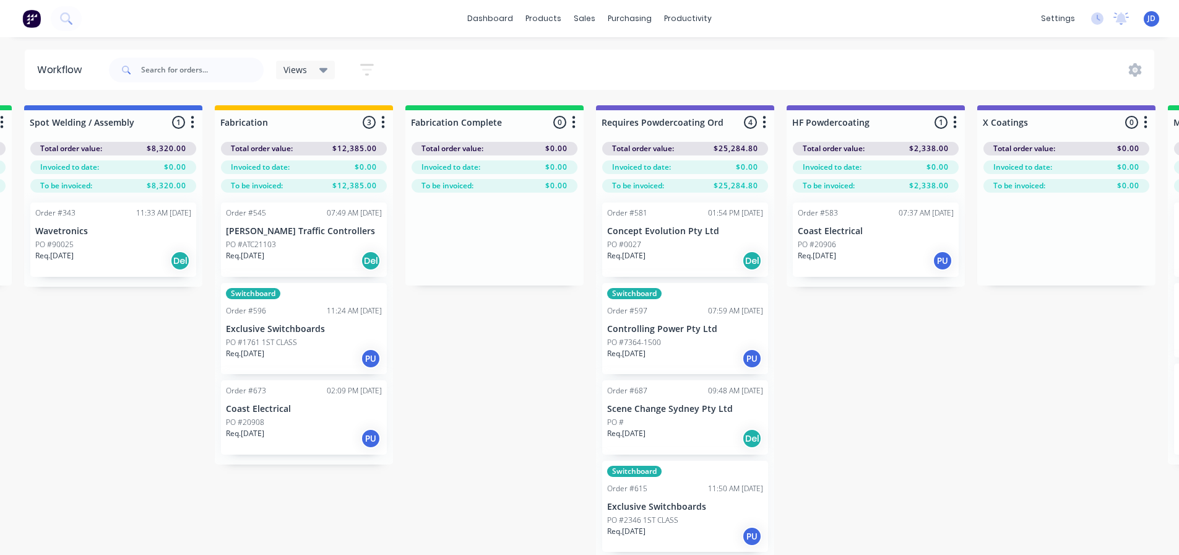
drag, startPoint x: 730, startPoint y: 357, endPoint x: 617, endPoint y: 344, distance: 113.5
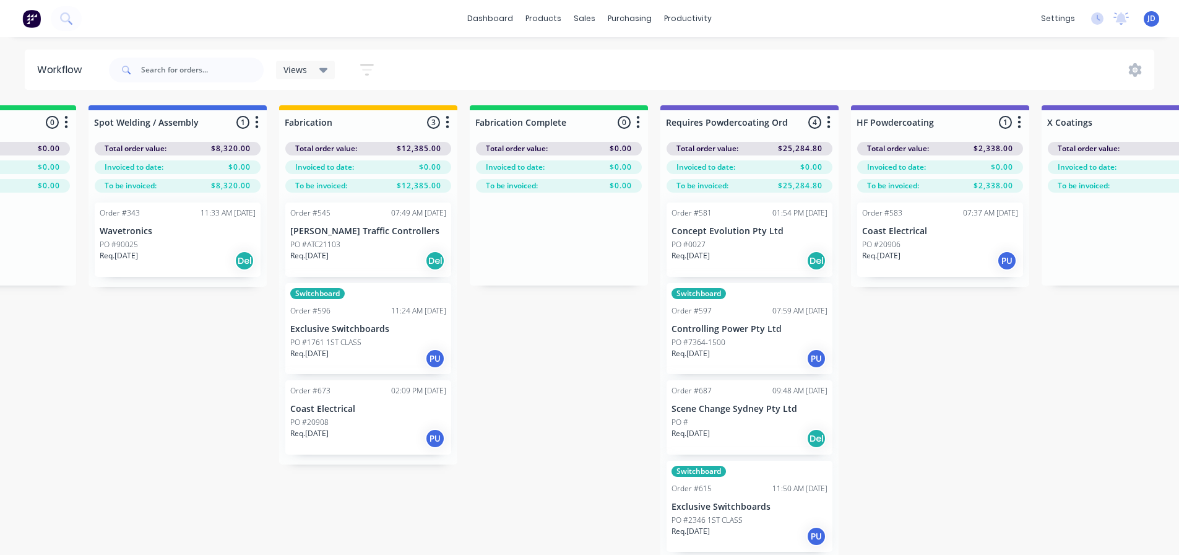
scroll to position [0, 3297]
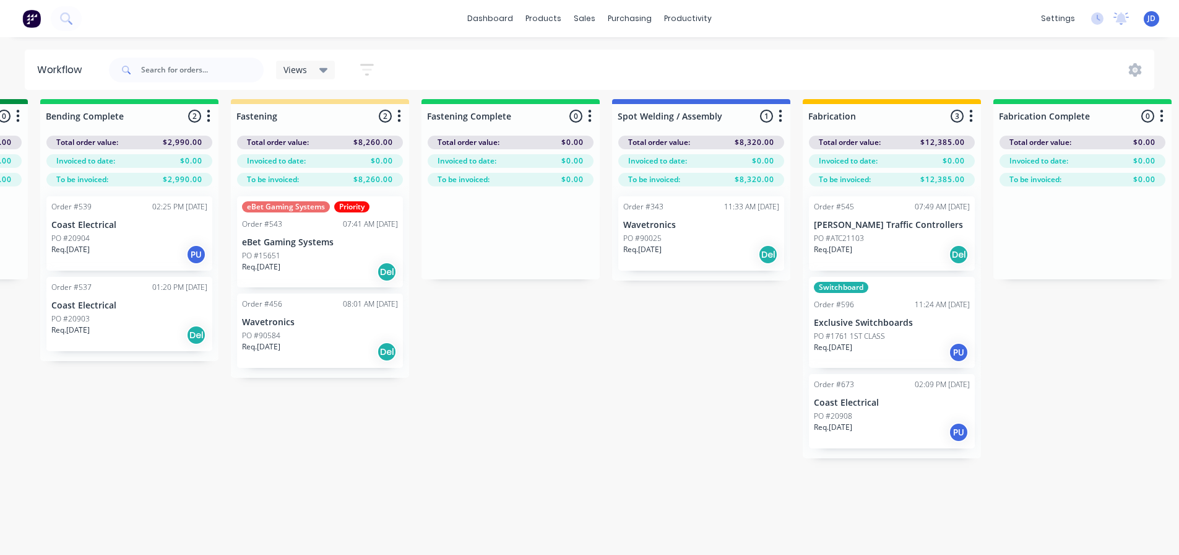
drag, startPoint x: 471, startPoint y: 423, endPoint x: 356, endPoint y: 437, distance: 115.9
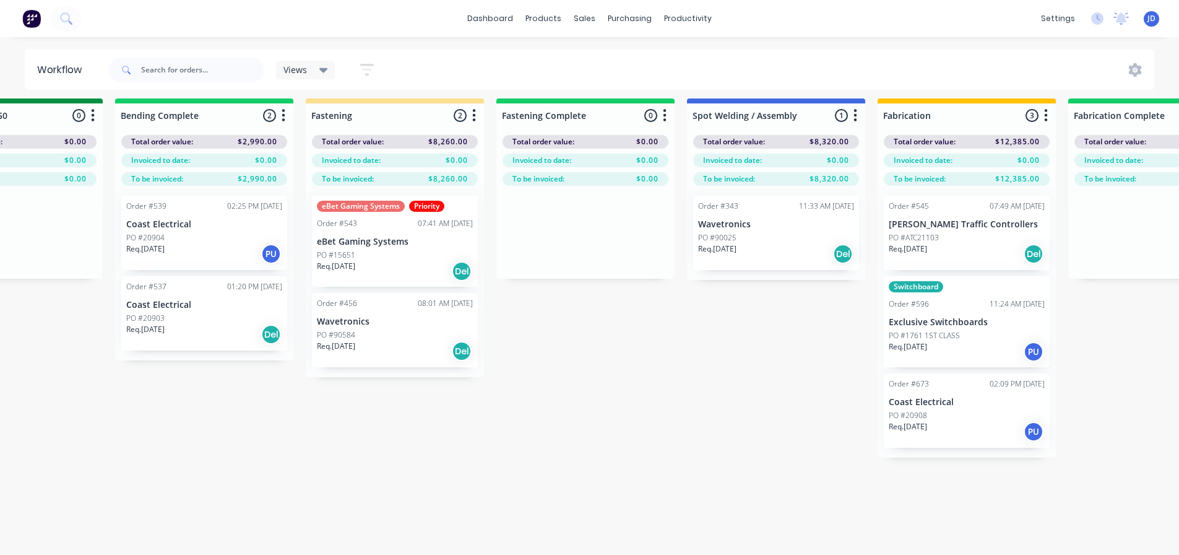
drag, startPoint x: 497, startPoint y: 404, endPoint x: 404, endPoint y: 389, distance: 94.6
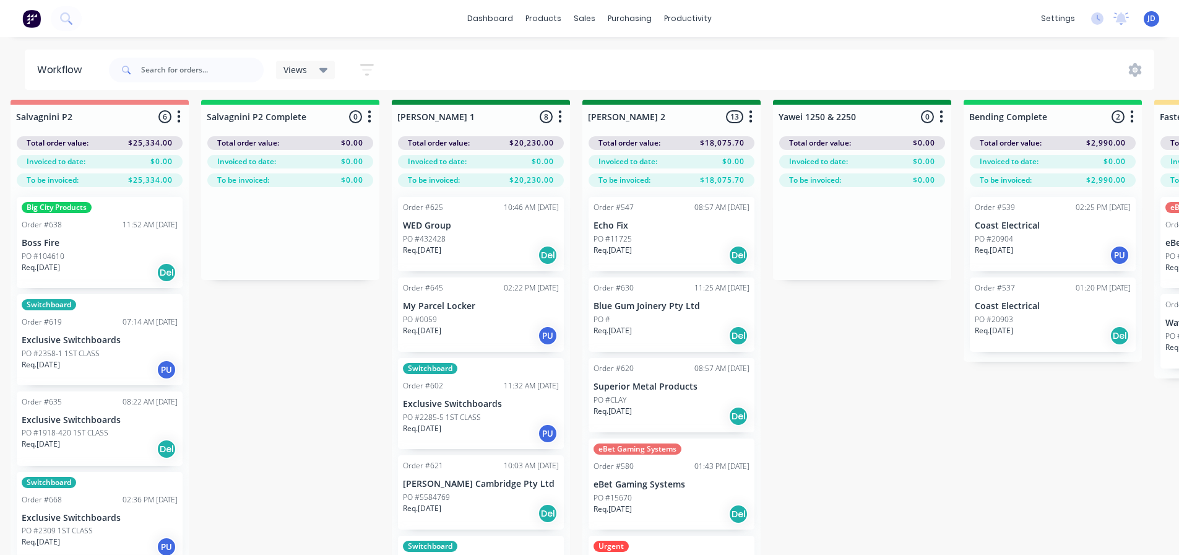
drag, startPoint x: 450, startPoint y: 450, endPoint x: 459, endPoint y: 441, distance: 12.7
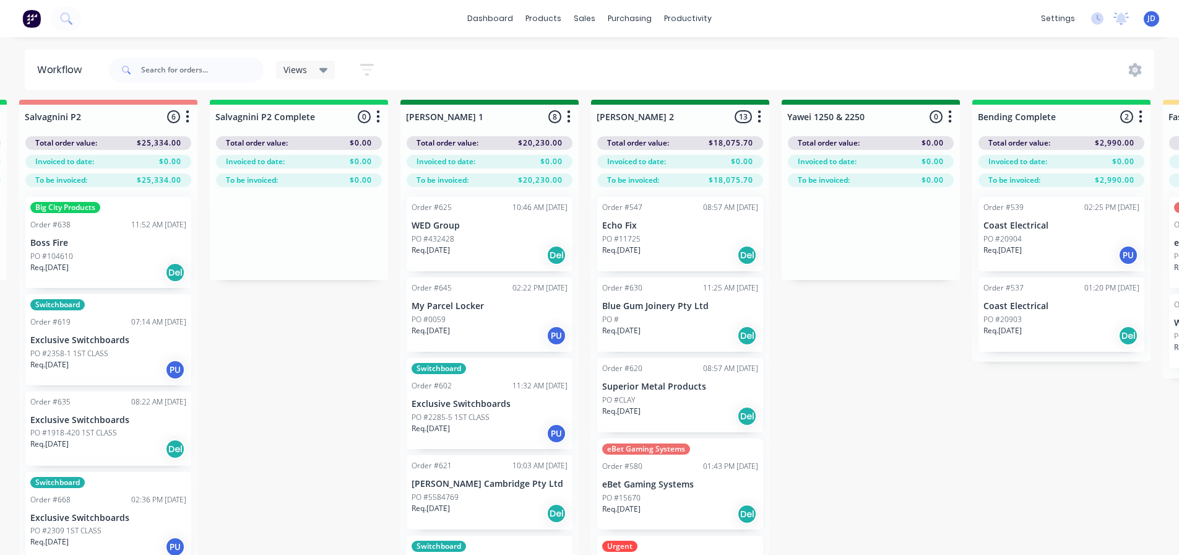
scroll to position [5, 1802]
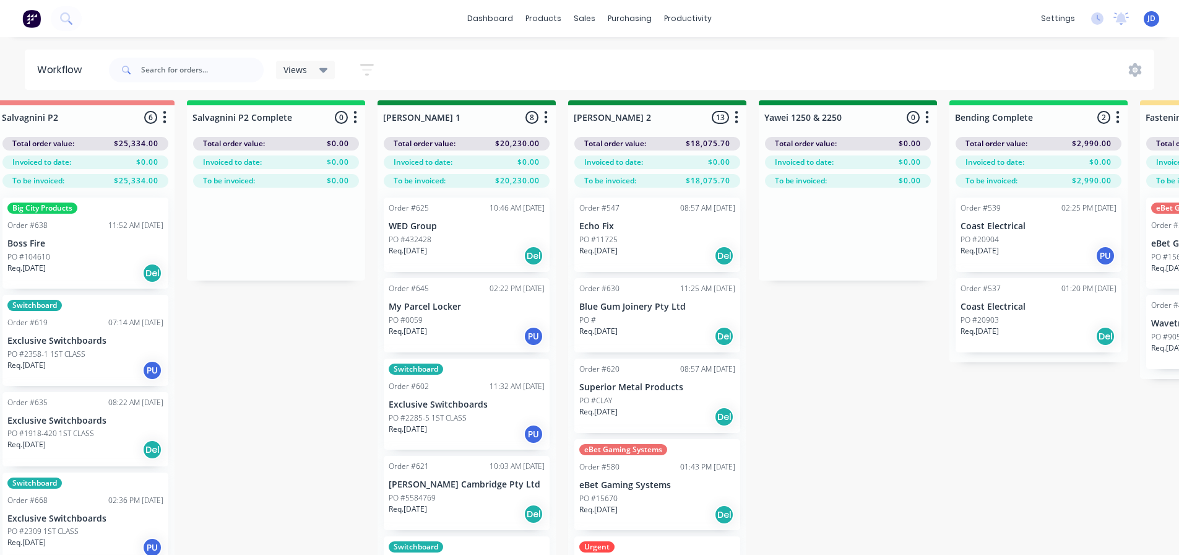
drag, startPoint x: 412, startPoint y: 419, endPoint x: 509, endPoint y: 415, distance: 96.6
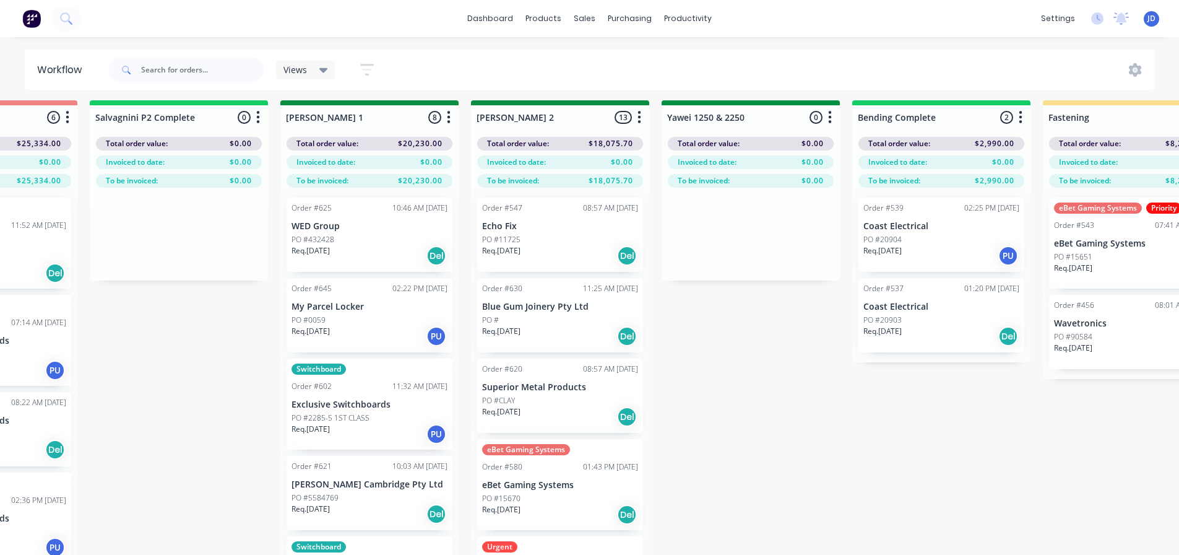
scroll to position [5, 2055]
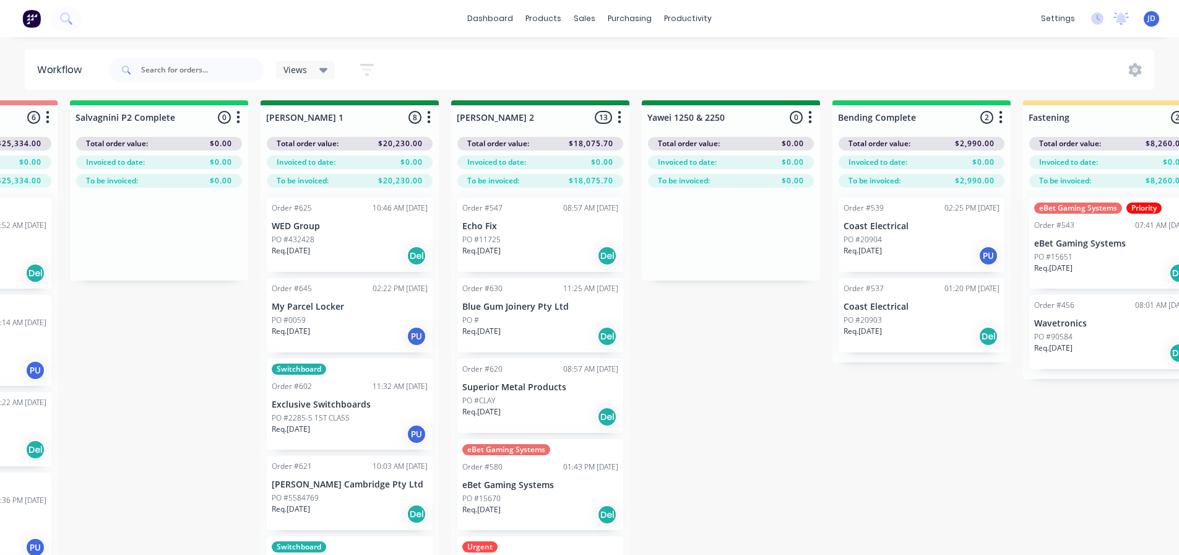
drag, startPoint x: 763, startPoint y: 411, endPoint x: 795, endPoint y: 405, distance: 32.7
click at [364, 445] on div "Switchboard Order #602 11:32 AM [DATE] Exclusive Switchboards PO #2285-5 1ST CL…" at bounding box center [349, 403] width 166 height 91
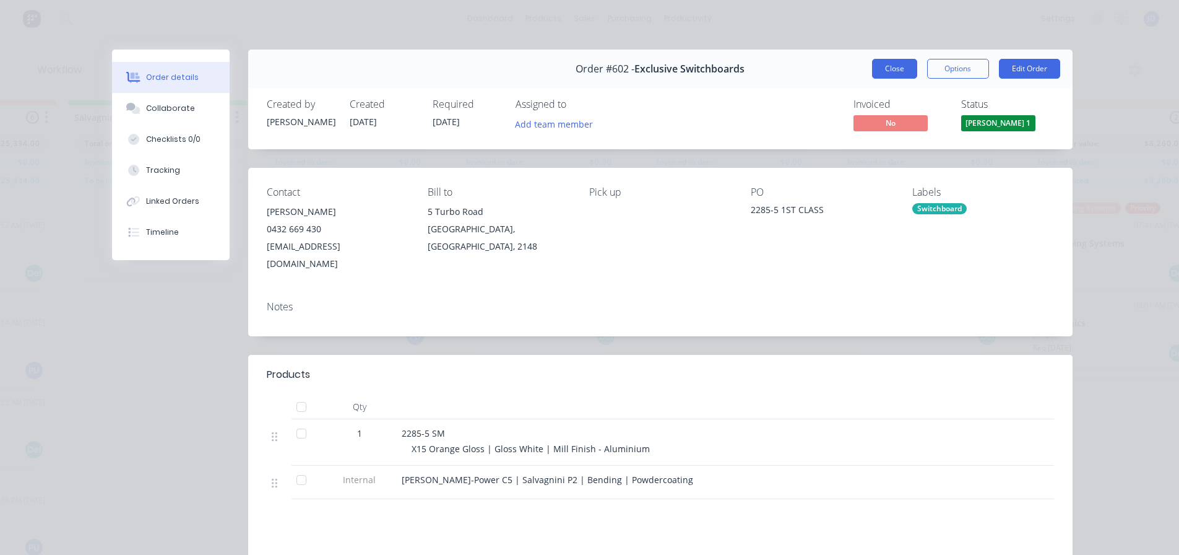
click at [884, 66] on button "Close" at bounding box center [894, 69] width 45 height 20
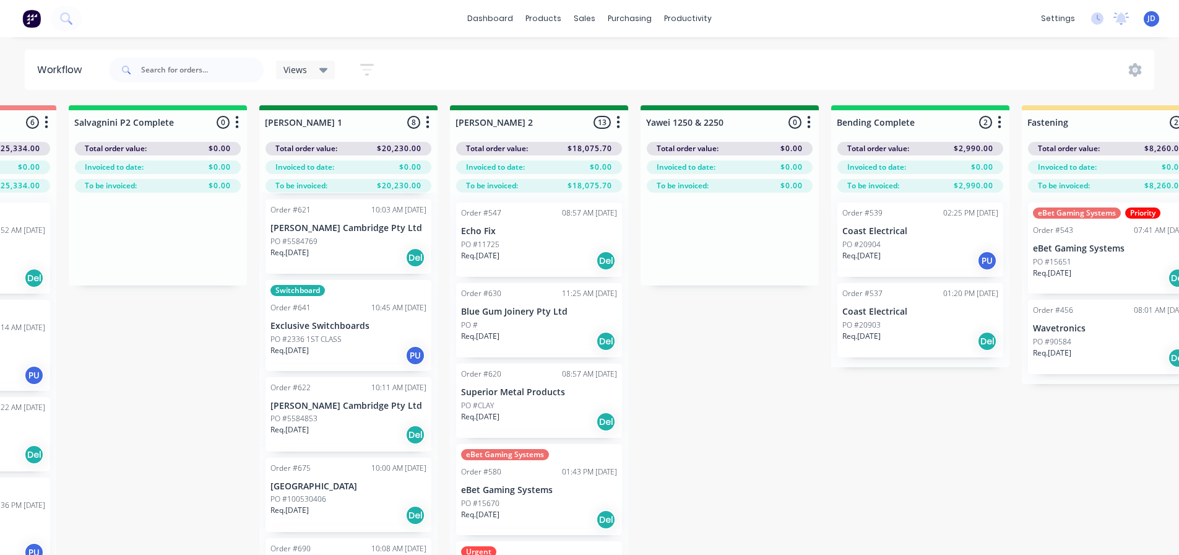
scroll to position [275, 0]
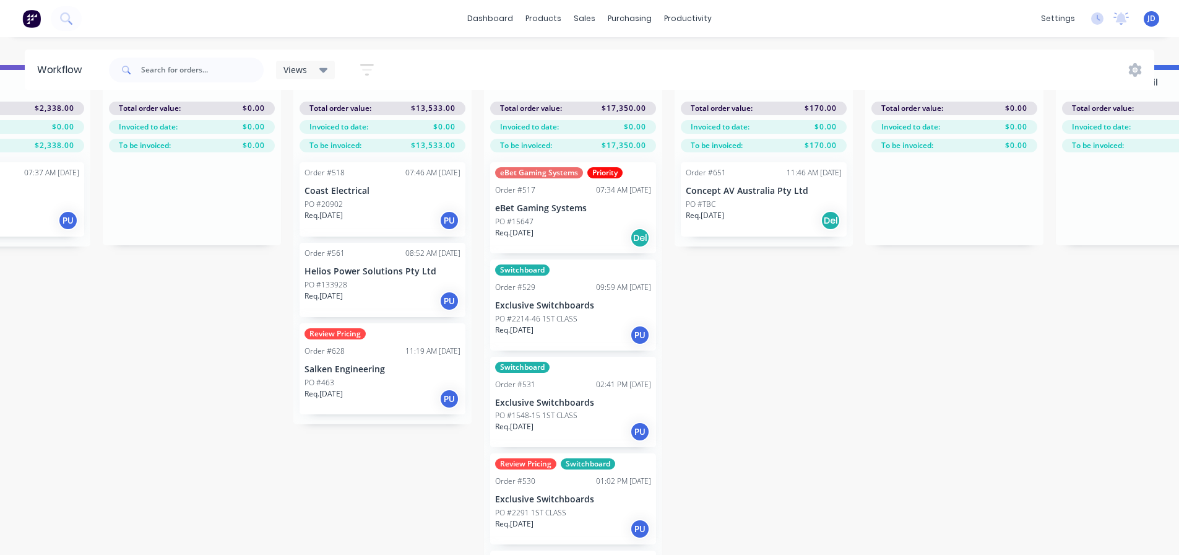
drag, startPoint x: 716, startPoint y: 483, endPoint x: 998, endPoint y: 457, distance: 282.8
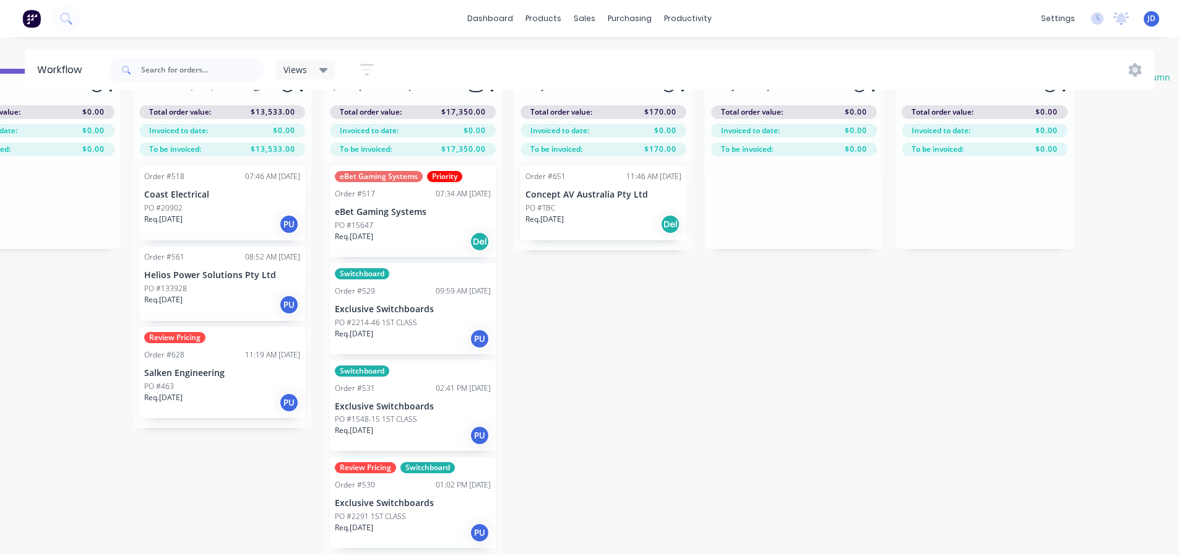
drag, startPoint x: 773, startPoint y: 498, endPoint x: 665, endPoint y: 480, distance: 109.2
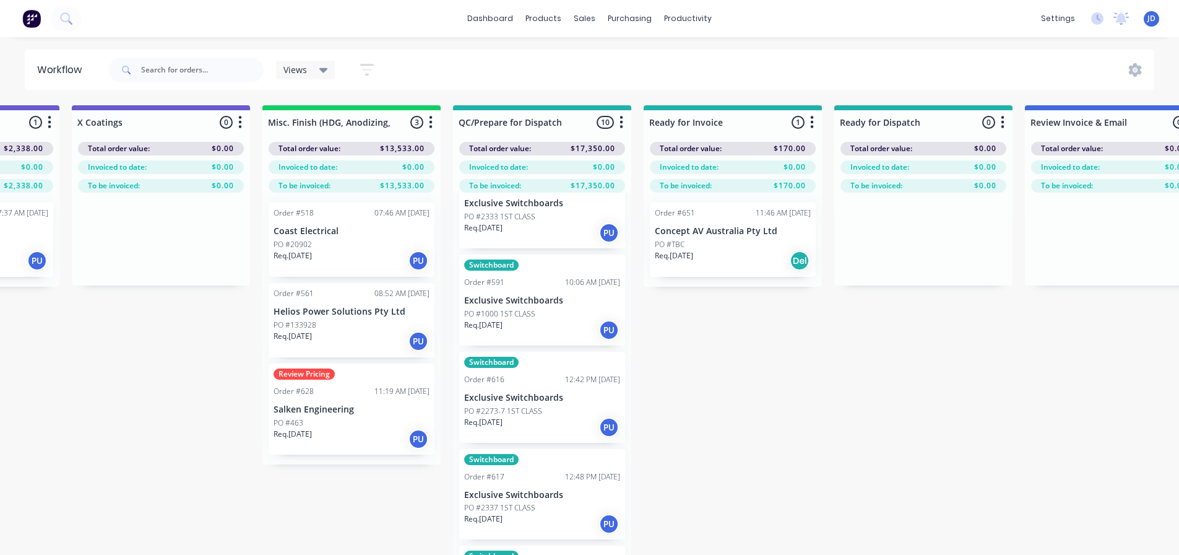
scroll to position [5, 4340]
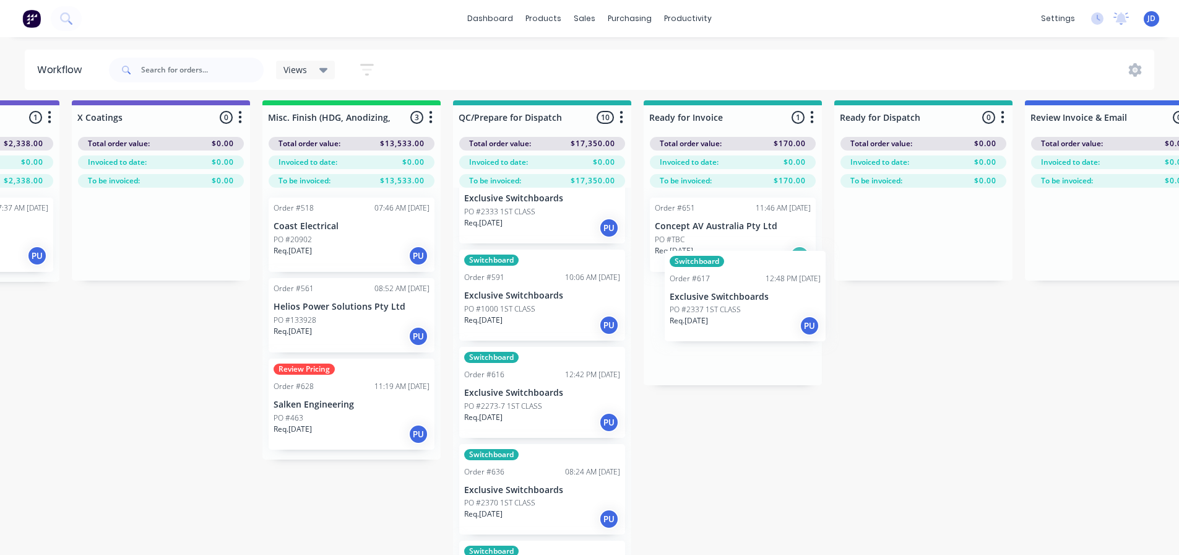
drag, startPoint x: 711, startPoint y: 420, endPoint x: 723, endPoint y: 327, distance: 93.7
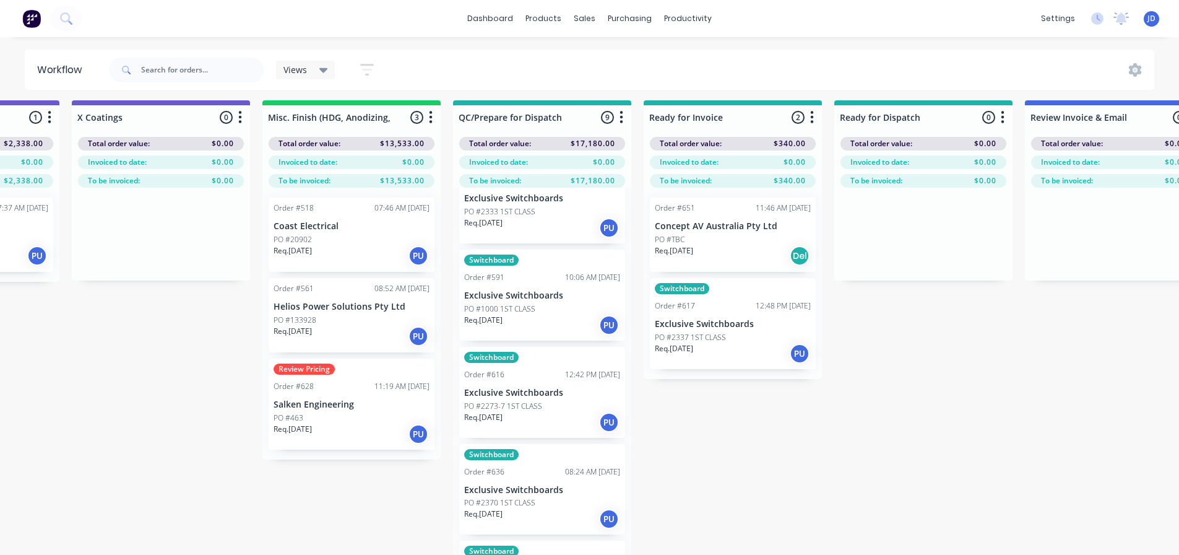
scroll to position [9, 4340]
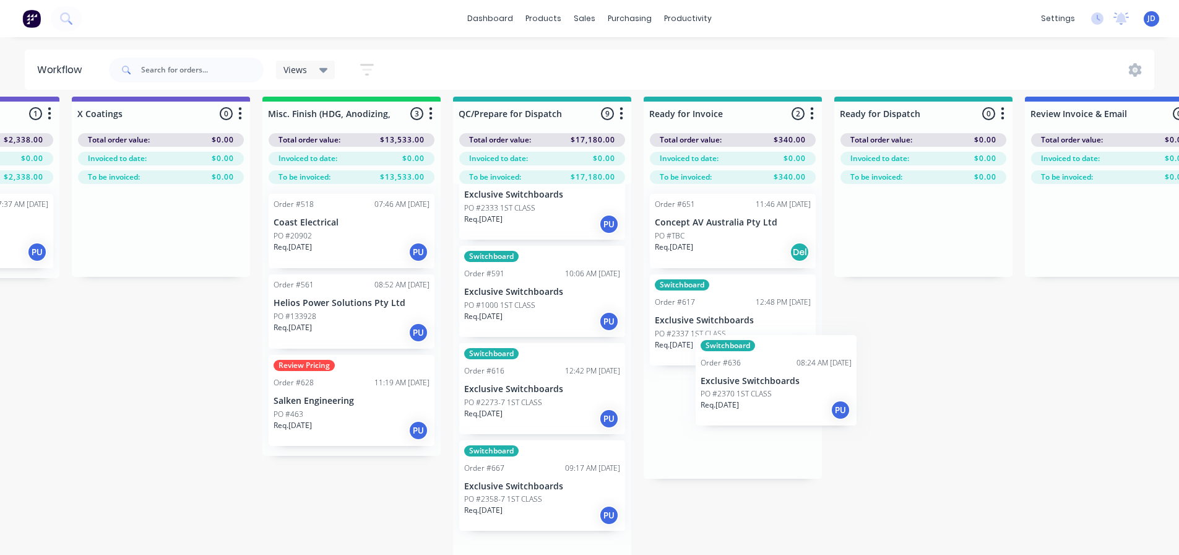
drag, startPoint x: 524, startPoint y: 504, endPoint x: 740, endPoint y: 365, distance: 257.4
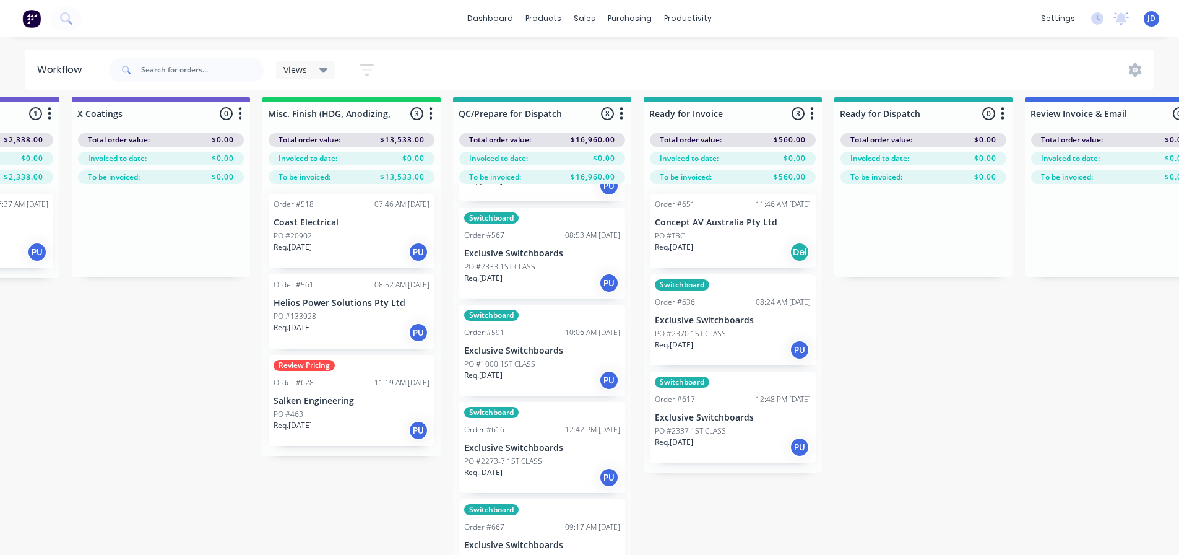
scroll to position [14, 4340]
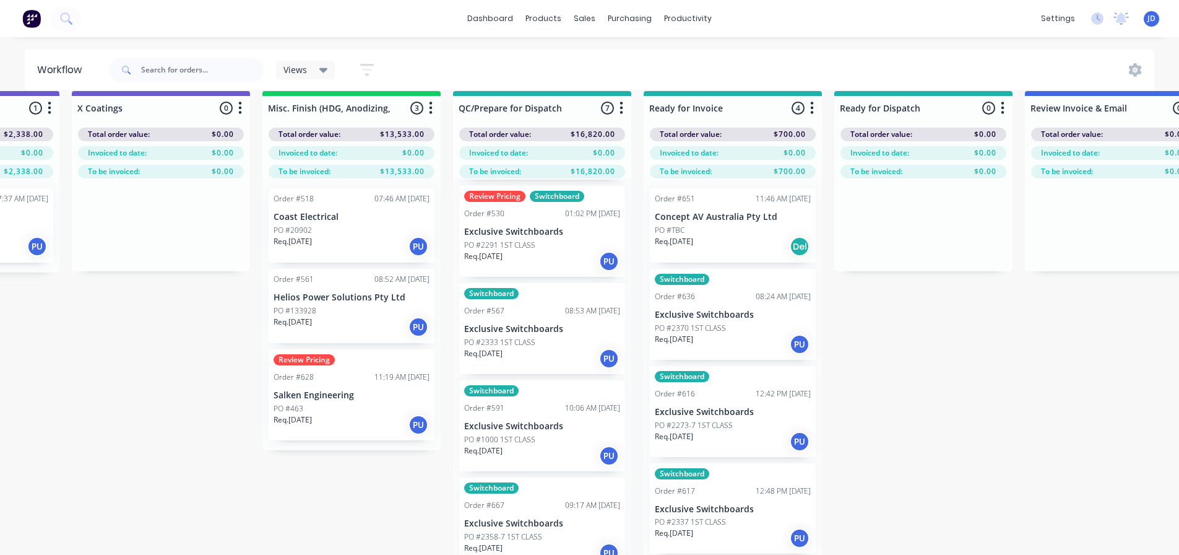
scroll to position [278, 0]
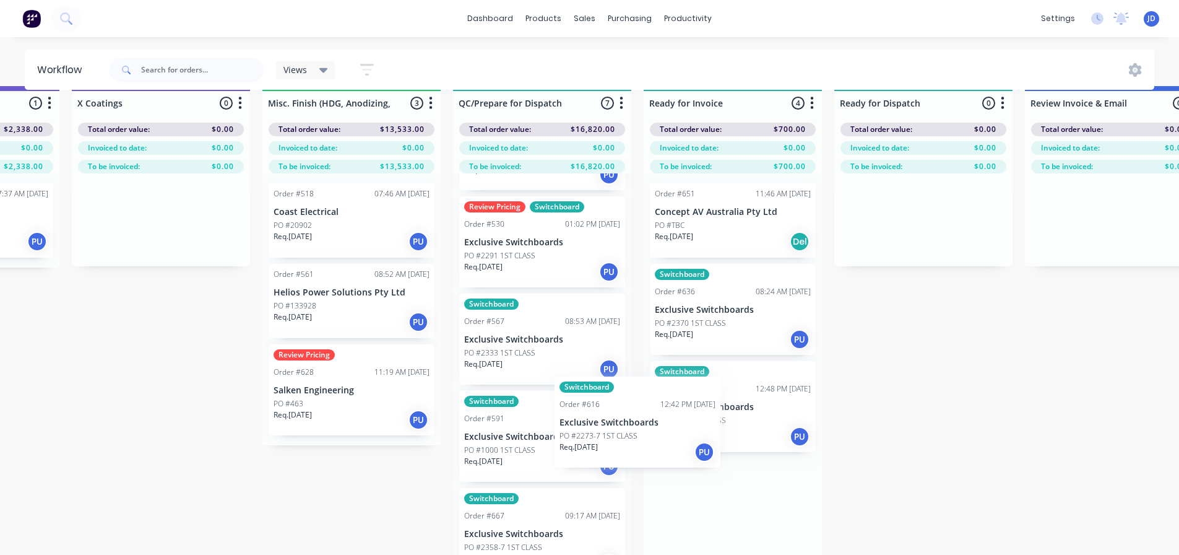
drag, startPoint x: 717, startPoint y: 433, endPoint x: 613, endPoint y: 443, distance: 105.0
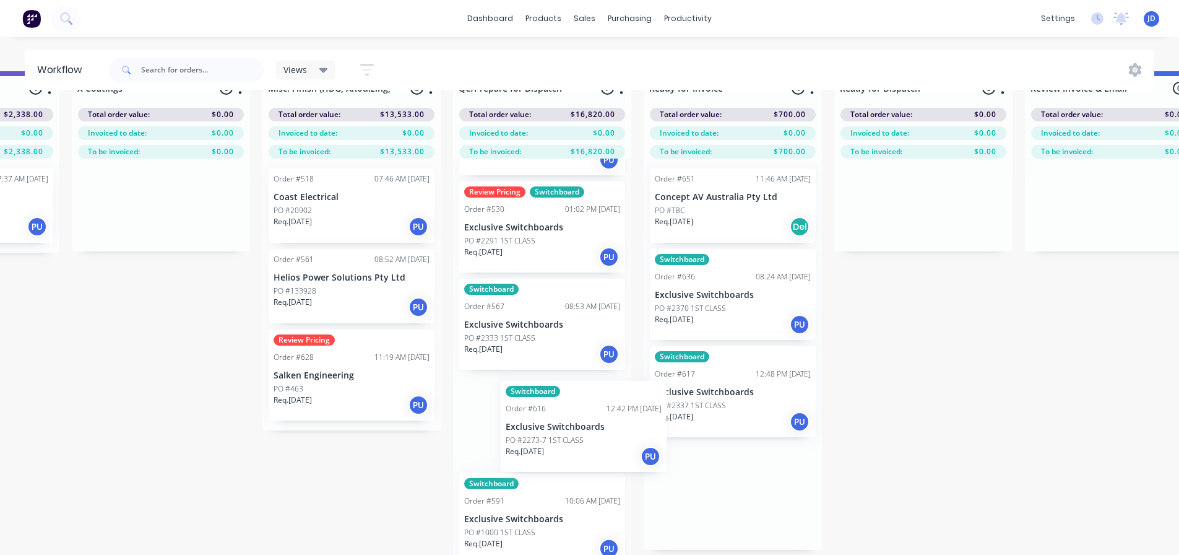
drag, startPoint x: 718, startPoint y: 405, endPoint x: 535, endPoint y: 425, distance: 183.7
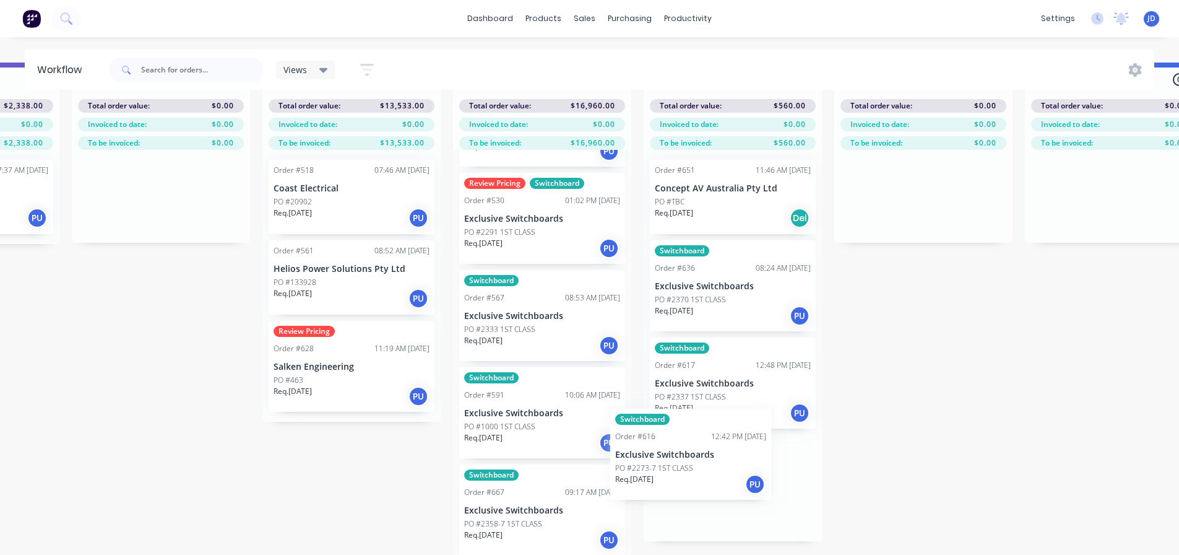
scroll to position [53, 4340]
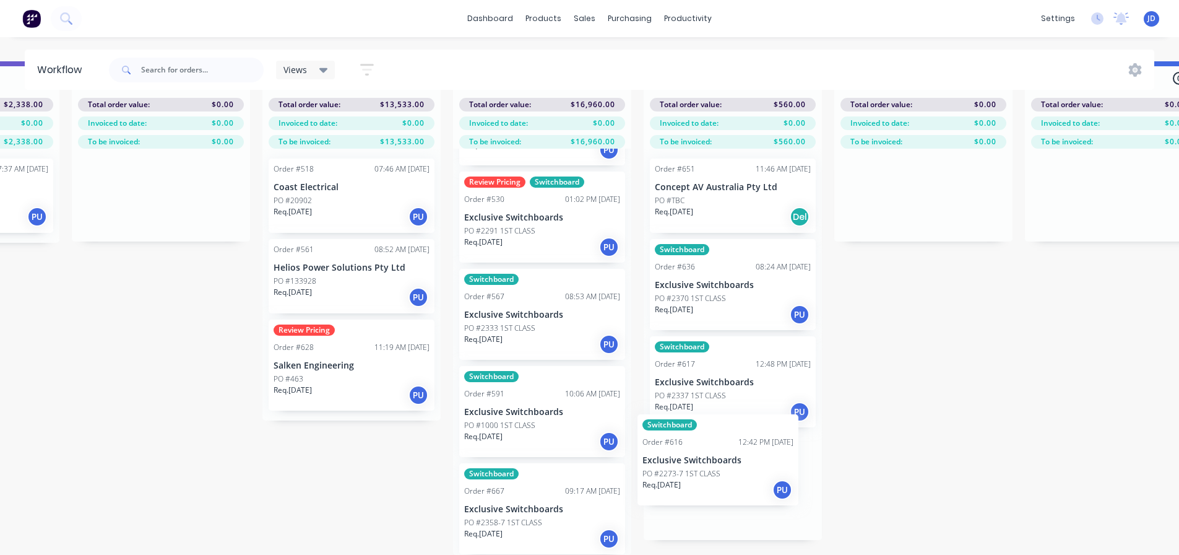
drag, startPoint x: 584, startPoint y: 420, endPoint x: 711, endPoint y: 457, distance: 132.8
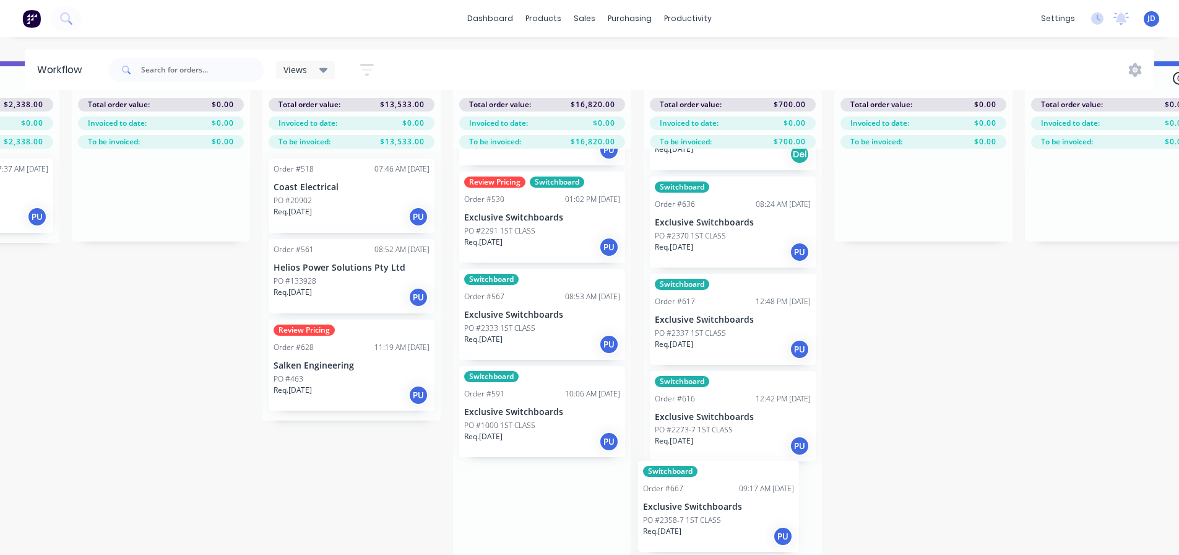
scroll to position [67, 0]
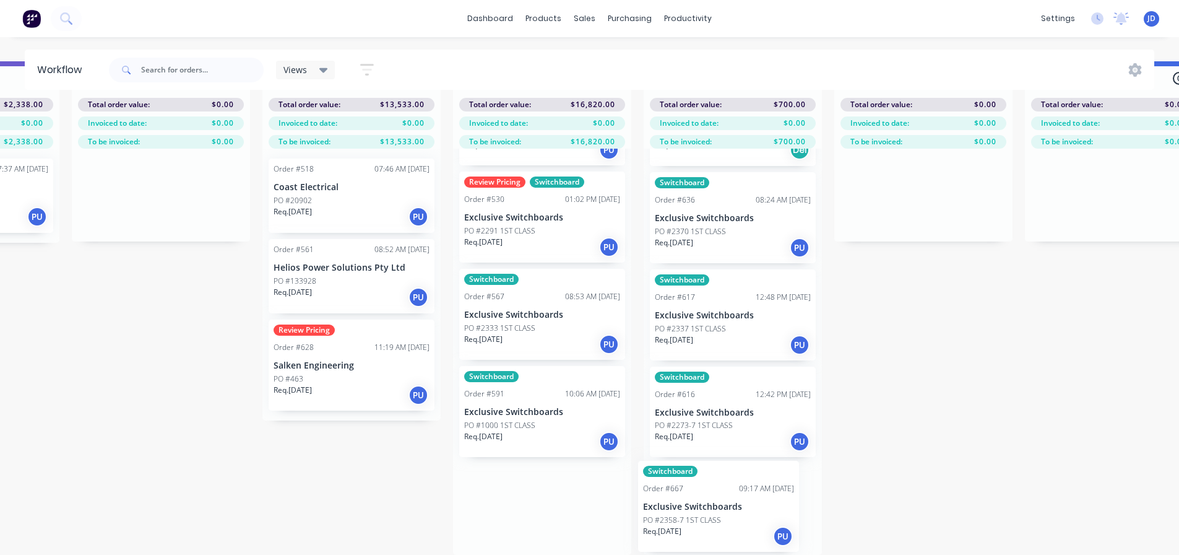
drag, startPoint x: 549, startPoint y: 514, endPoint x: 729, endPoint y: 513, distance: 180.1
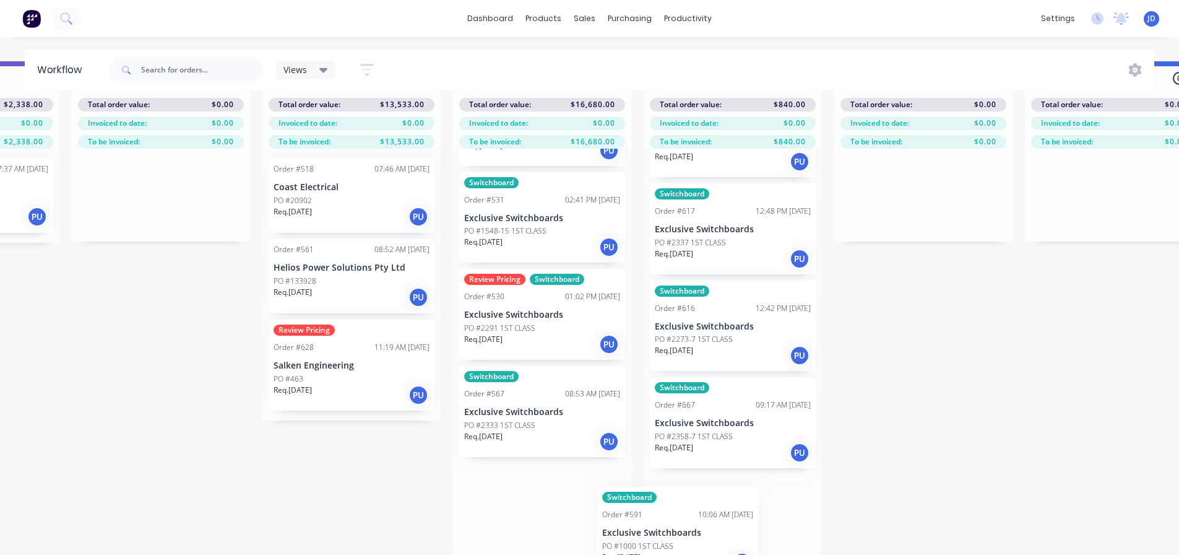
scroll to position [159, 0]
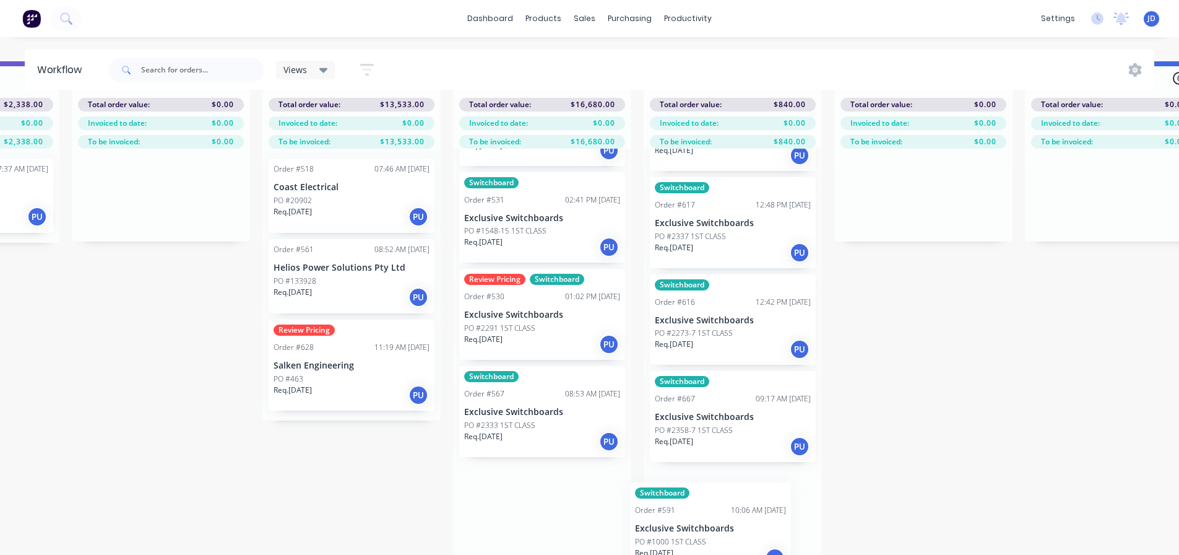
drag, startPoint x: 587, startPoint y: 500, endPoint x: 742, endPoint y: 502, distance: 154.8
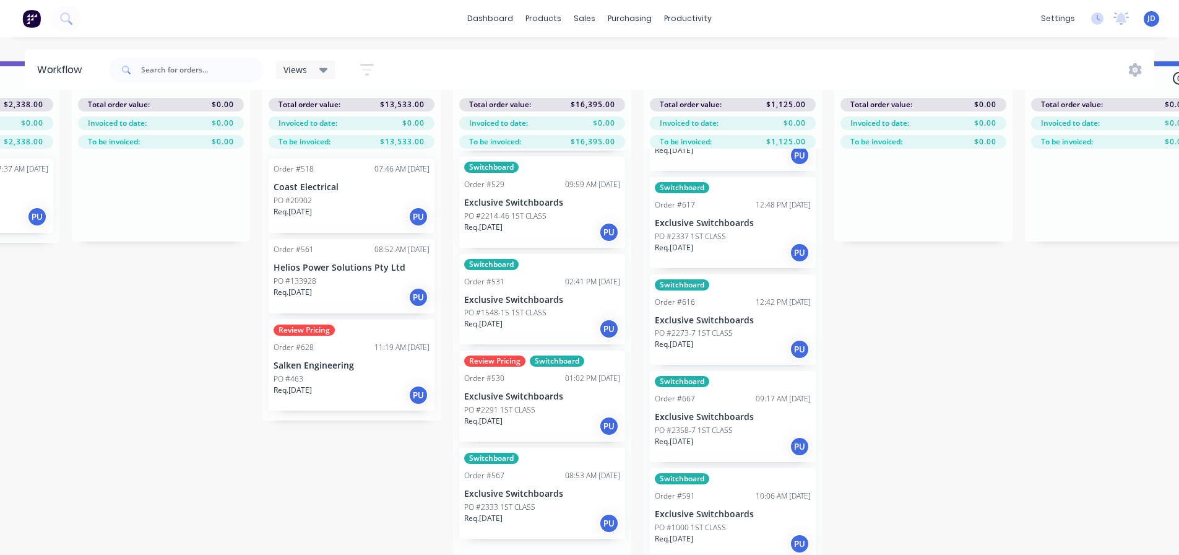
scroll to position [84, 0]
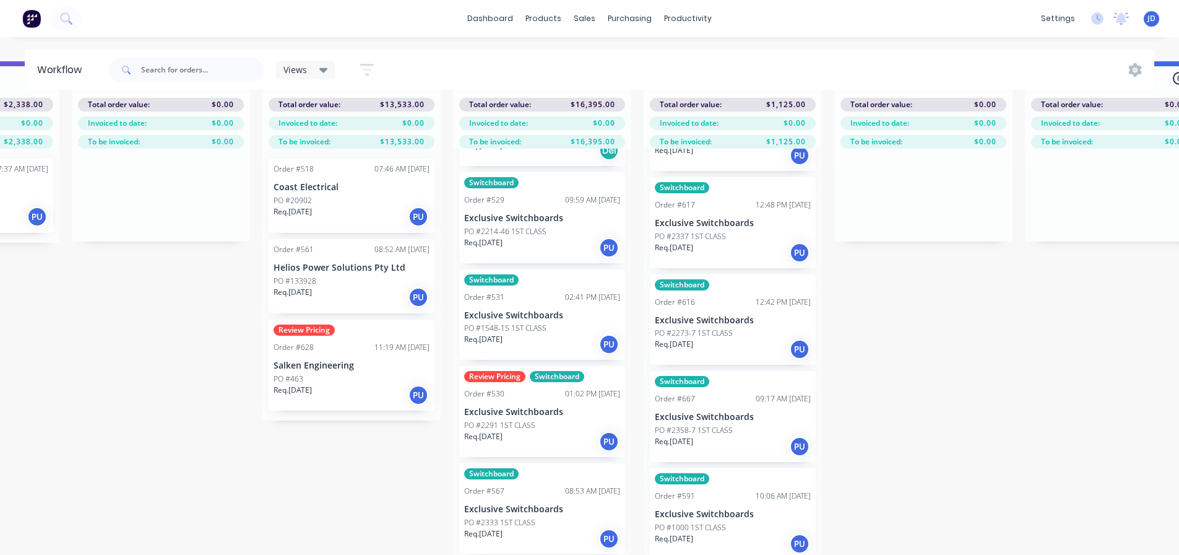
click at [543, 528] on div "Req. [DATE] PU" at bounding box center [542, 538] width 156 height 21
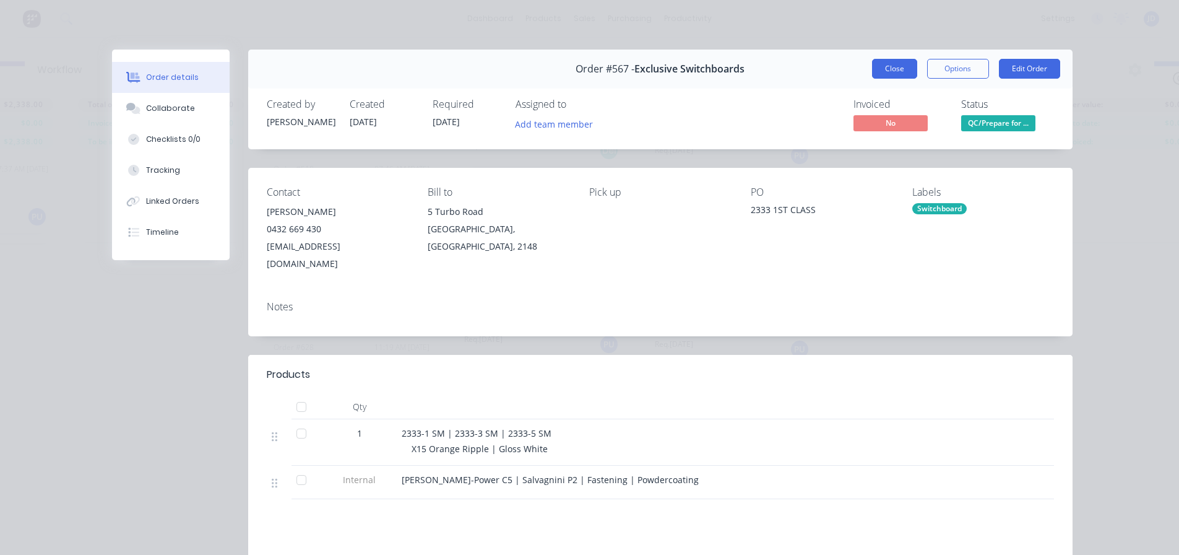
click at [894, 68] on button "Close" at bounding box center [894, 69] width 45 height 20
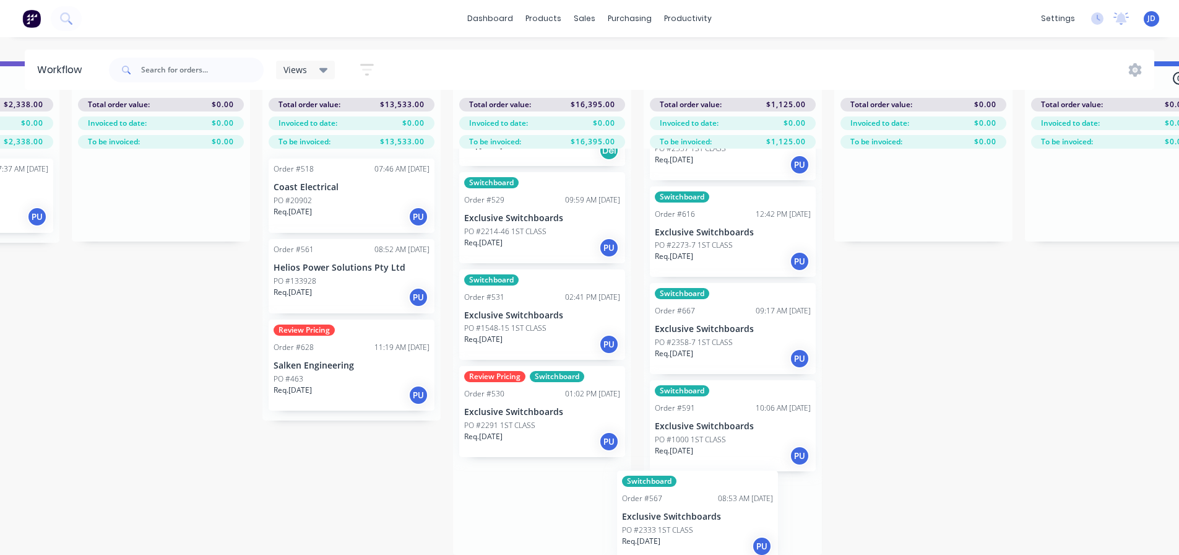
scroll to position [256, 0]
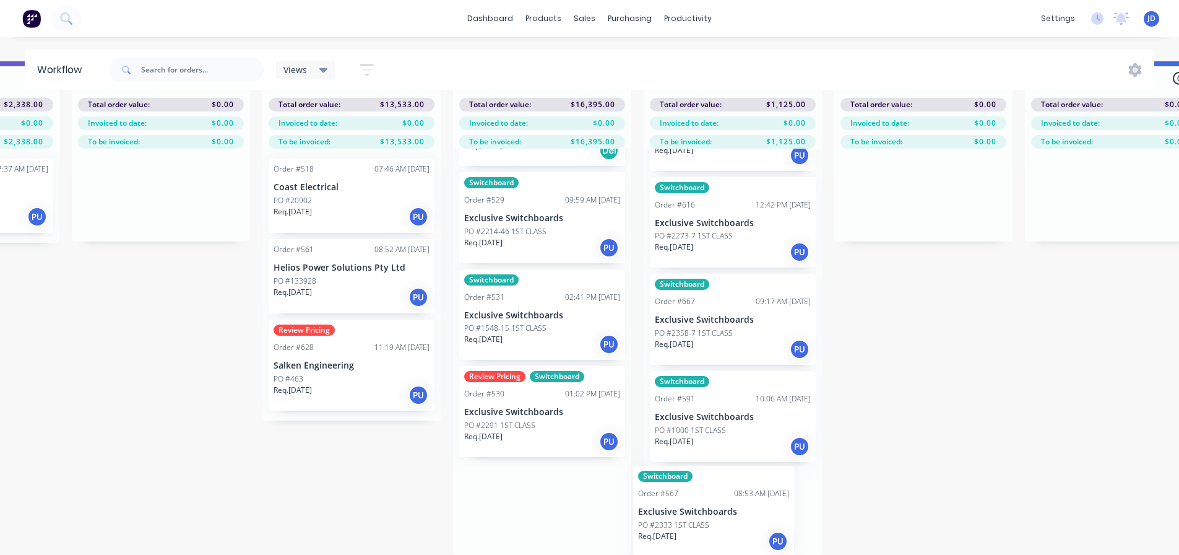
drag, startPoint x: 688, startPoint y: 543, endPoint x: 729, endPoint y: 542, distance: 40.3
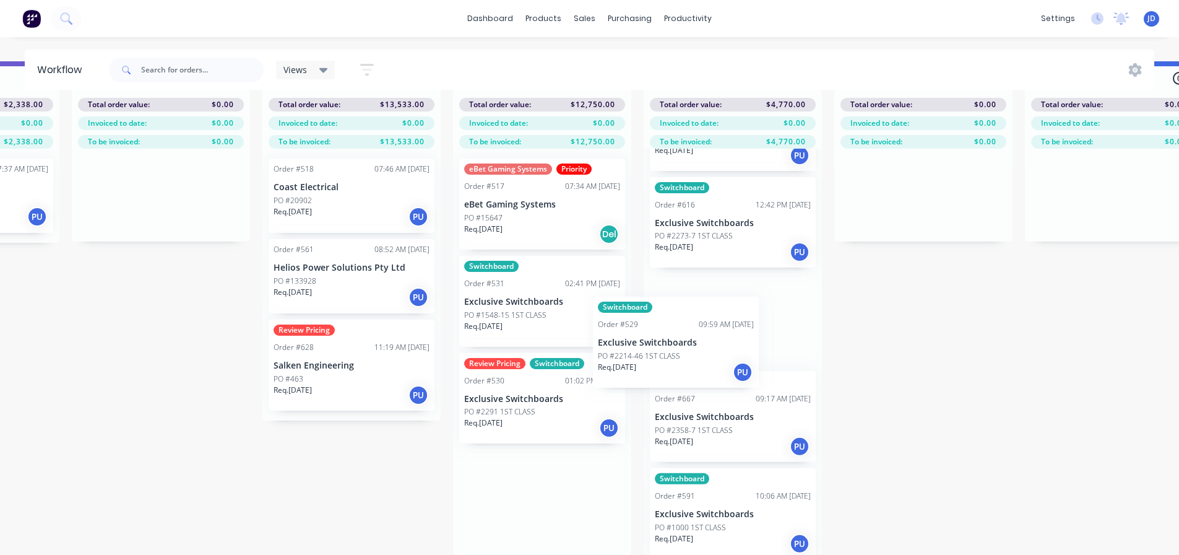
drag, startPoint x: 521, startPoint y: 305, endPoint x: 696, endPoint y: 386, distance: 193.0
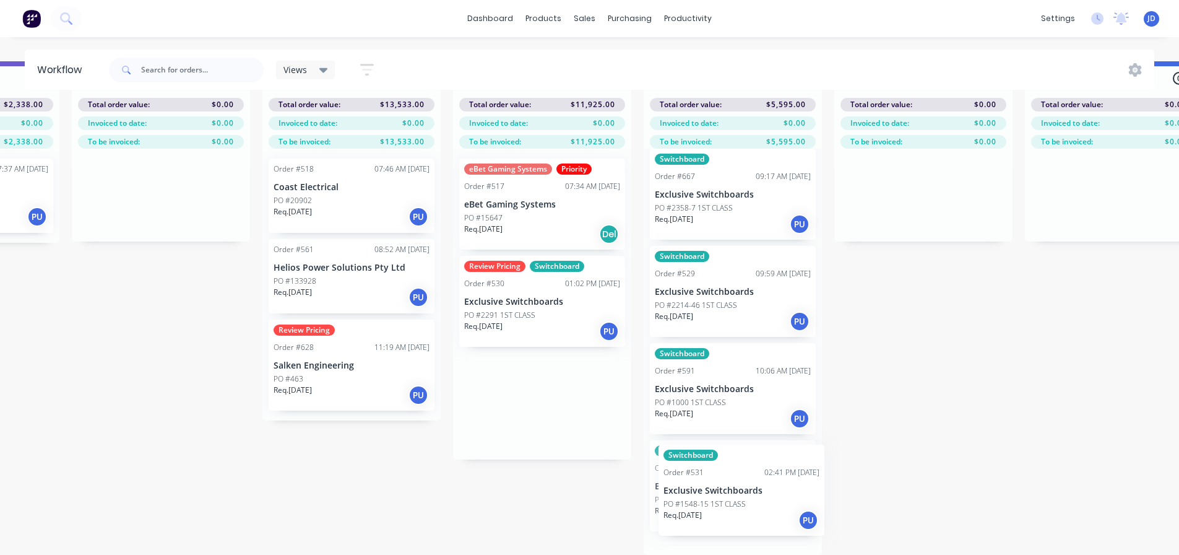
drag, startPoint x: 578, startPoint y: 316, endPoint x: 733, endPoint y: 493, distance: 235.5
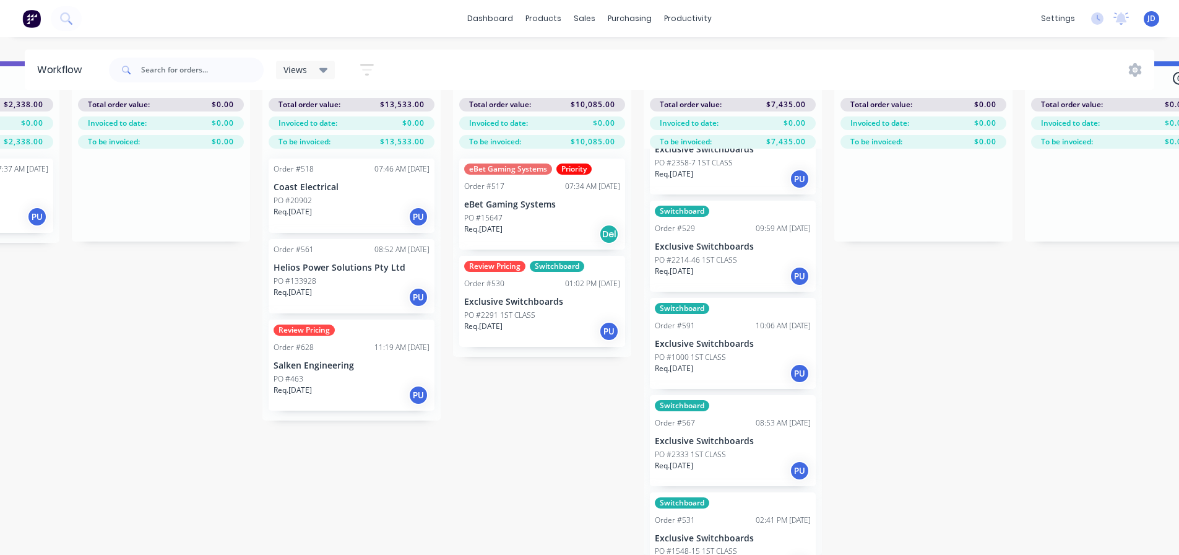
click at [544, 321] on div "Req. [DATE] PU" at bounding box center [542, 331] width 156 height 21
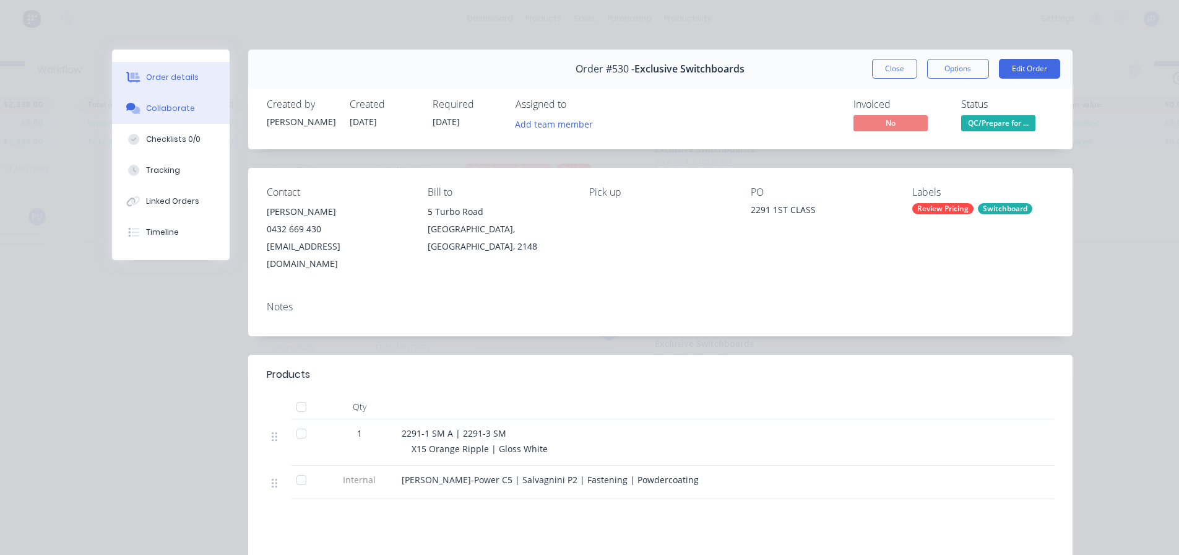
click at [198, 108] on button "Collaborate" at bounding box center [171, 108] width 118 height 31
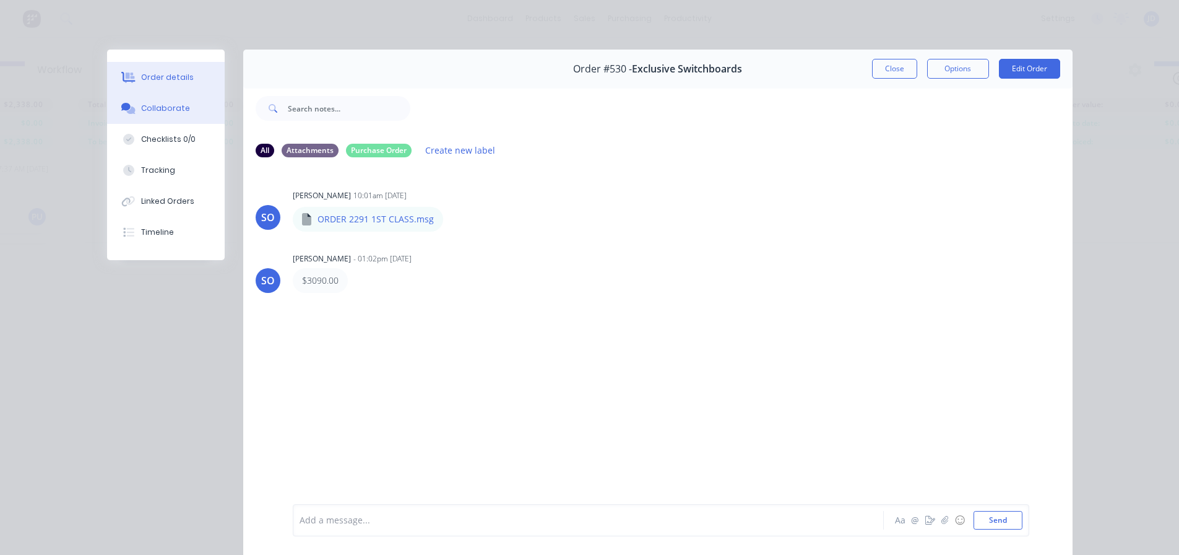
click at [181, 83] on button "Order details" at bounding box center [166, 77] width 118 height 31
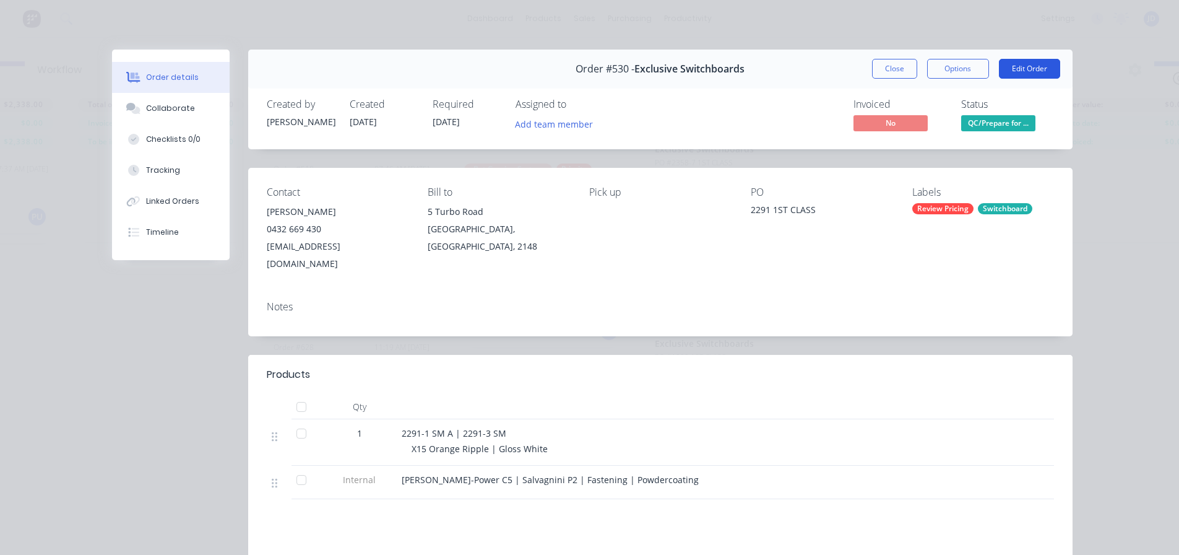
click at [1020, 72] on button "Edit Order" at bounding box center [1029, 69] width 61 height 20
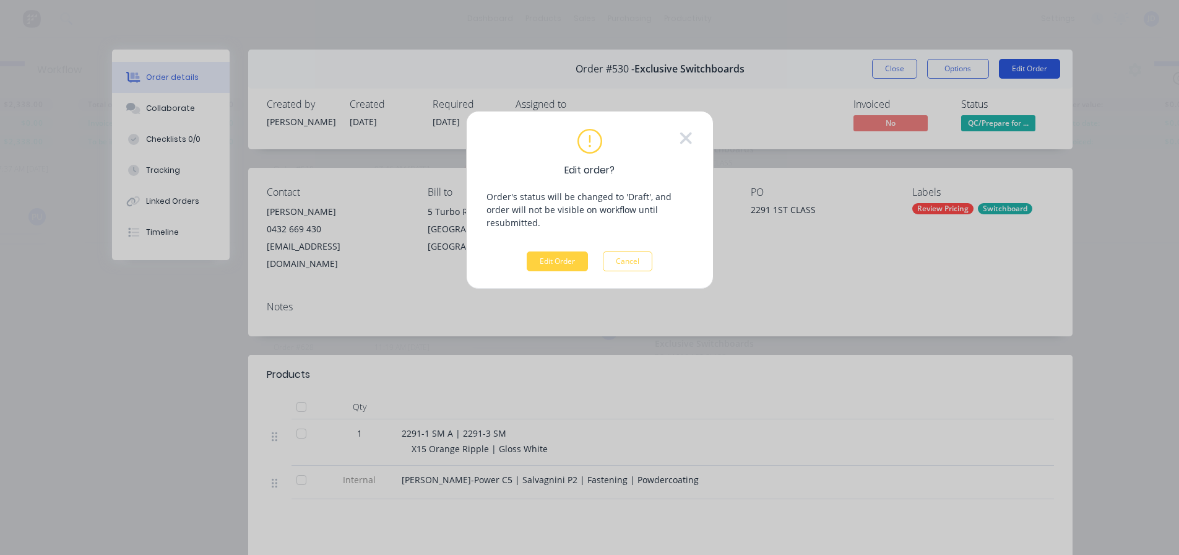
scroll to position [44, 4340]
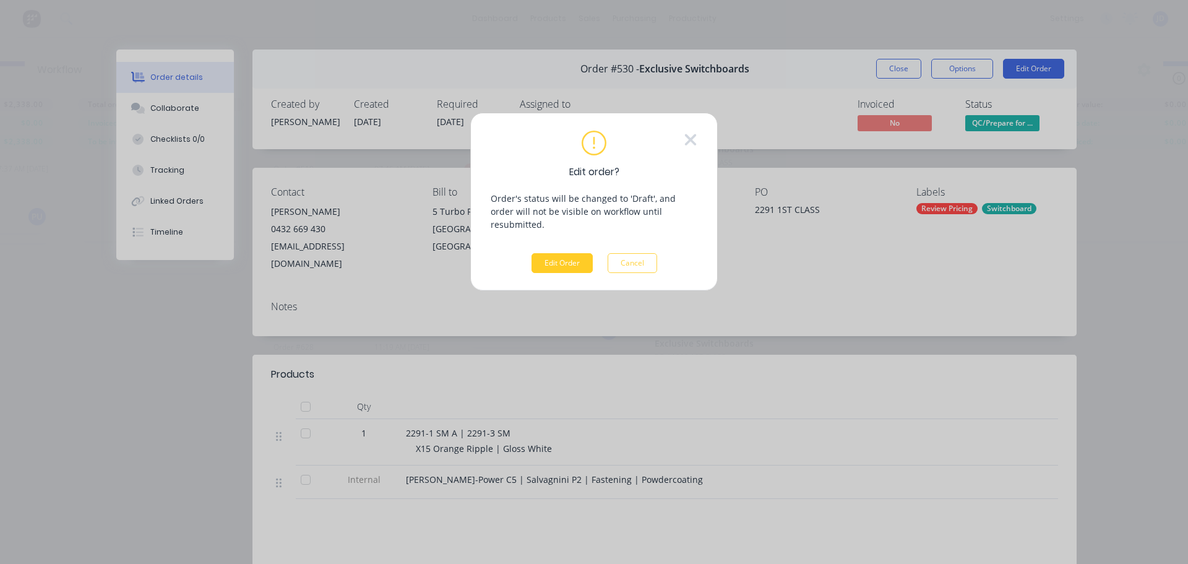
click at [571, 253] on button "Edit Order" at bounding box center [562, 263] width 61 height 20
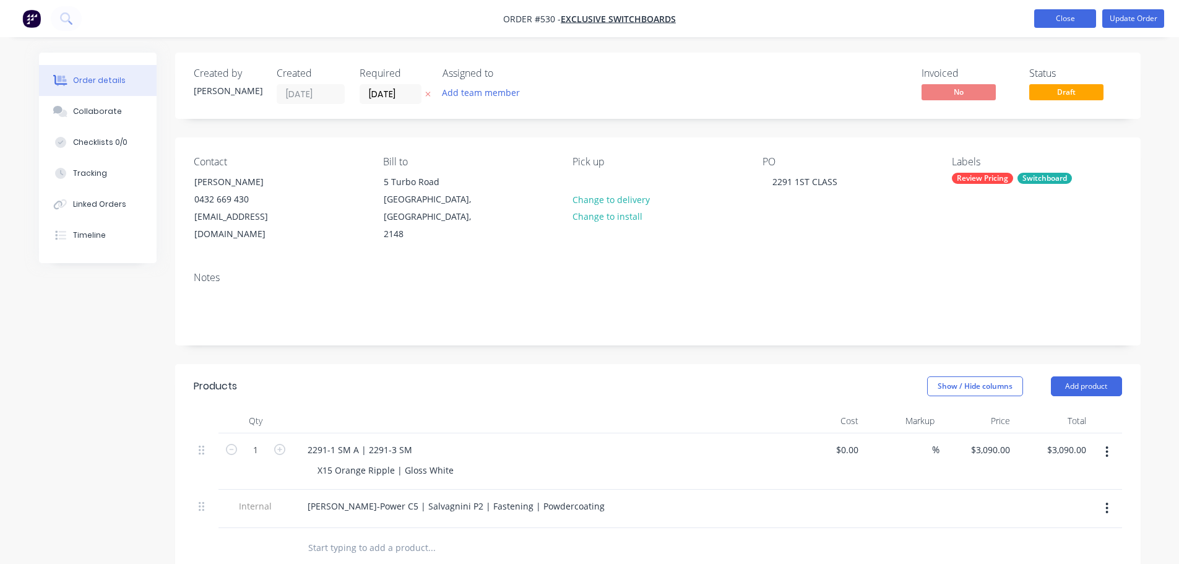
click at [1036, 20] on button "Close" at bounding box center [1065, 18] width 62 height 19
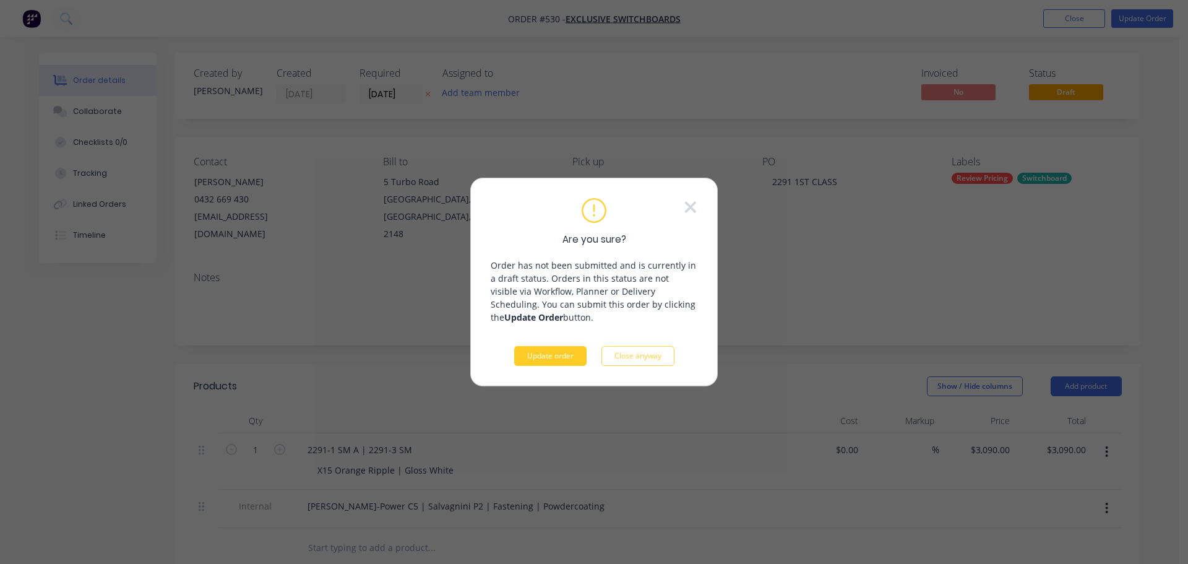
click at [560, 353] on button "Update order" at bounding box center [550, 356] width 72 height 20
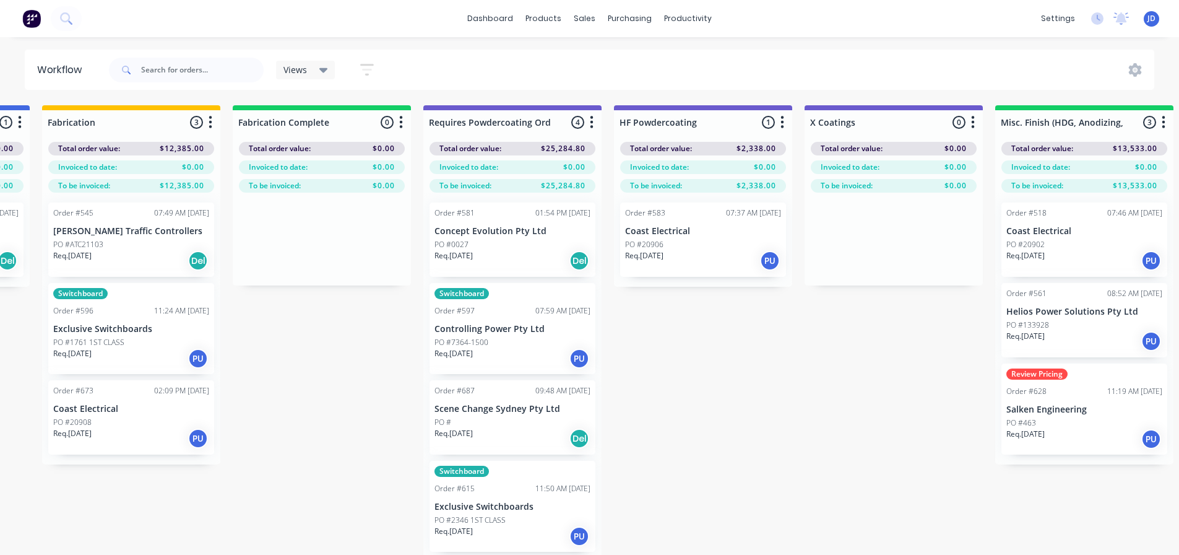
drag, startPoint x: 363, startPoint y: 390, endPoint x: 496, endPoint y: 386, distance: 133.8
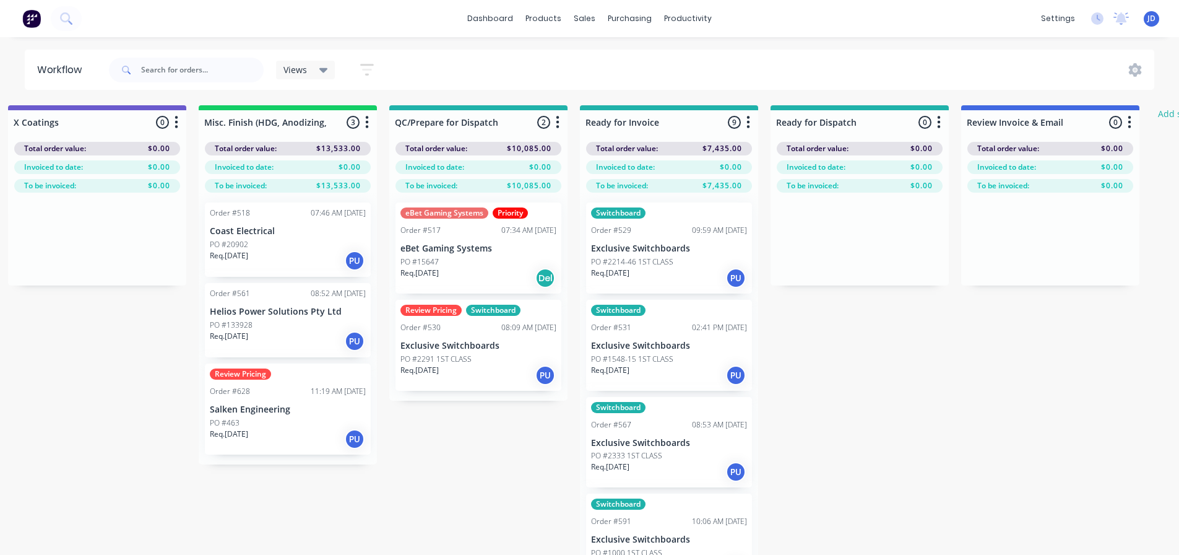
scroll to position [0, 4554]
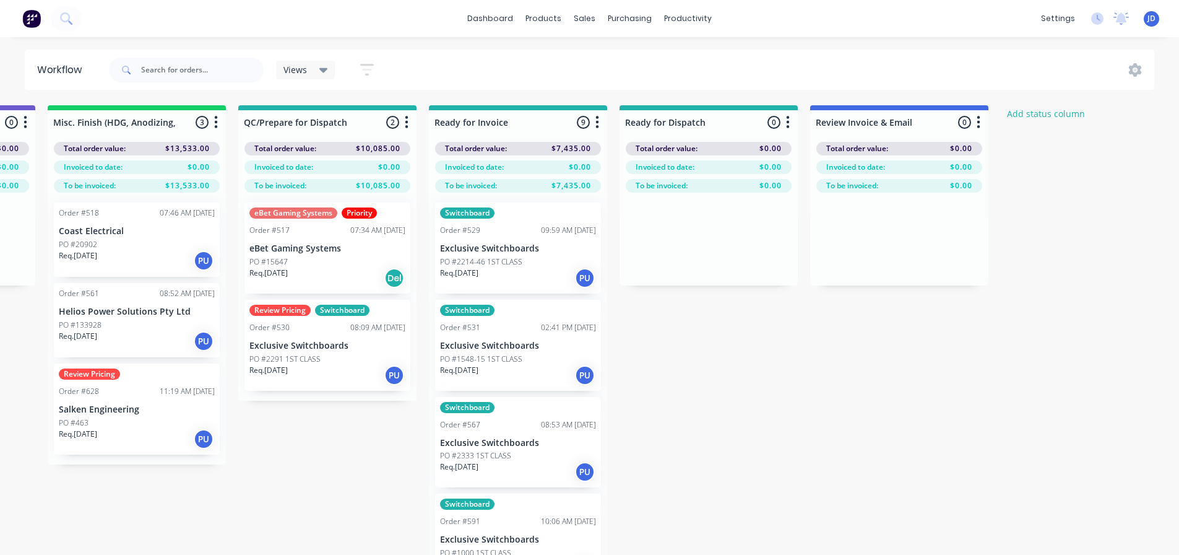
drag, startPoint x: 485, startPoint y: 399, endPoint x: 656, endPoint y: 386, distance: 171.3
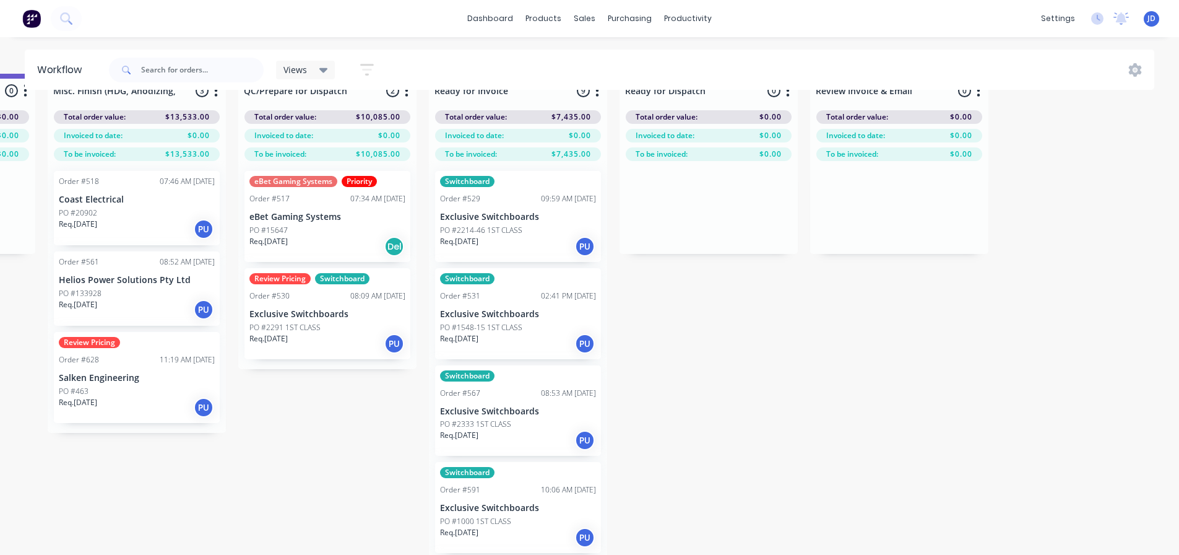
scroll to position [53, 4554]
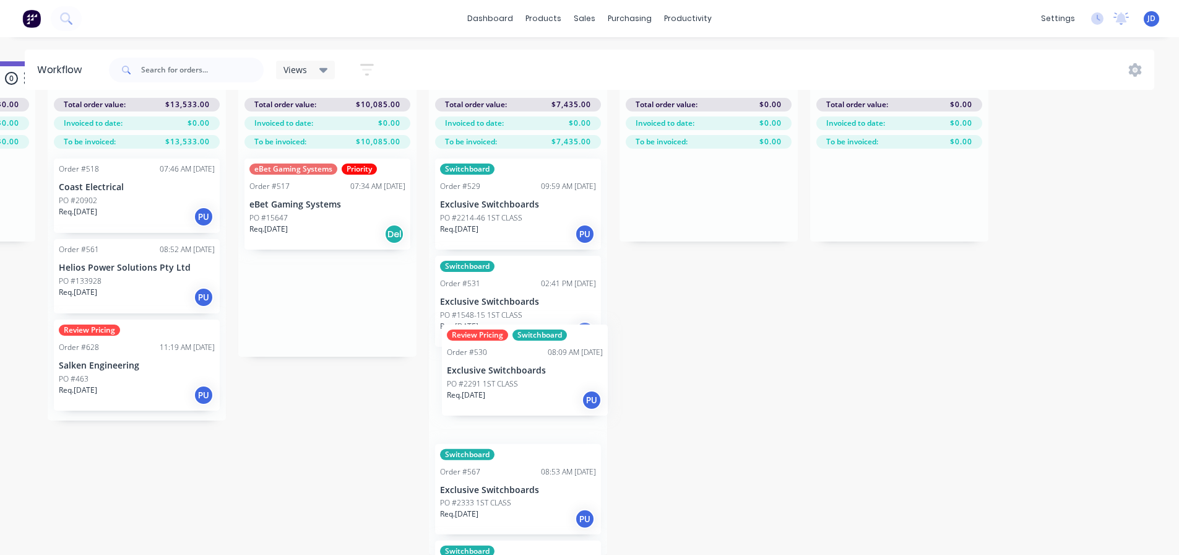
drag, startPoint x: 384, startPoint y: 321, endPoint x: 514, endPoint y: 527, distance: 243.7
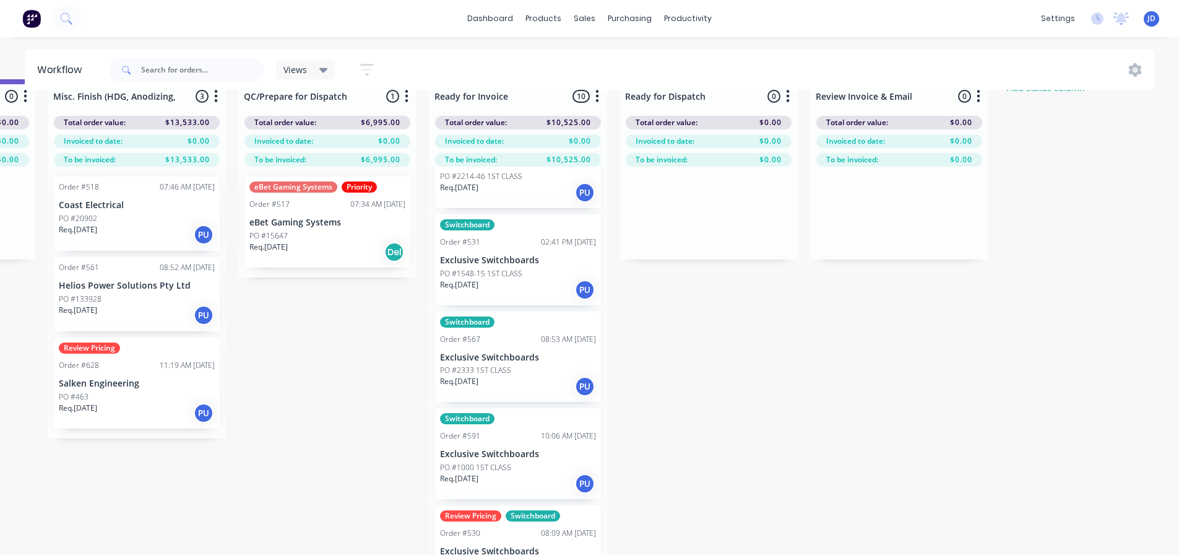
scroll to position [0, 4554]
